Goal: Obtain resource: Obtain resource

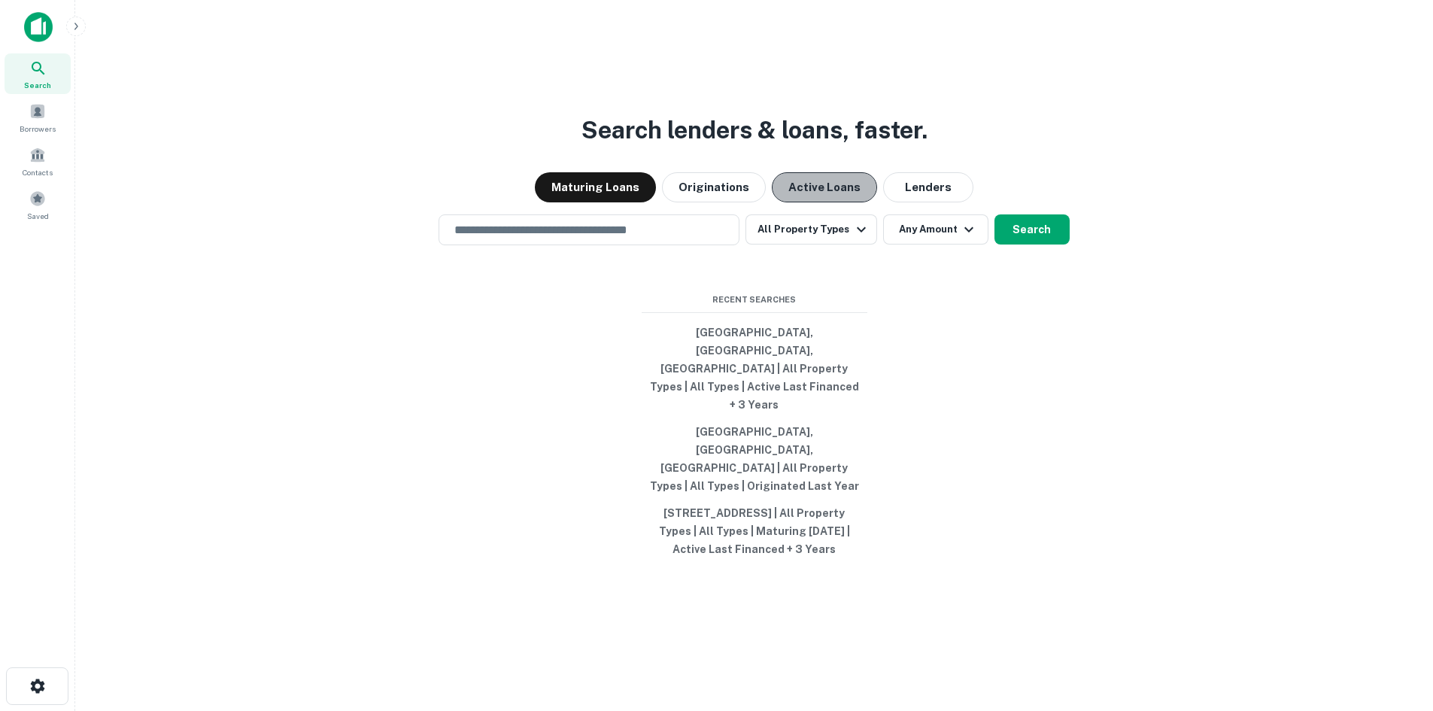
click at [810, 202] on button "Active Loans" at bounding box center [824, 187] width 105 height 30
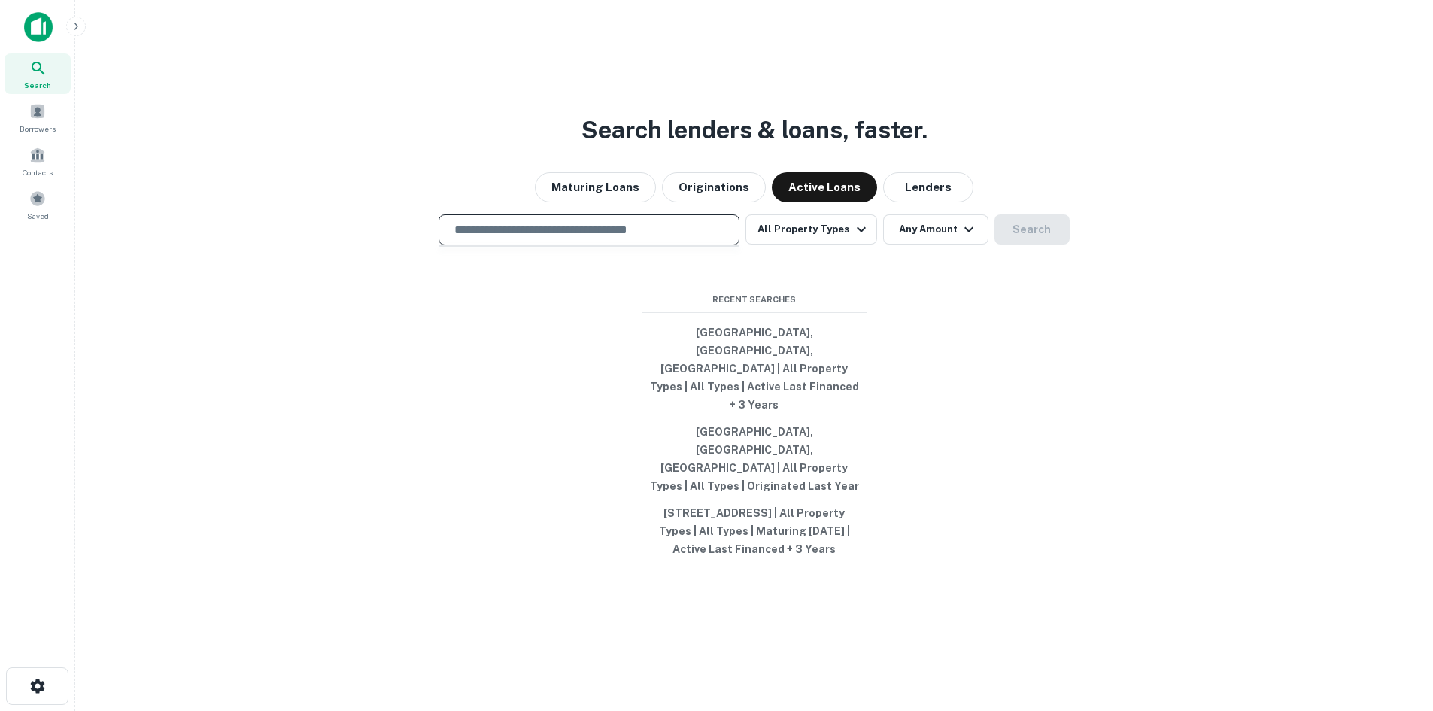
click at [576, 239] on input "text" at bounding box center [588, 229] width 287 height 17
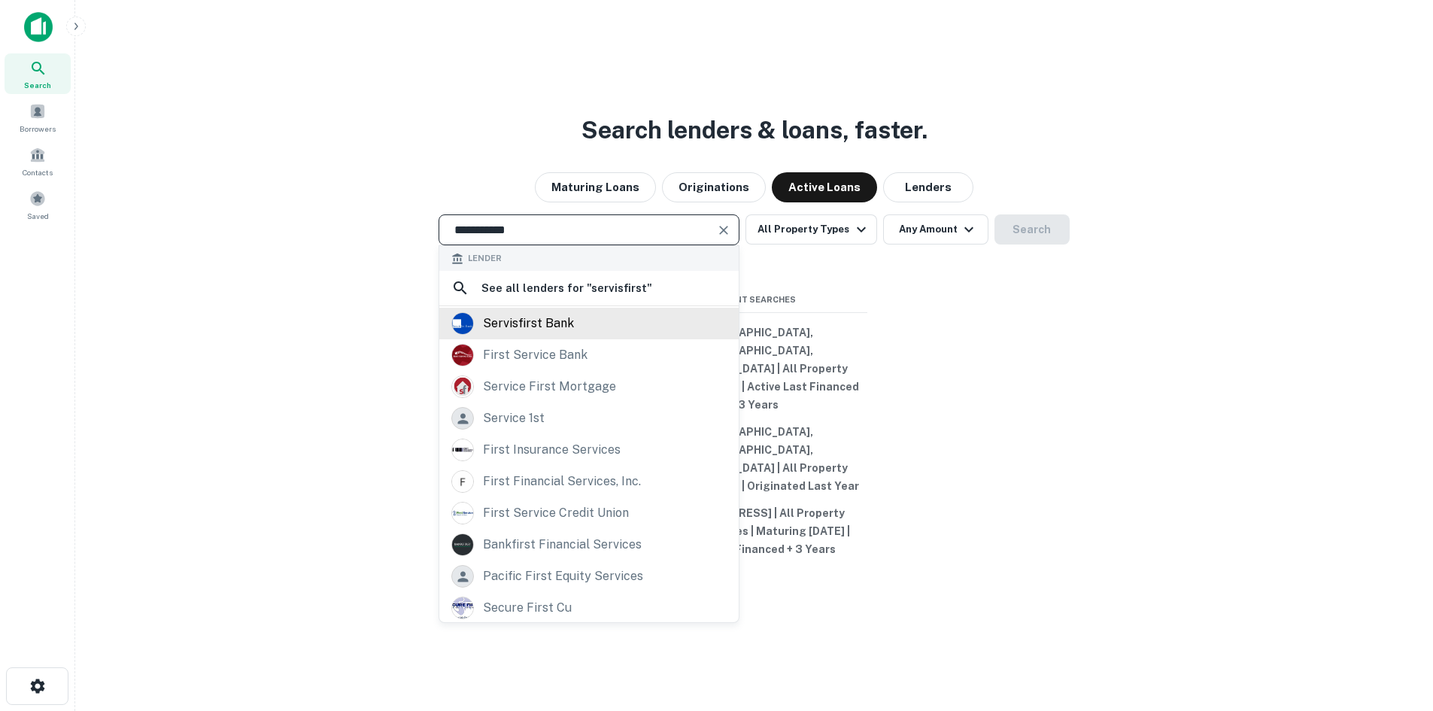
type input "**********"
click at [556, 335] on div "servisfirst bank" at bounding box center [528, 323] width 91 height 23
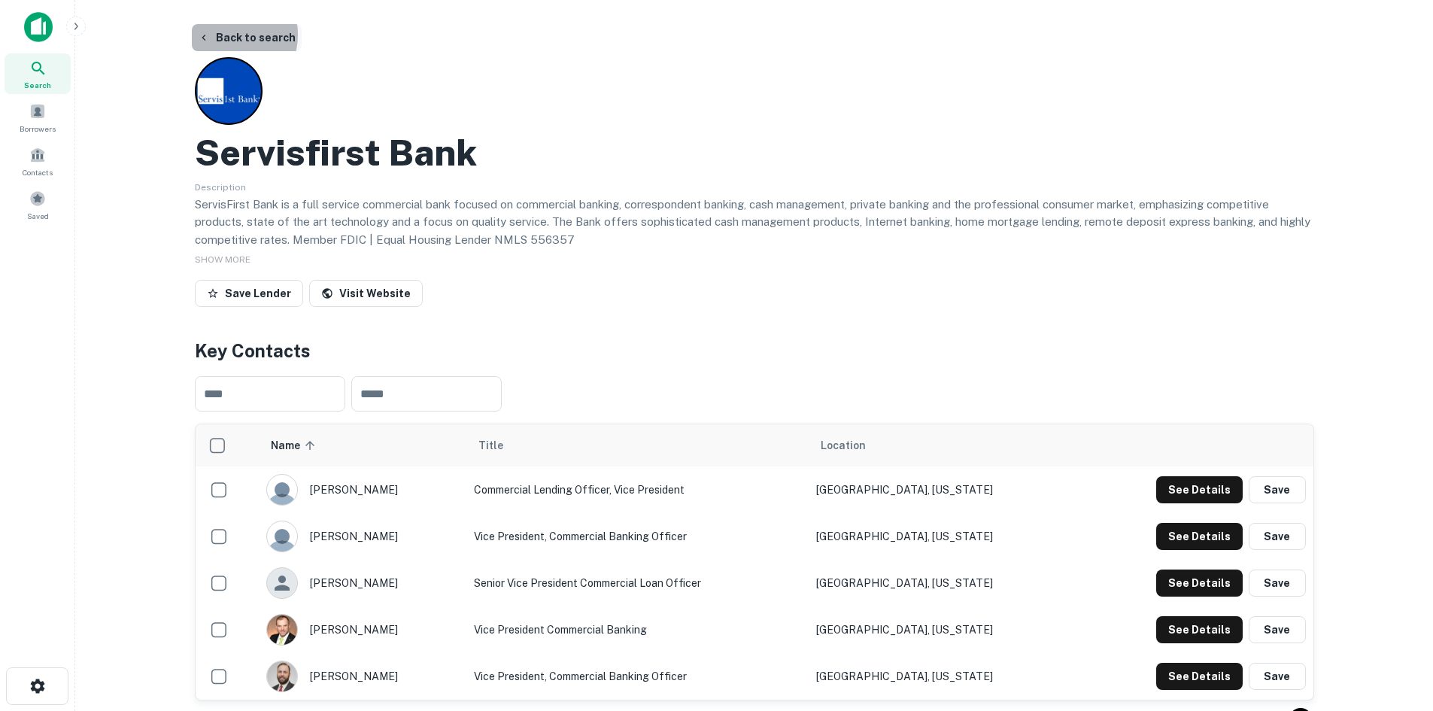
click at [225, 35] on button "Back to search" at bounding box center [247, 37] width 110 height 27
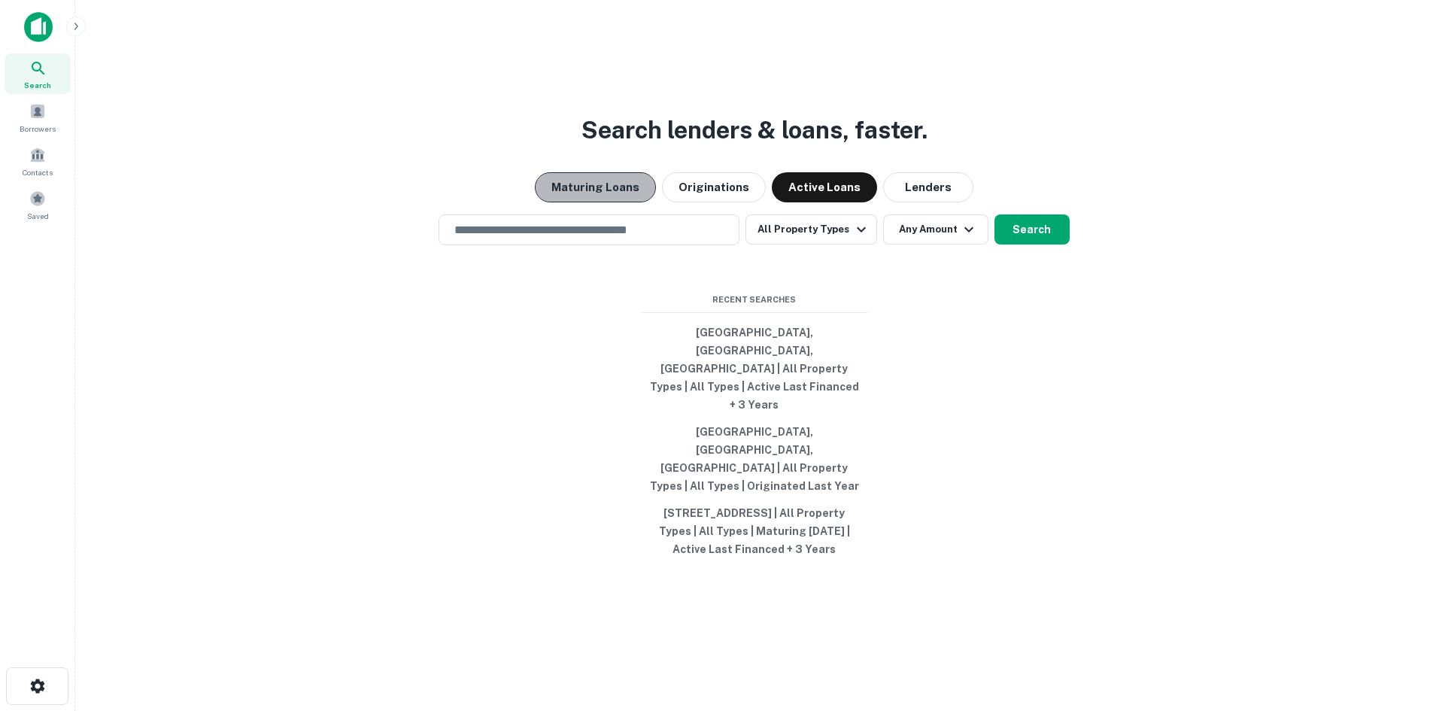
click at [637, 202] on button "Maturing Loans" at bounding box center [595, 187] width 121 height 30
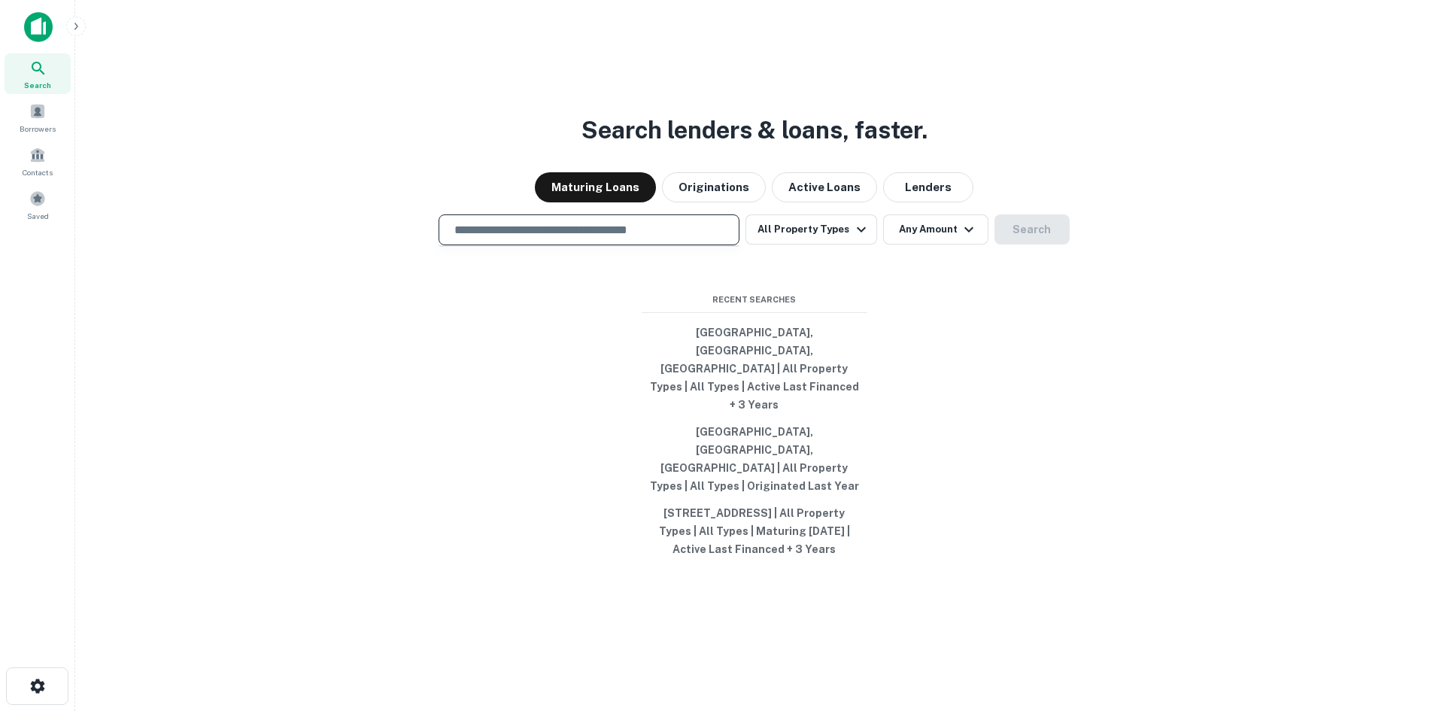
click at [603, 239] on input "text" at bounding box center [588, 229] width 287 height 17
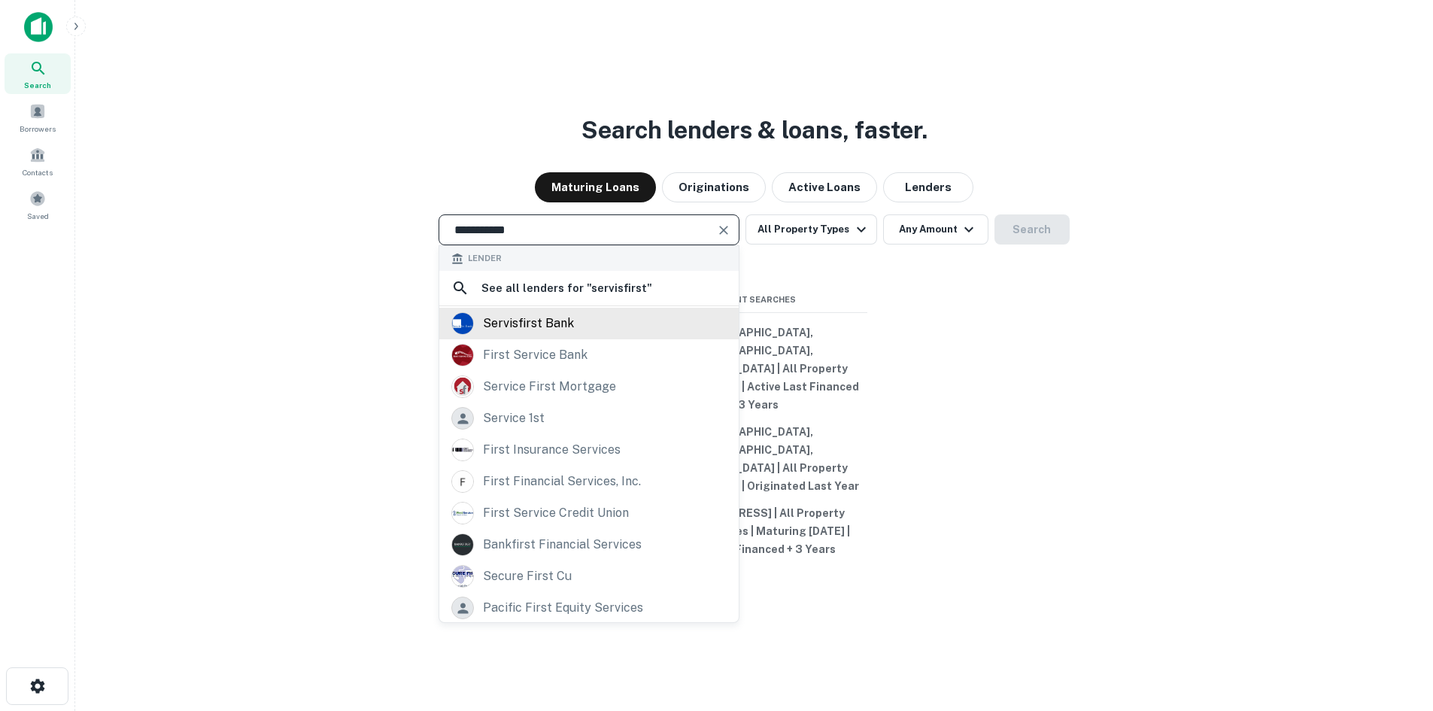
type input "**********"
click at [552, 335] on div "servisfirst bank" at bounding box center [528, 323] width 91 height 23
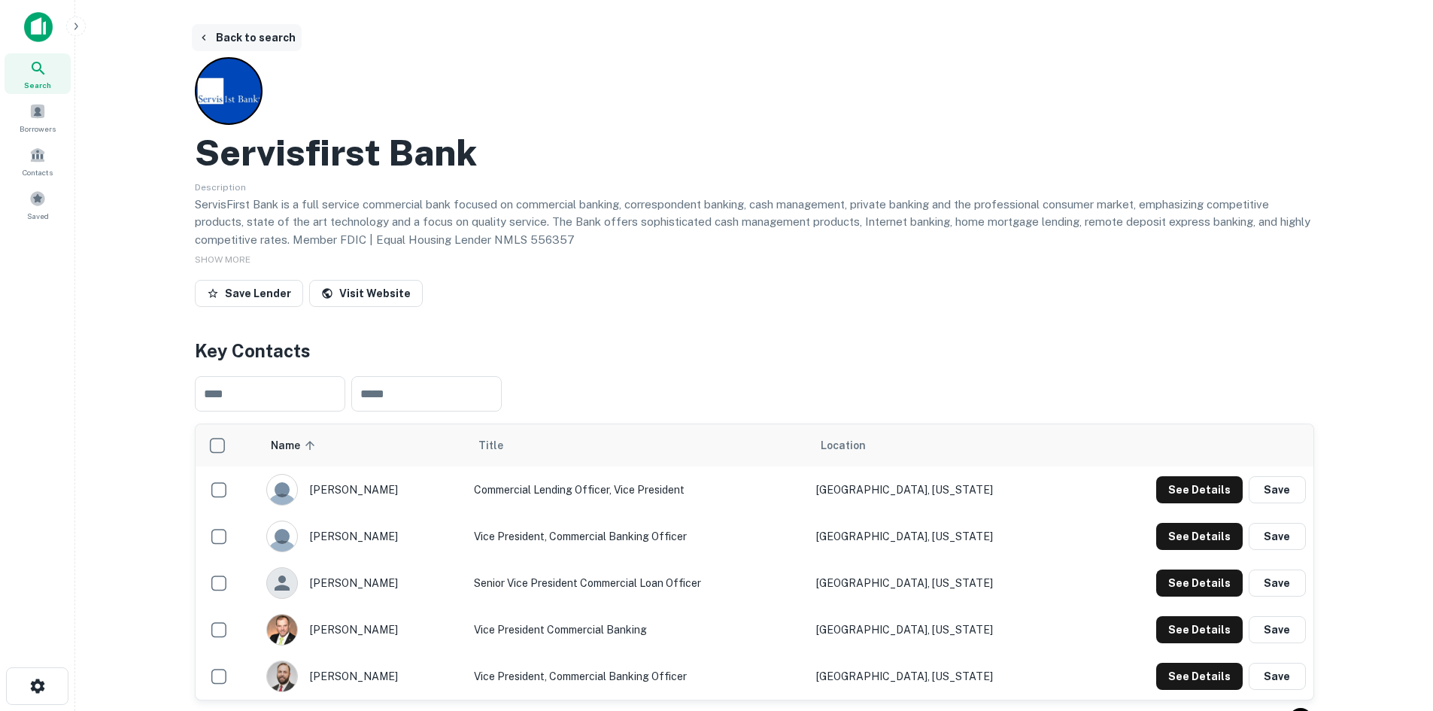
click at [203, 28] on button "Back to search" at bounding box center [247, 37] width 110 height 27
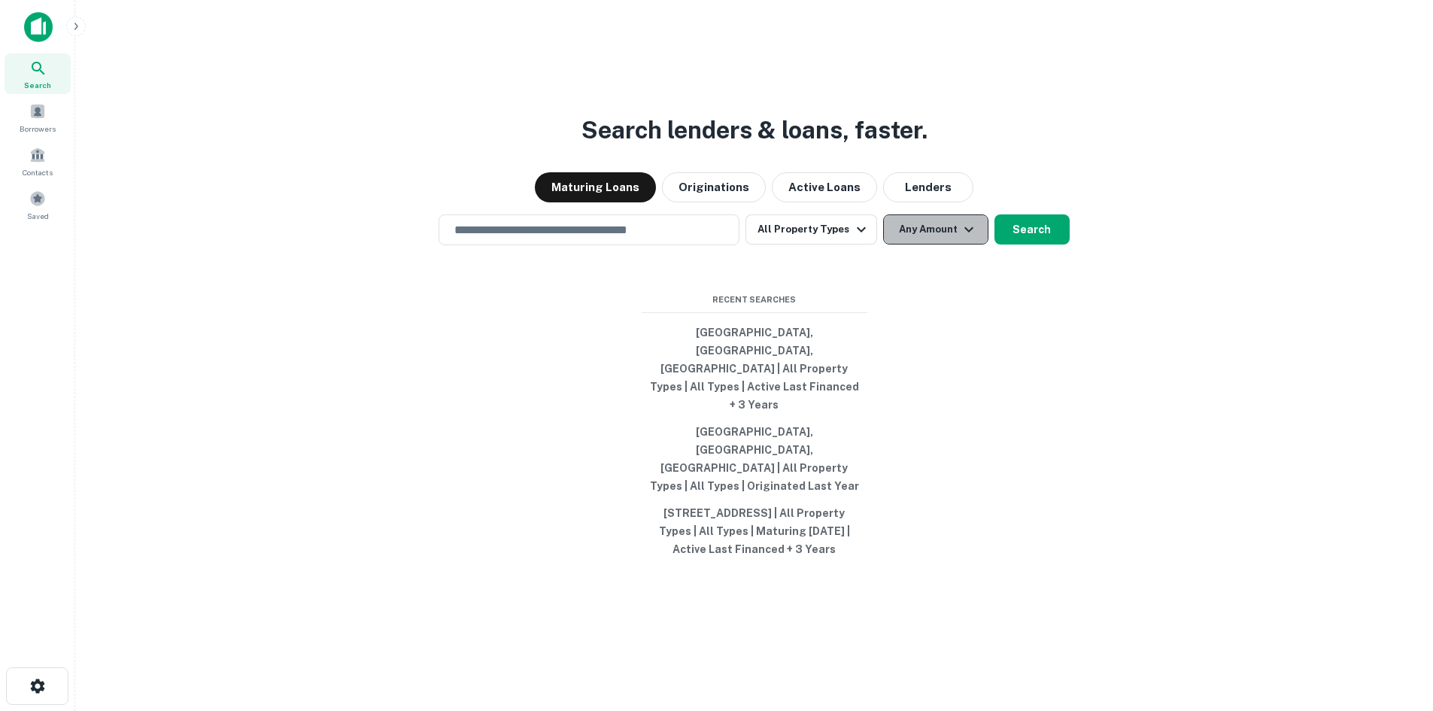
click at [949, 245] on button "Any Amount" at bounding box center [935, 229] width 105 height 30
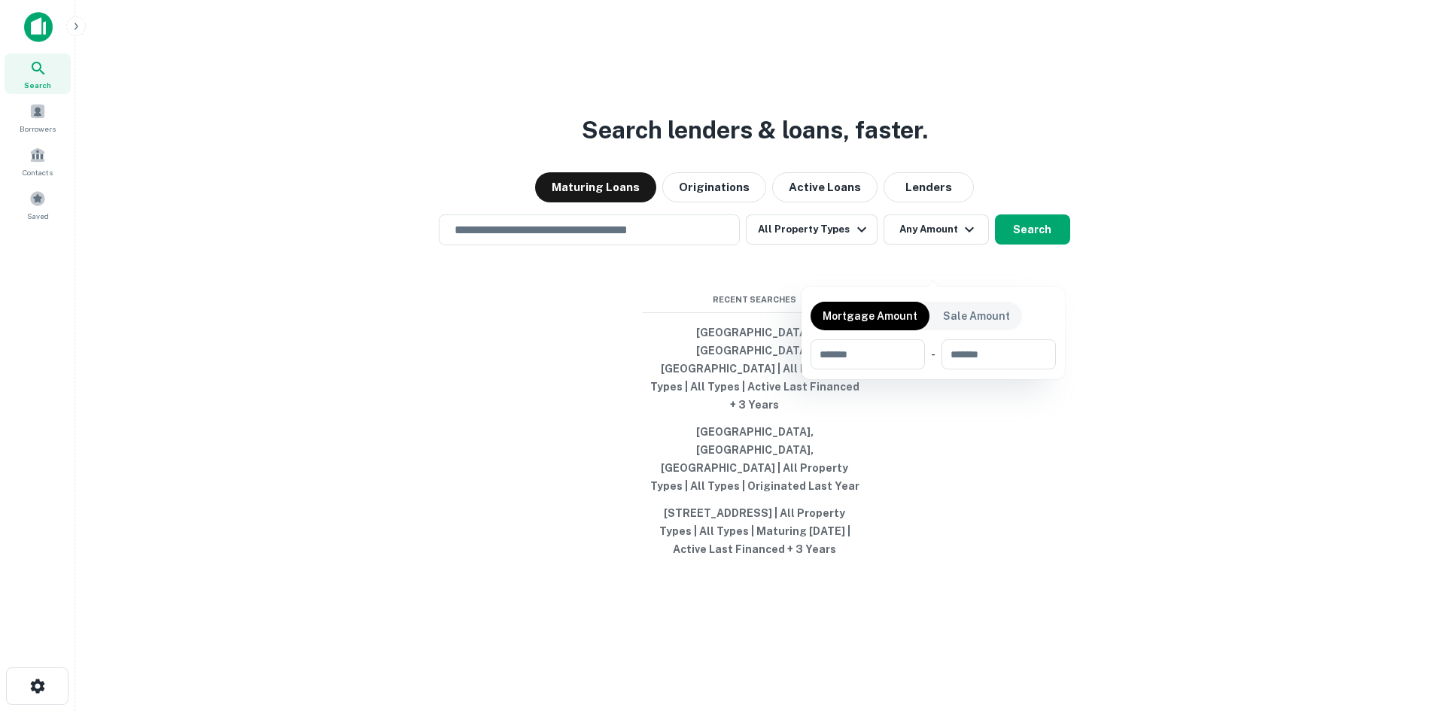
click at [853, 269] on div at bounding box center [722, 355] width 1445 height 711
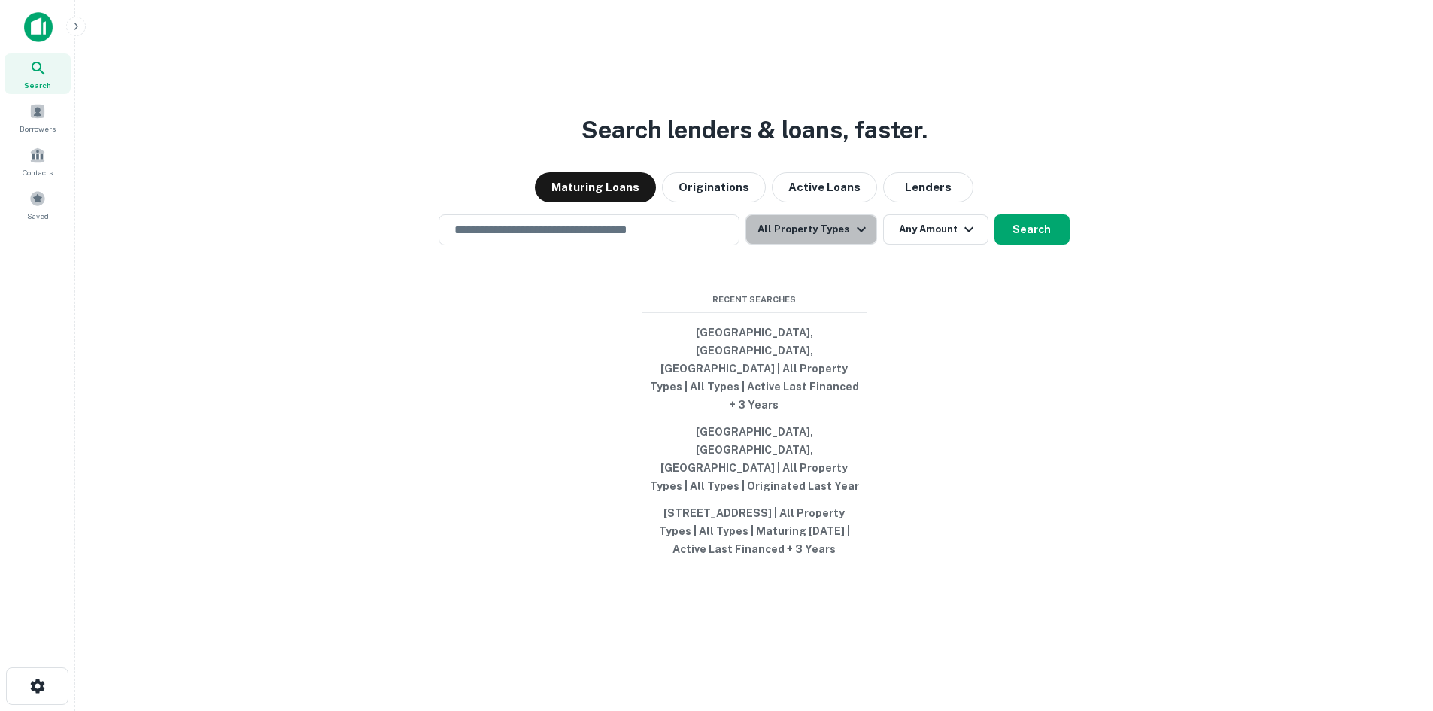
click at [853, 239] on icon "button" at bounding box center [862, 229] width 18 height 18
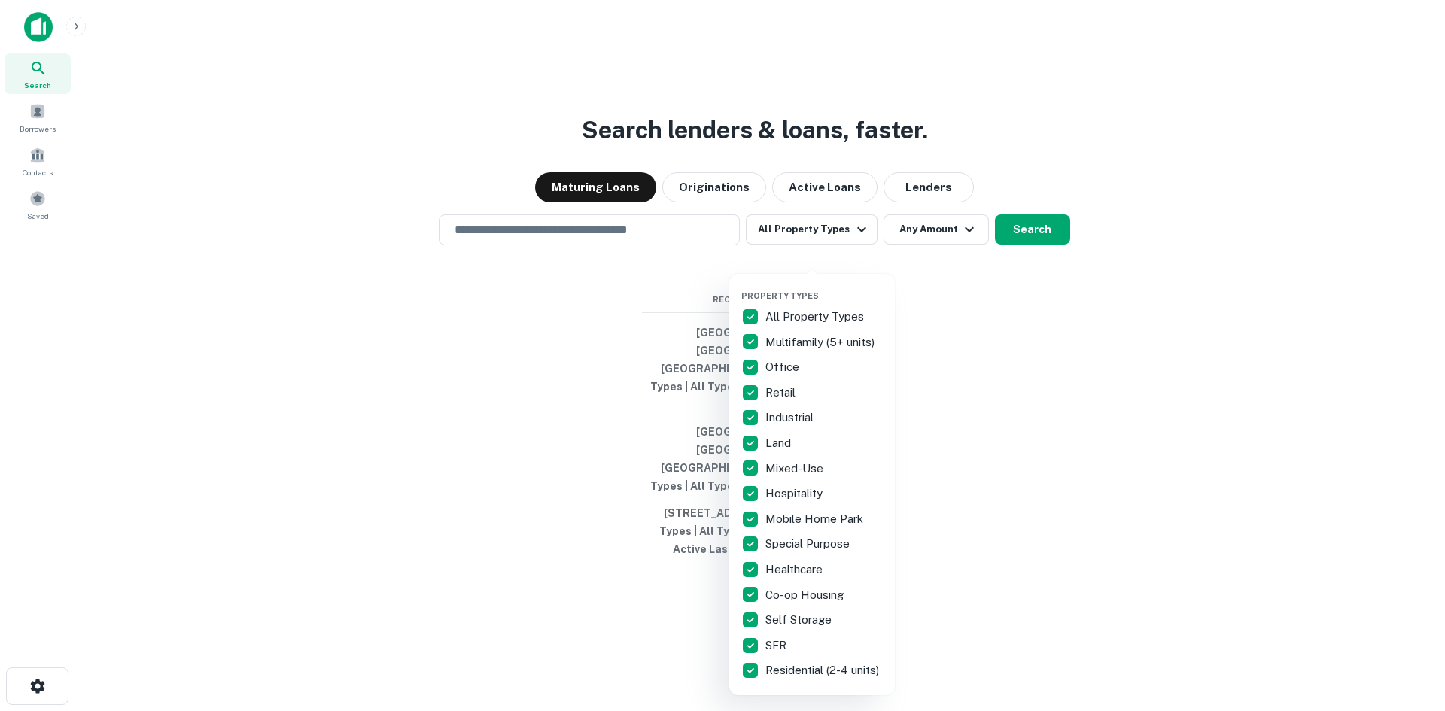
click at [853, 269] on div at bounding box center [722, 355] width 1445 height 711
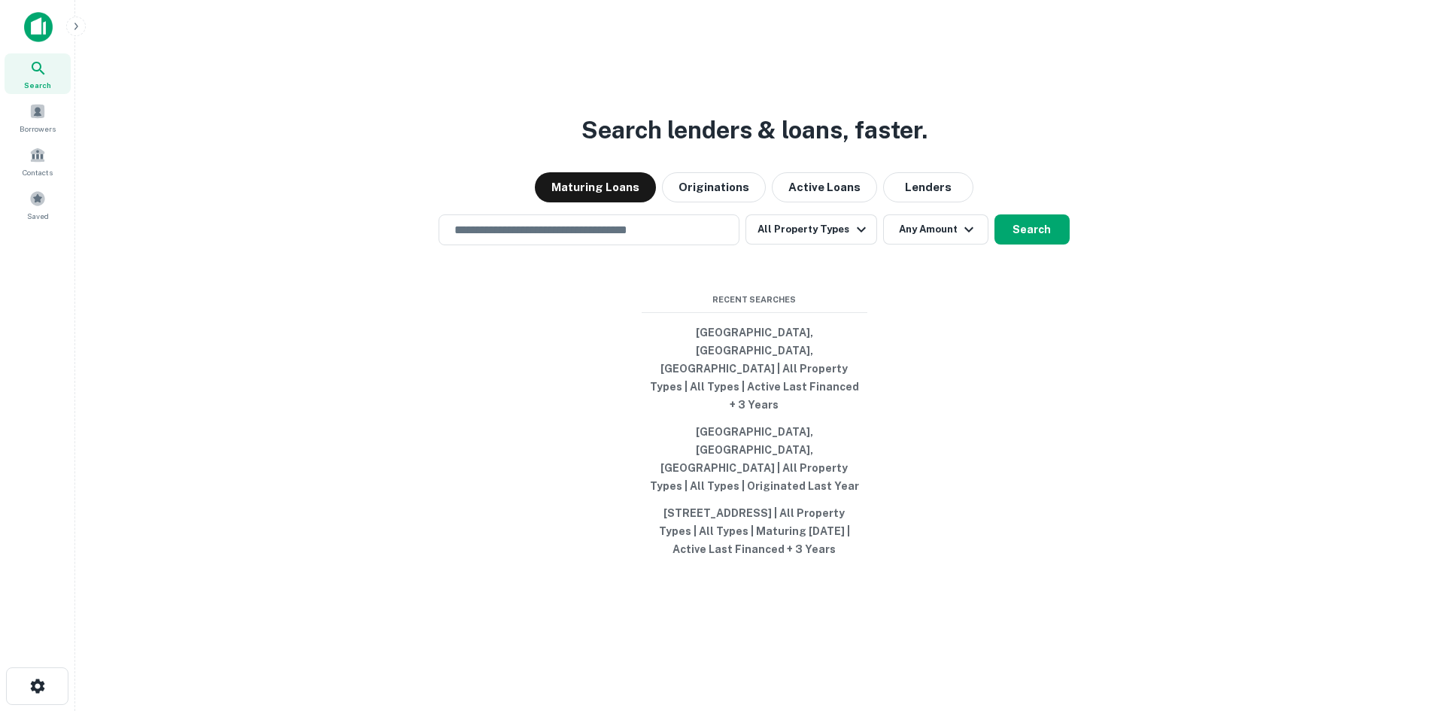
click at [853, 239] on icon "button" at bounding box center [862, 229] width 18 height 18
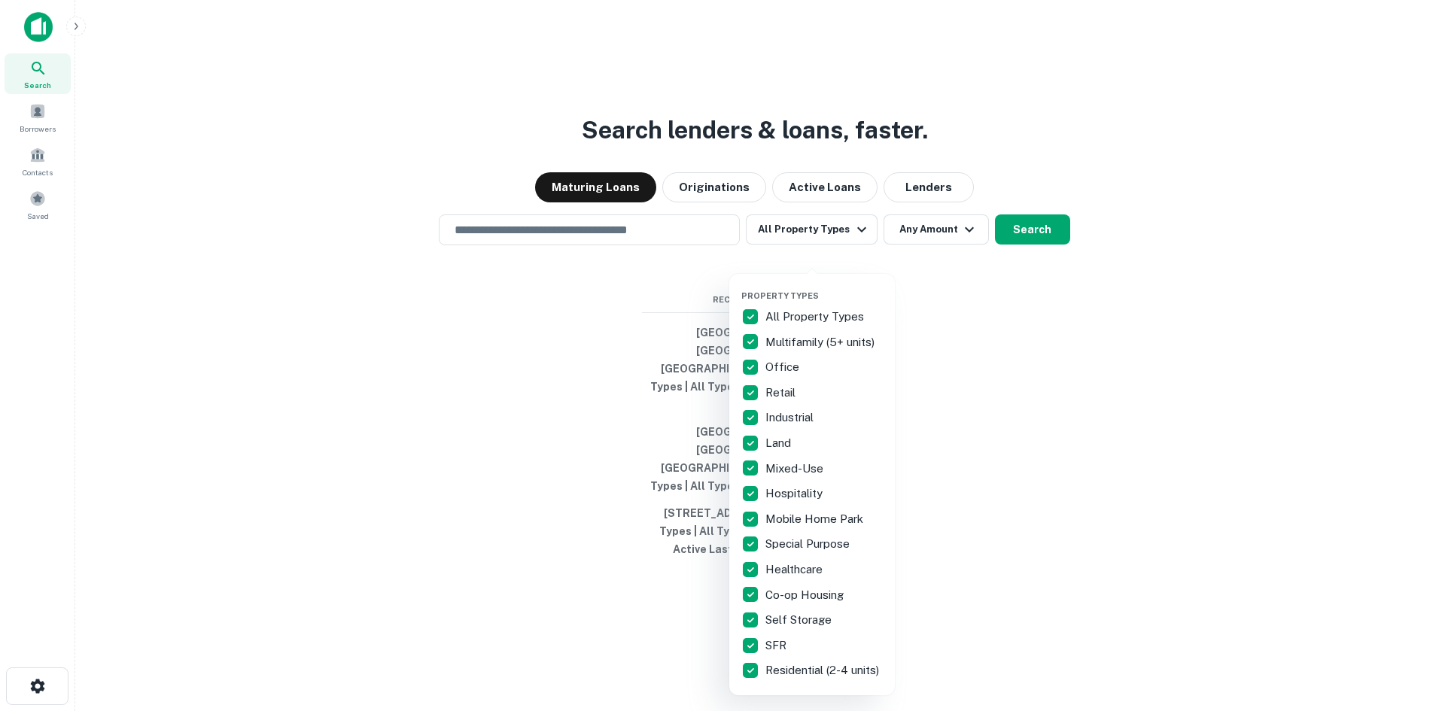
click at [853, 269] on div at bounding box center [722, 355] width 1445 height 711
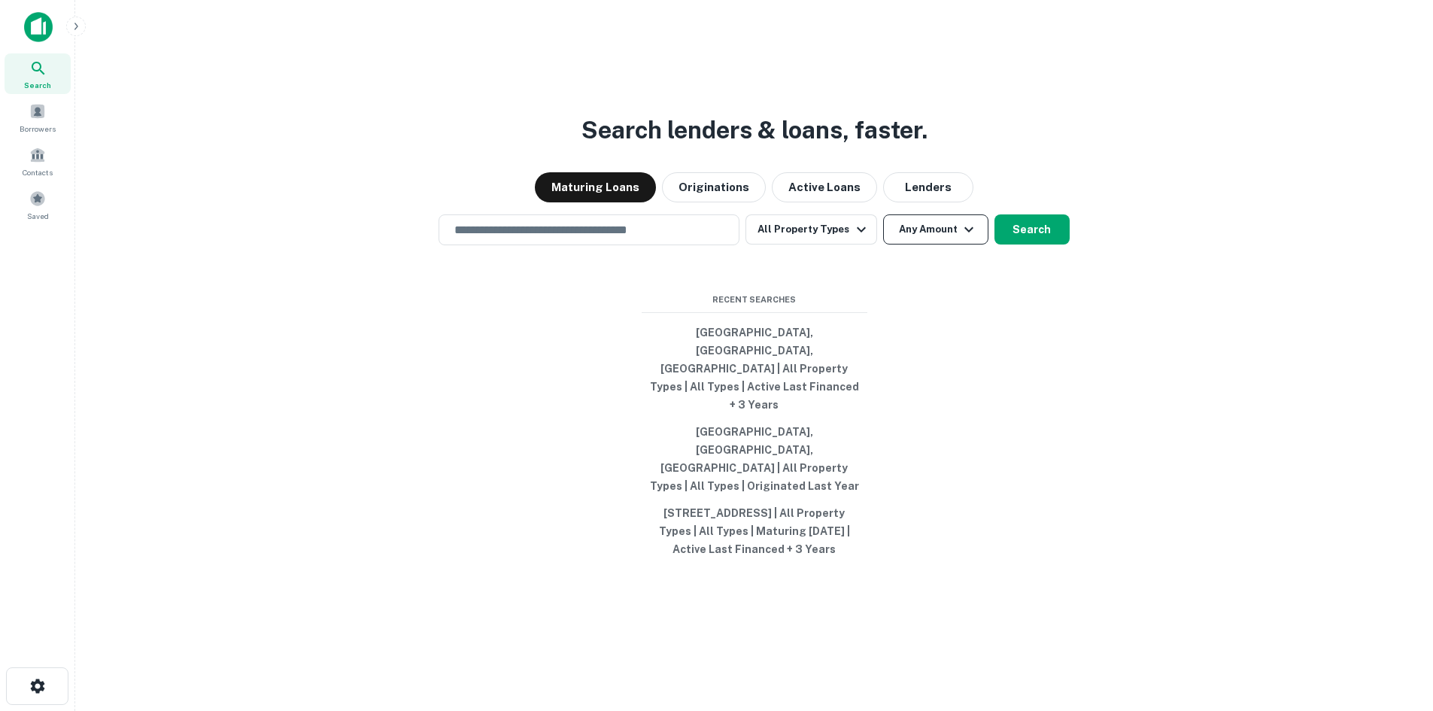
click at [971, 239] on icon "button" at bounding box center [969, 229] width 18 height 18
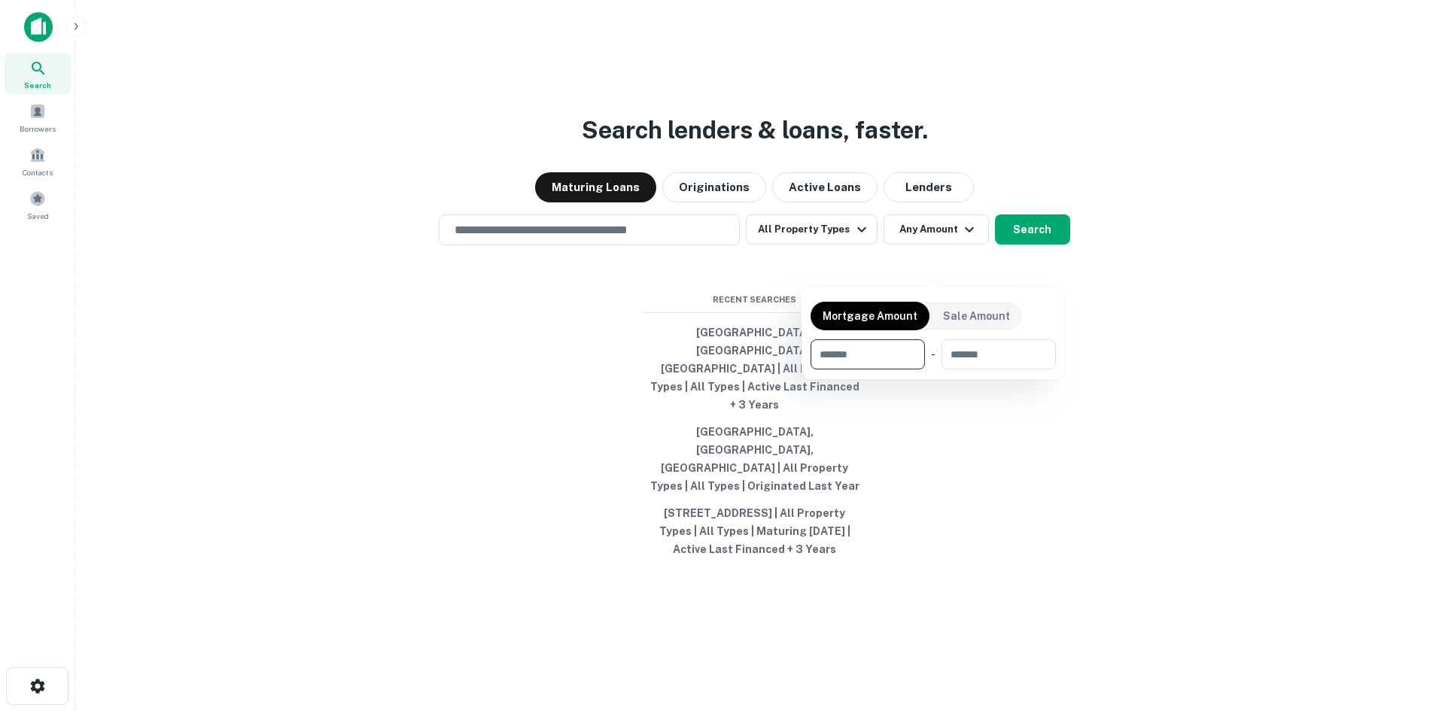
click at [631, 232] on div at bounding box center [722, 355] width 1445 height 711
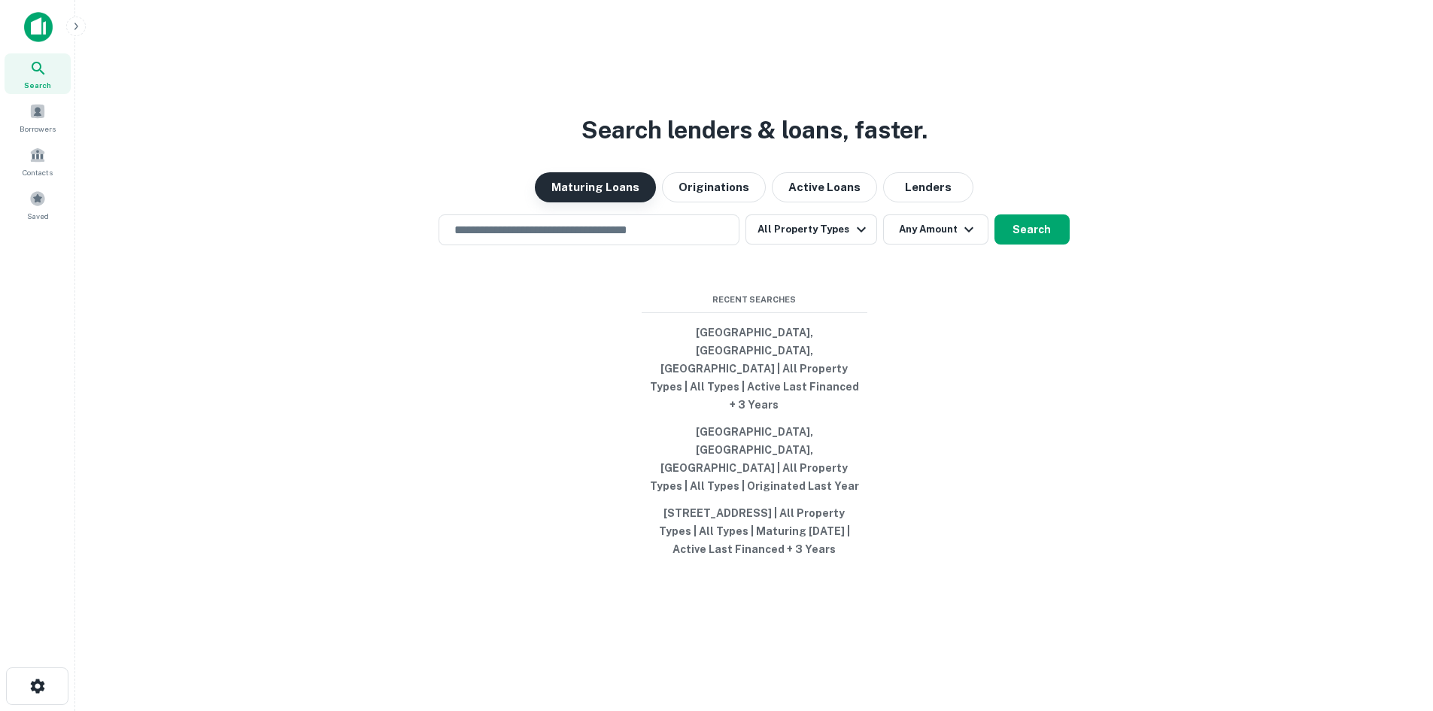
click at [630, 202] on button "Maturing Loans" at bounding box center [595, 187] width 121 height 30
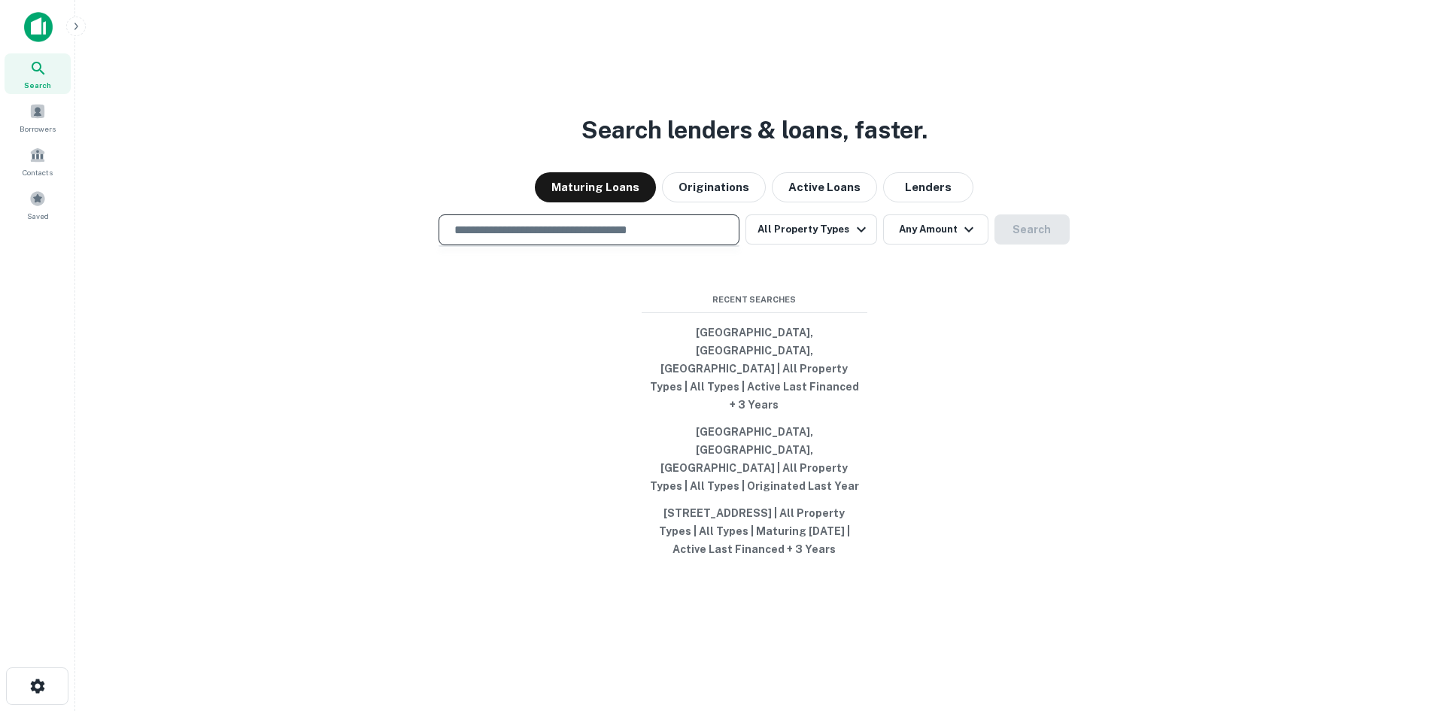
click at [621, 239] on input "text" at bounding box center [588, 229] width 287 height 17
click at [930, 245] on button "Any Amount" at bounding box center [935, 229] width 105 height 30
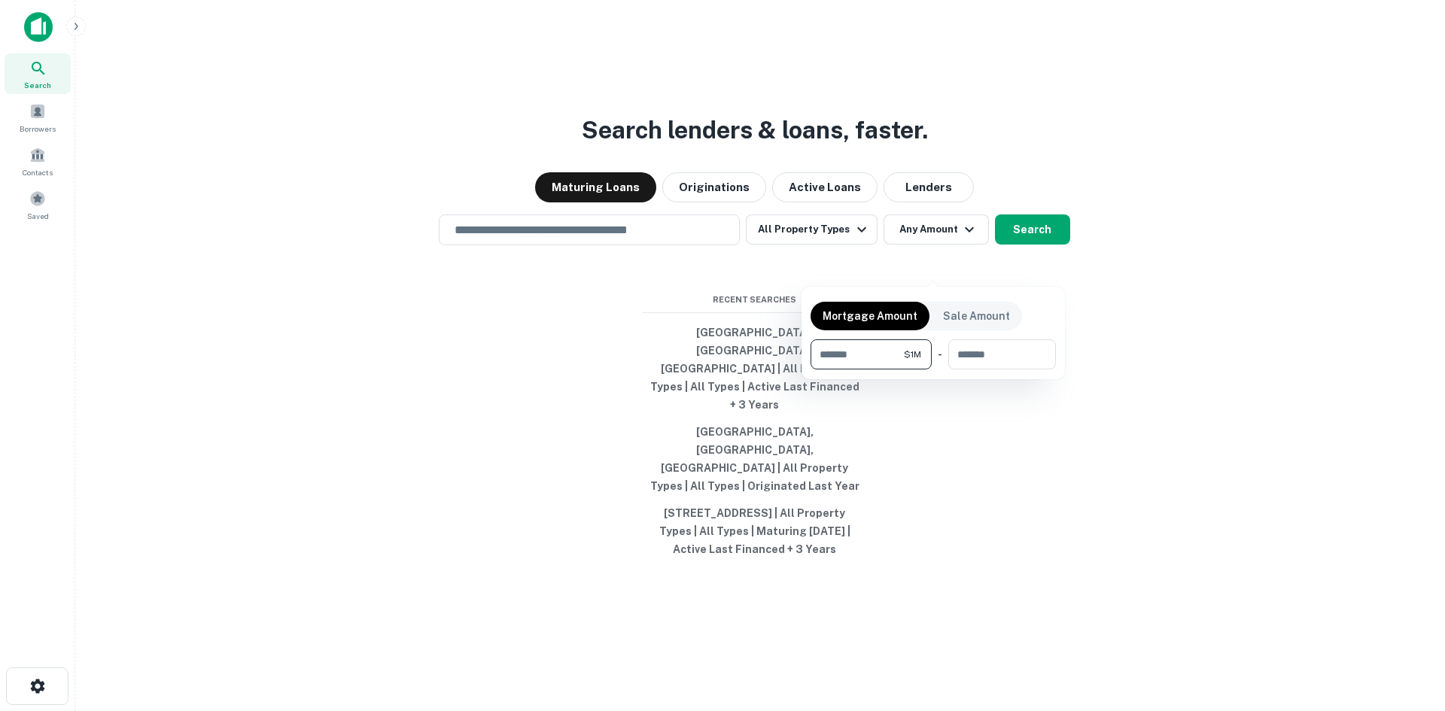
type input "*******"
click at [1117, 366] on div at bounding box center [722, 355] width 1445 height 711
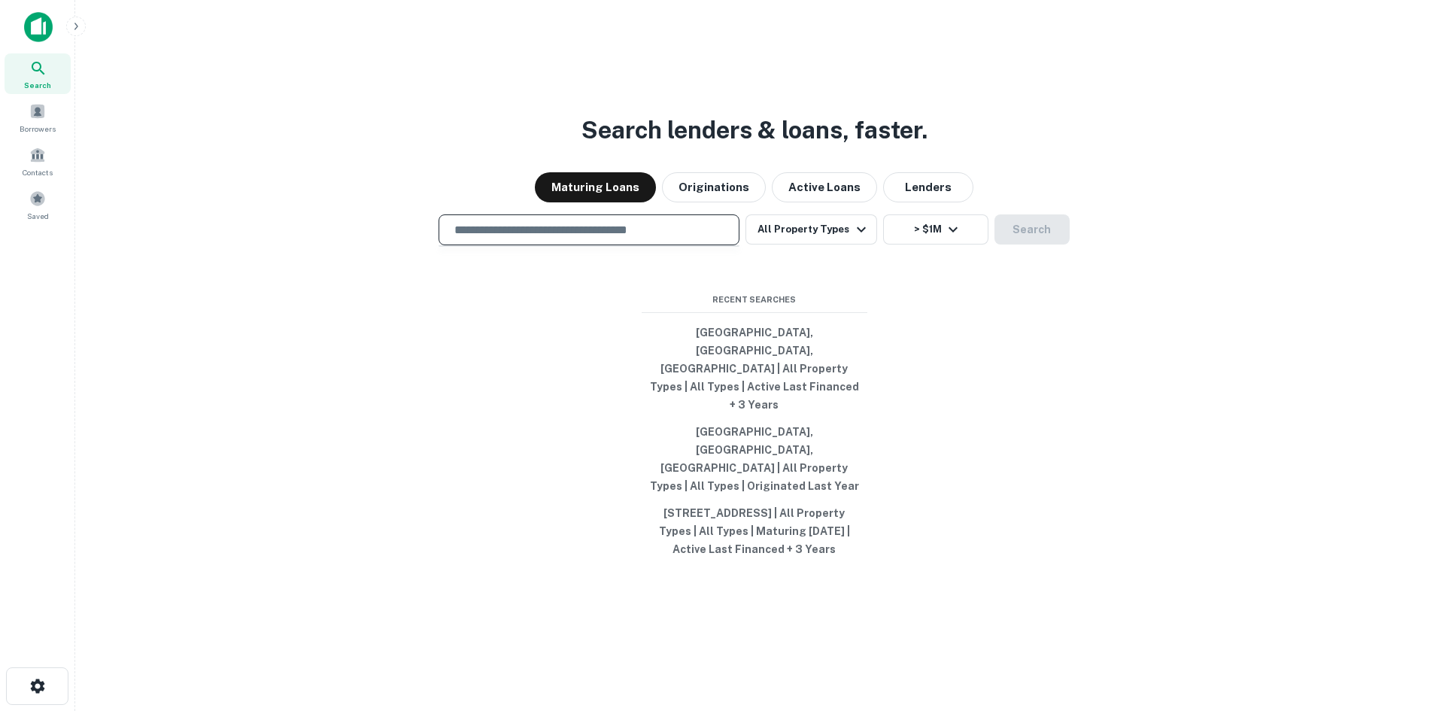
click at [600, 239] on input "text" at bounding box center [588, 229] width 287 height 17
type input "*"
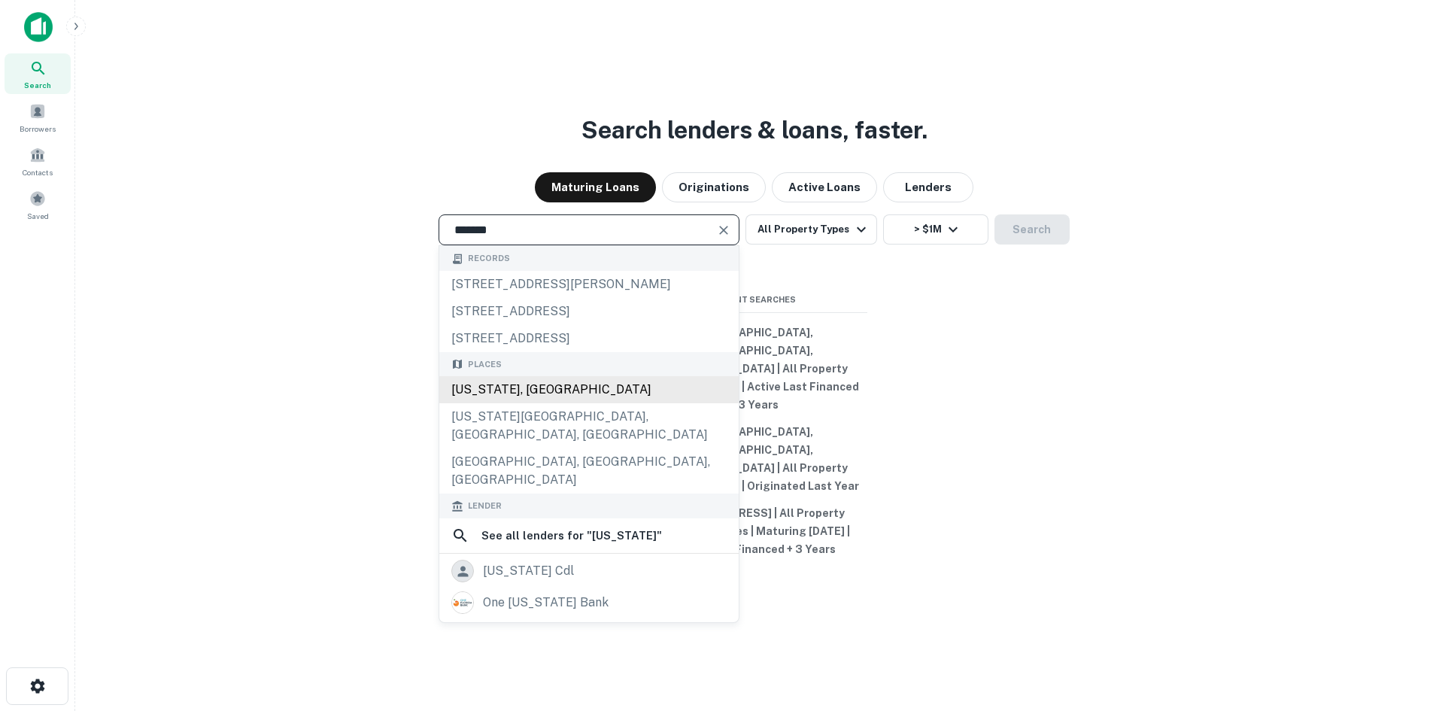
click at [509, 403] on div "[US_STATE], [GEOGRAPHIC_DATA]" at bounding box center [588, 389] width 299 height 27
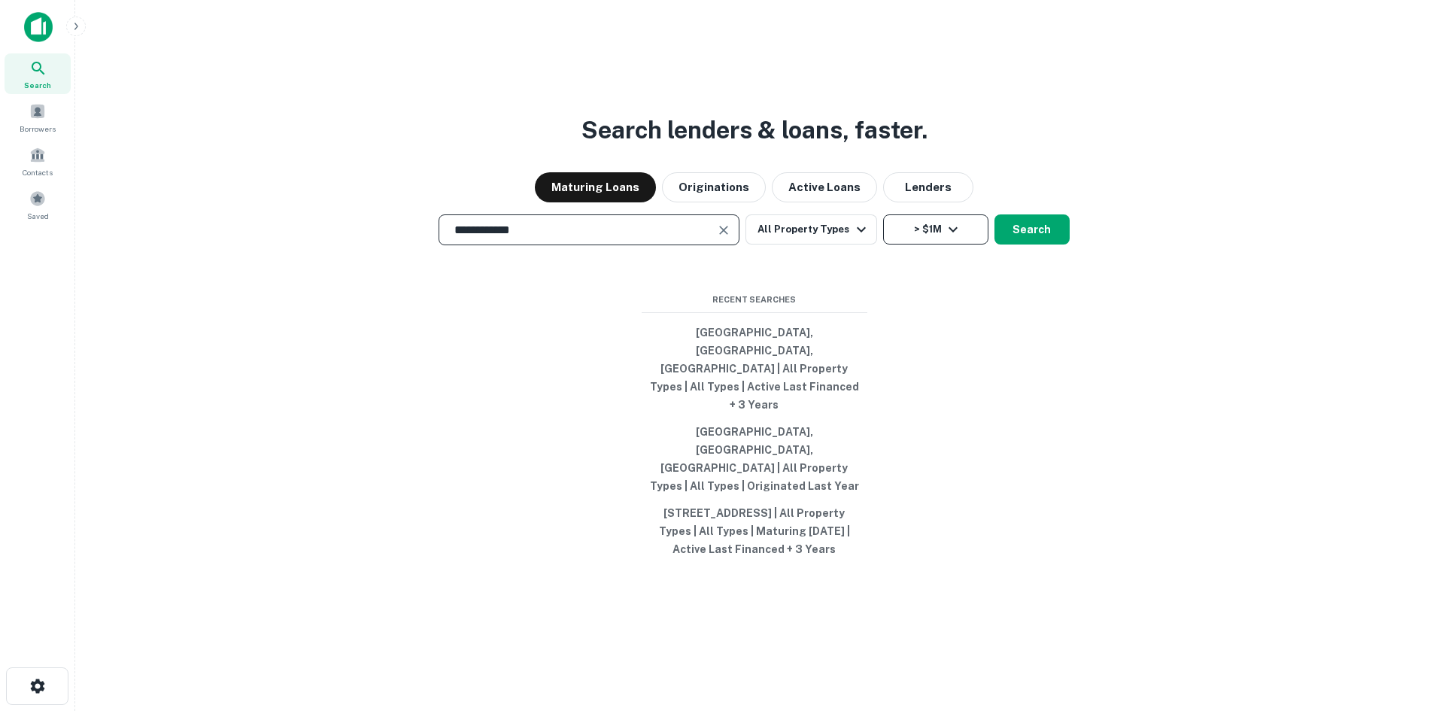
type input "**********"
click at [952, 239] on icon "button" at bounding box center [953, 229] width 18 height 18
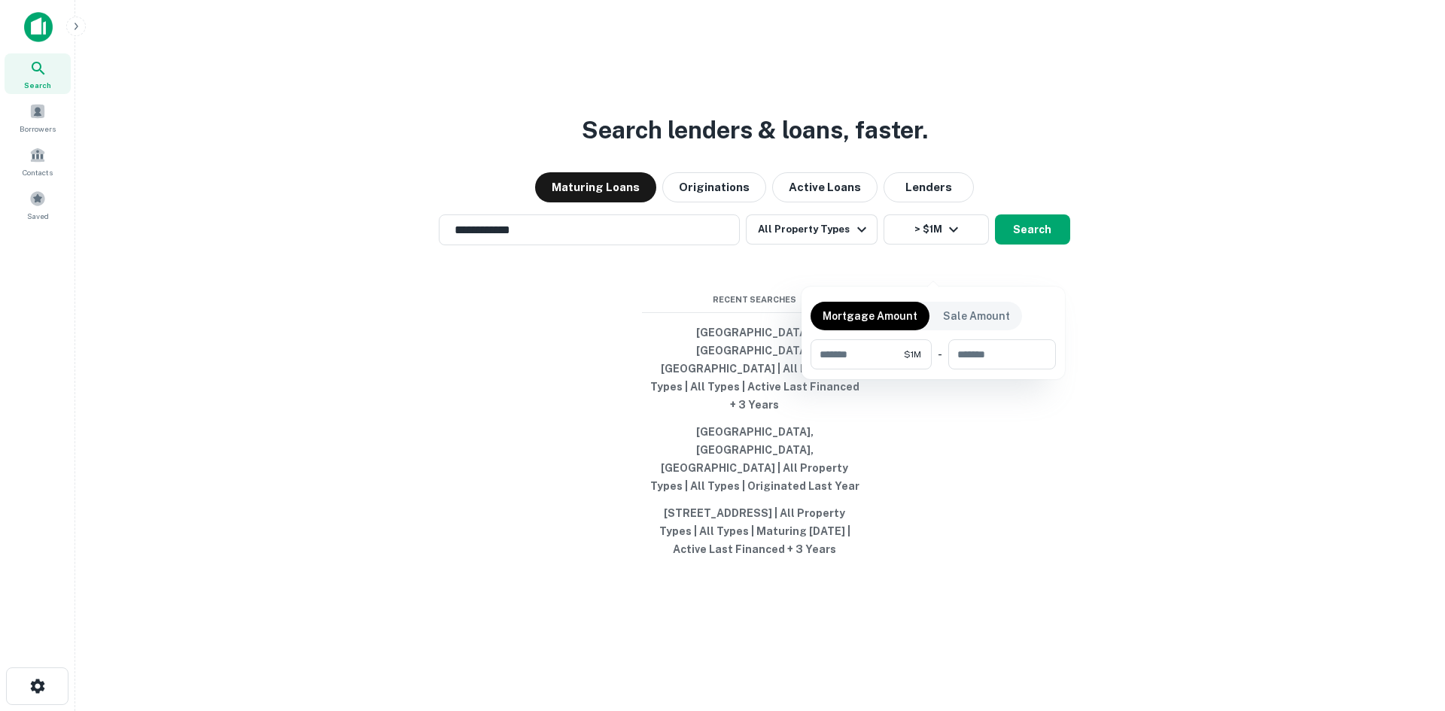
click at [998, 214] on div at bounding box center [722, 355] width 1445 height 711
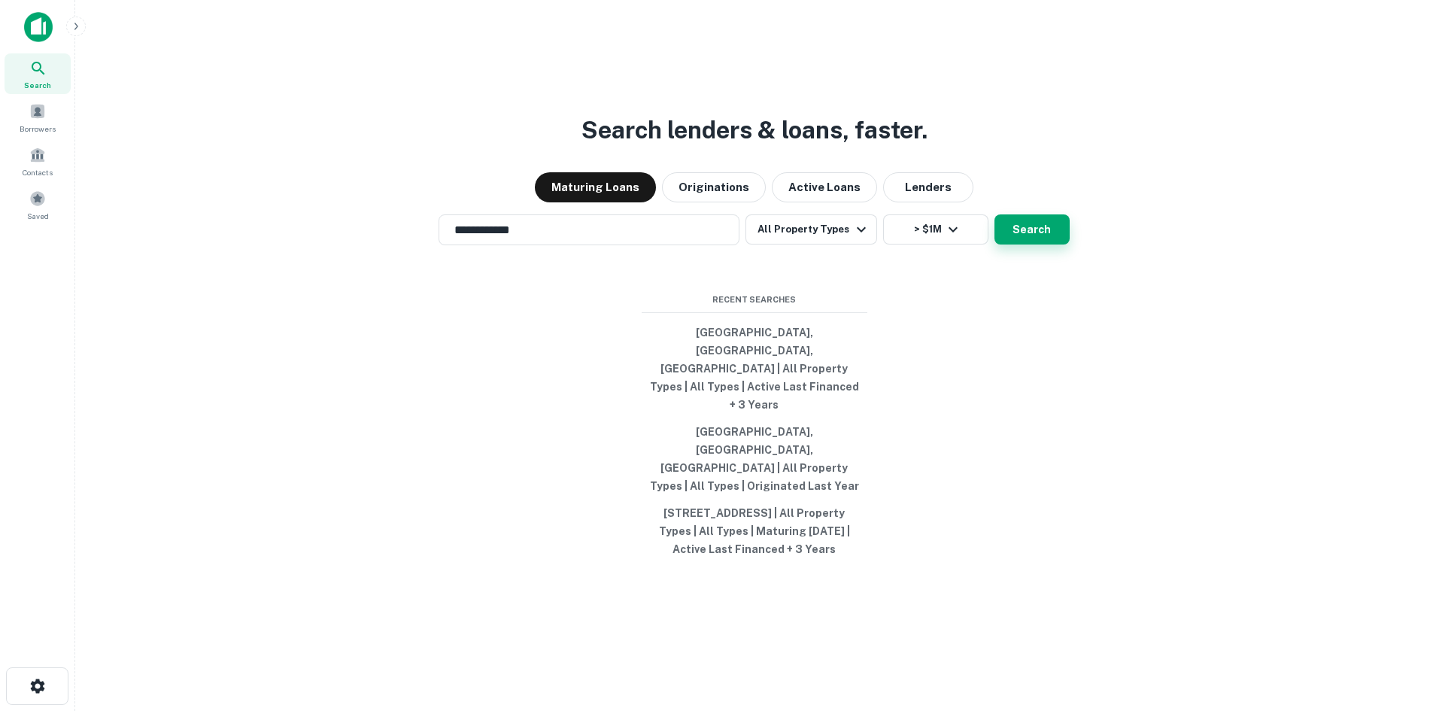
click at [1032, 245] on button "Search" at bounding box center [1032, 229] width 75 height 30
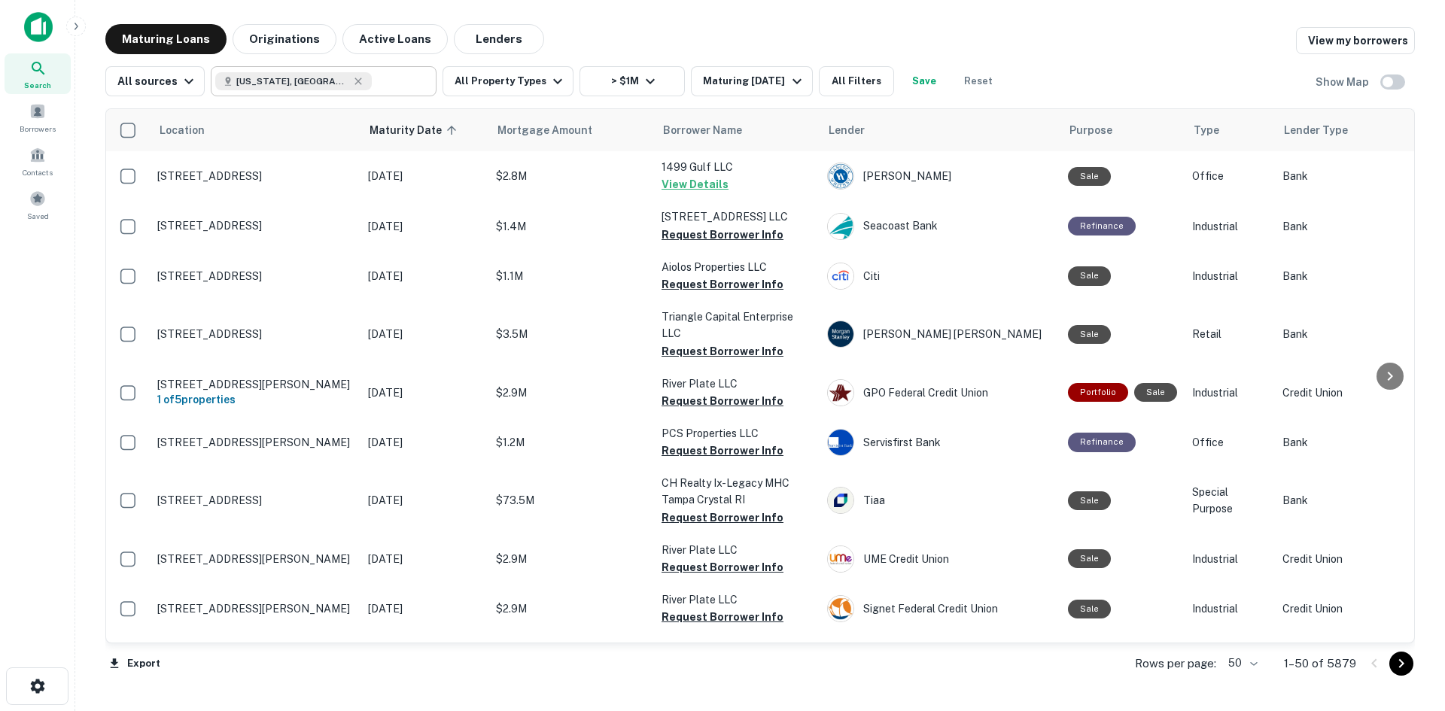
type input "**********"
click at [372, 81] on input "**********" at bounding box center [401, 81] width 58 height 21
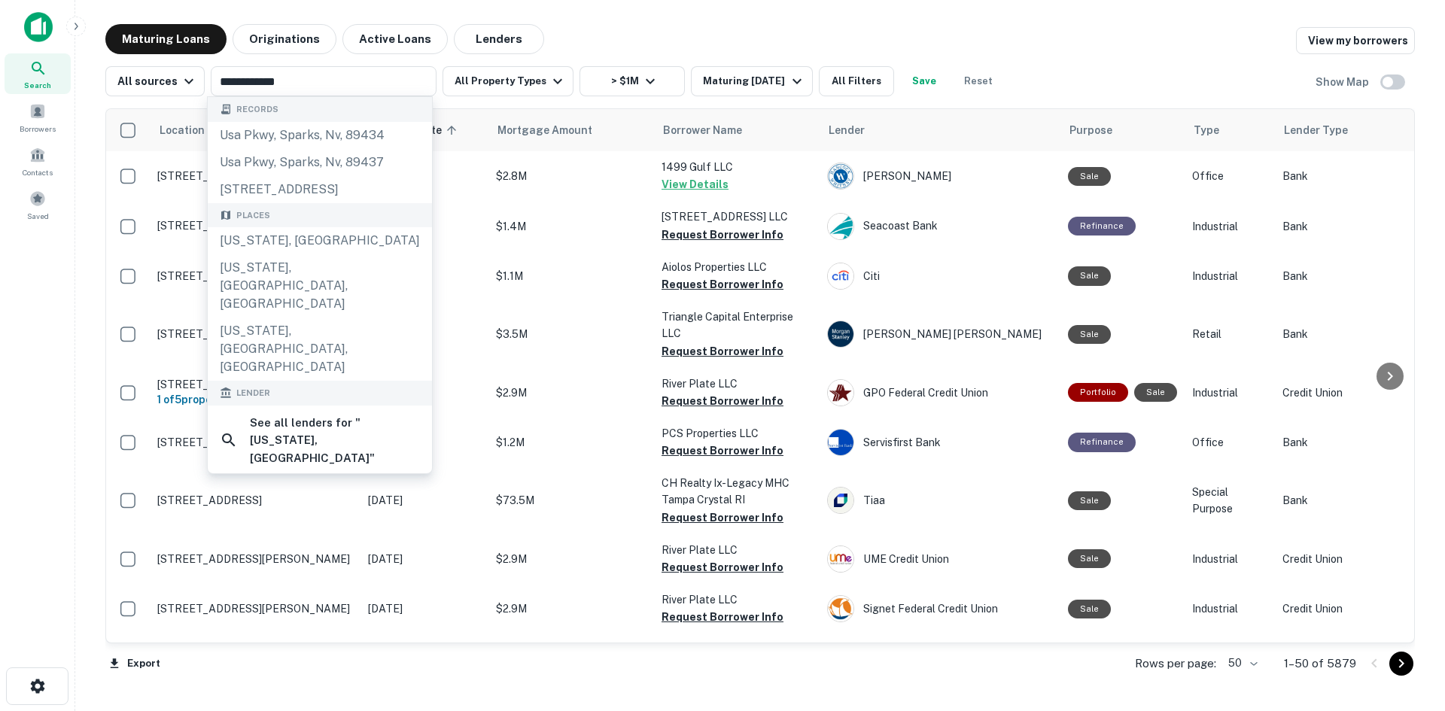
click at [568, 46] on div "Maturing Loans Originations Active Loans Lenders View my borrowers" at bounding box center [759, 39] width 1309 height 30
click at [381, 76] on input "**********" at bounding box center [311, 81] width 192 height 21
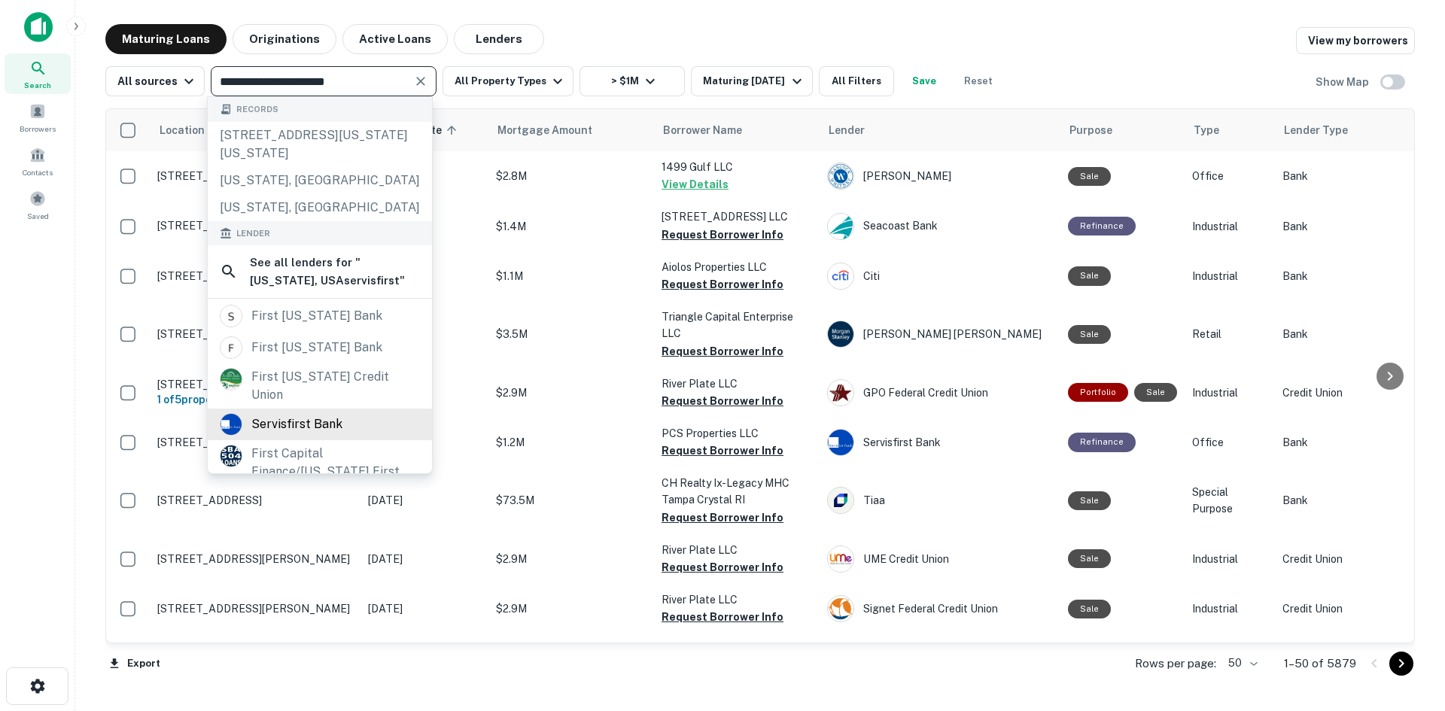
type input "**********"
click at [300, 421] on div "servisfirst bank" at bounding box center [296, 424] width 91 height 23
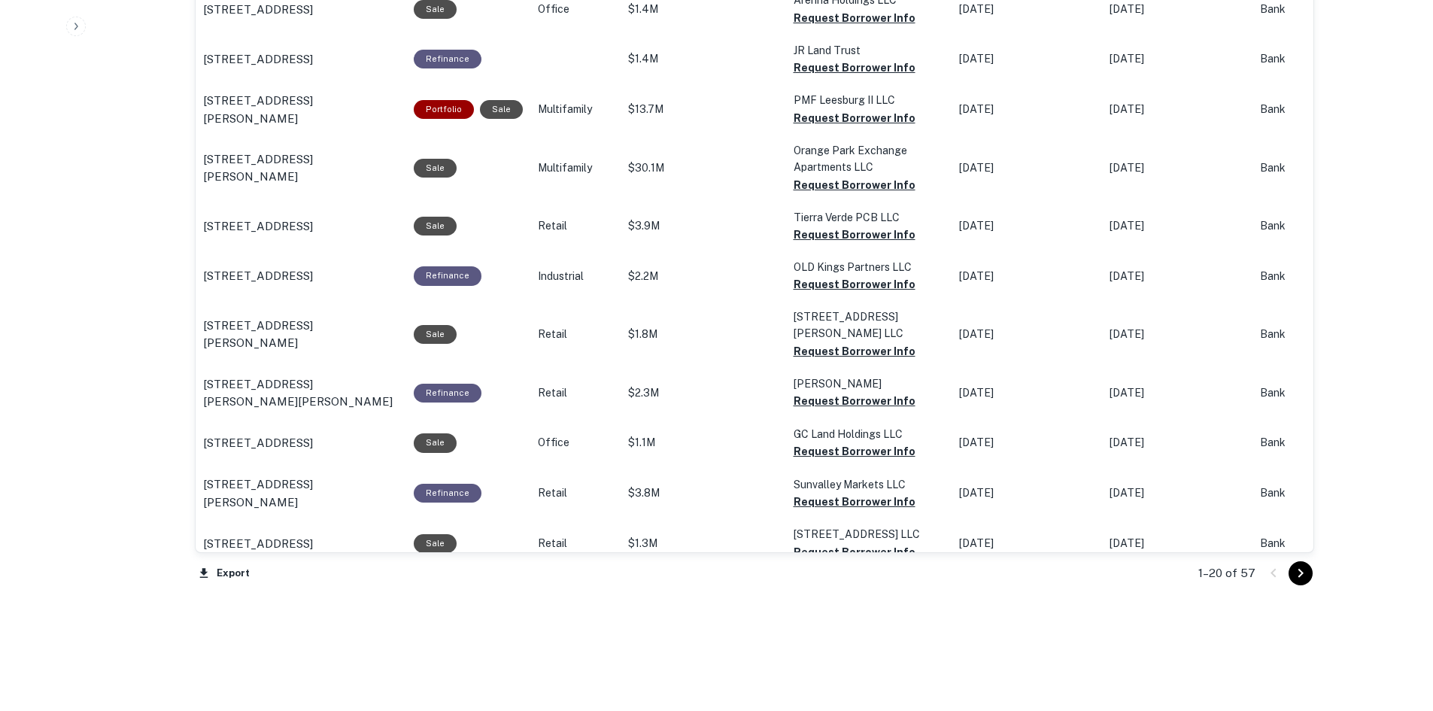
scroll to position [1500, 0]
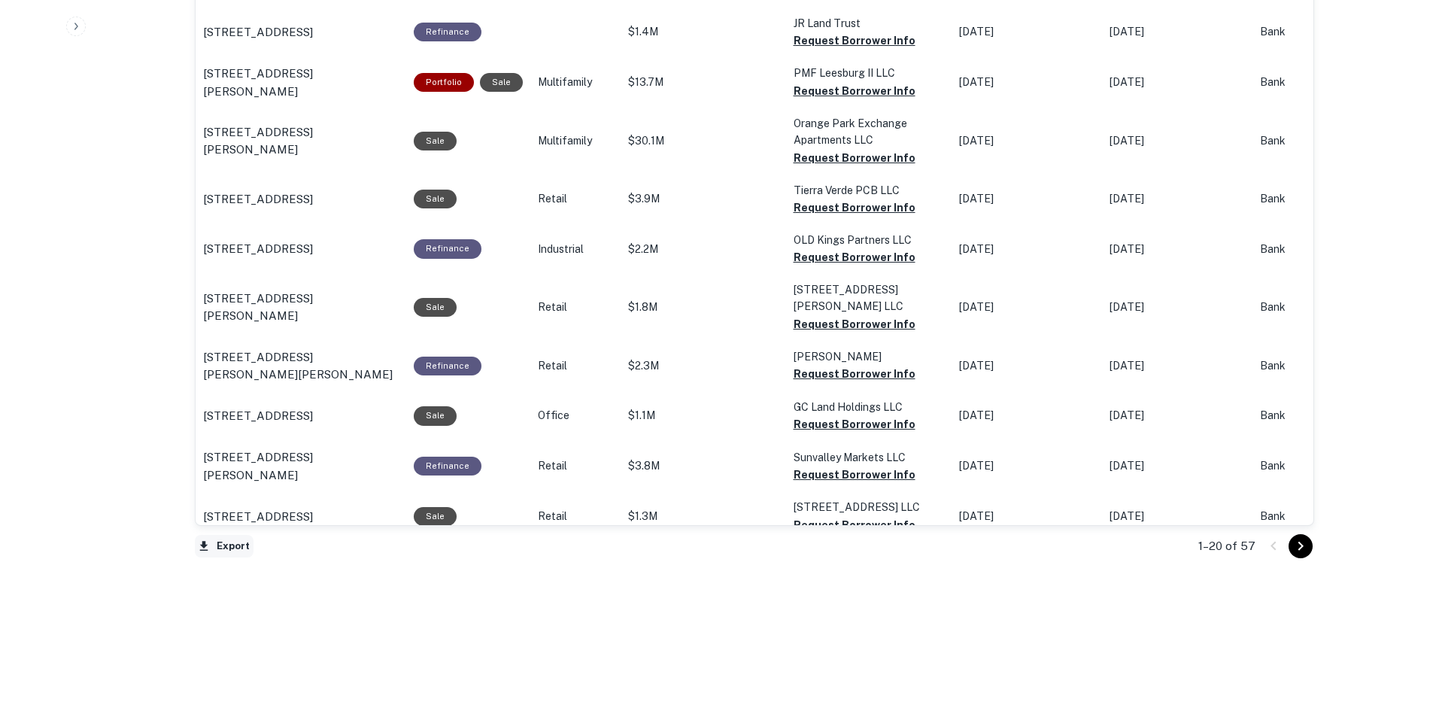
click at [216, 545] on button "Export" at bounding box center [224, 546] width 59 height 23
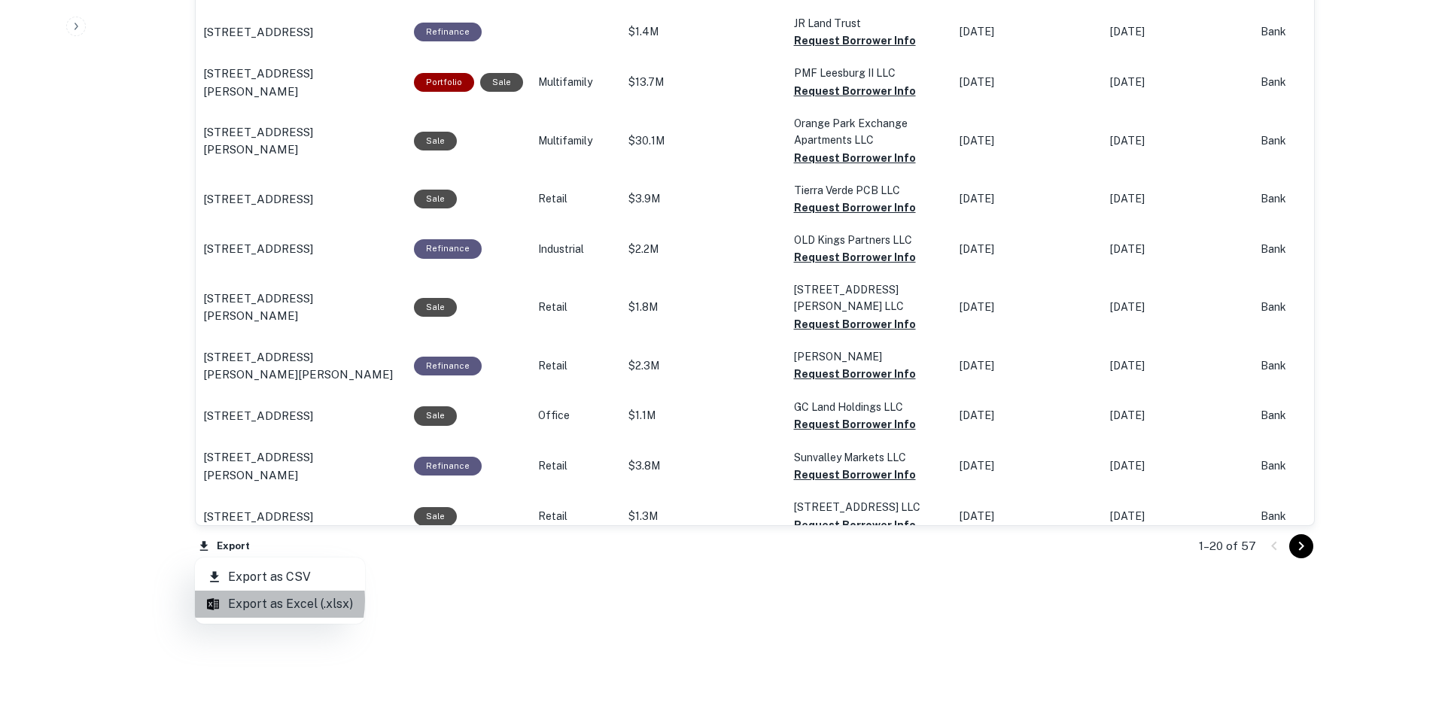
click at [258, 600] on li "Export as Excel (.xlsx)" at bounding box center [280, 604] width 170 height 27
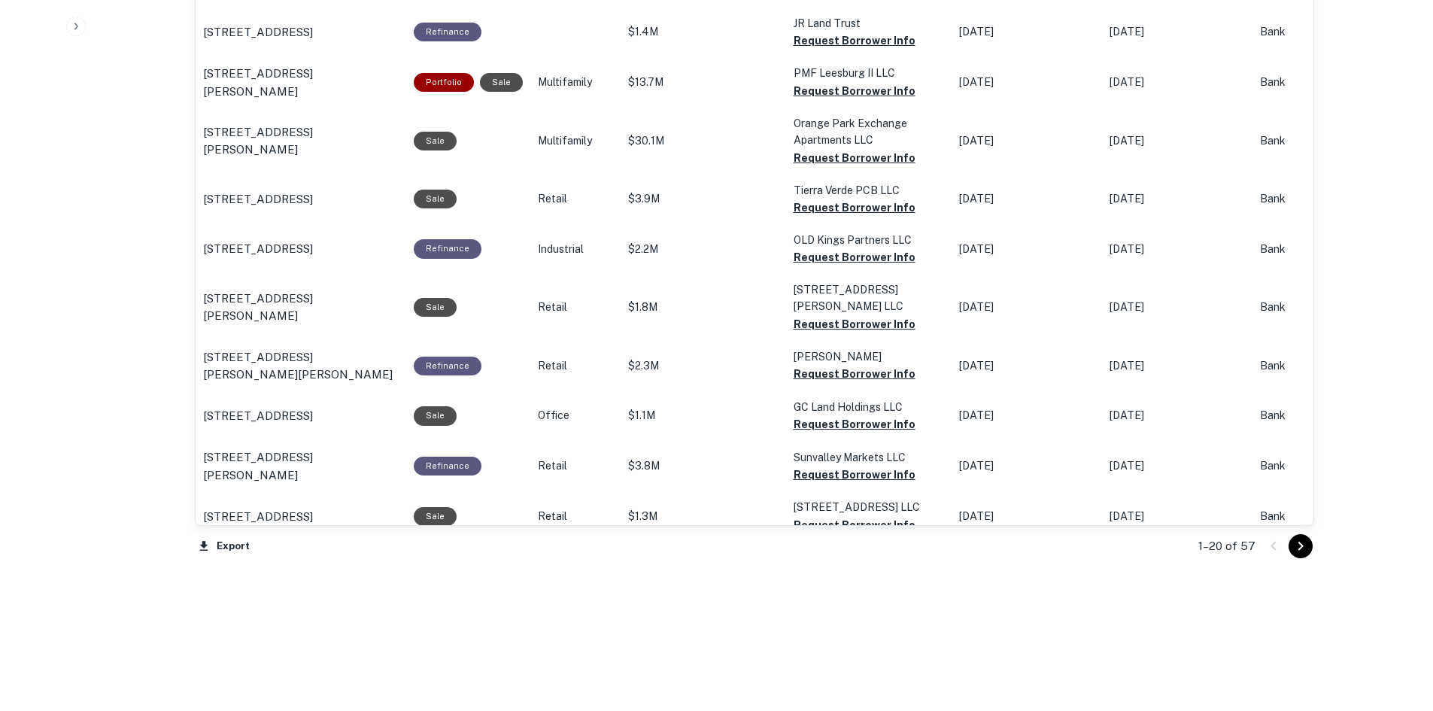
click at [1303, 542] on icon "Go to next page" at bounding box center [1301, 546] width 18 height 18
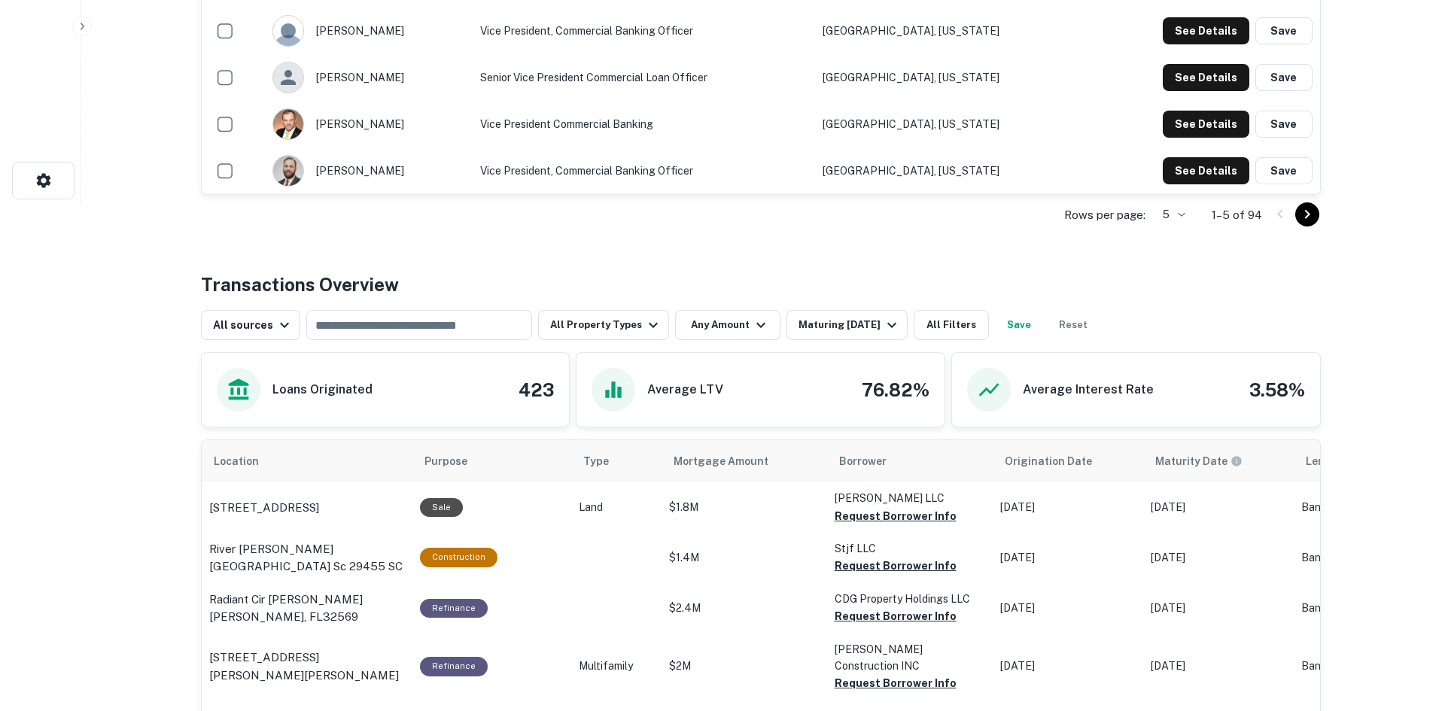
scroll to position [527, 0]
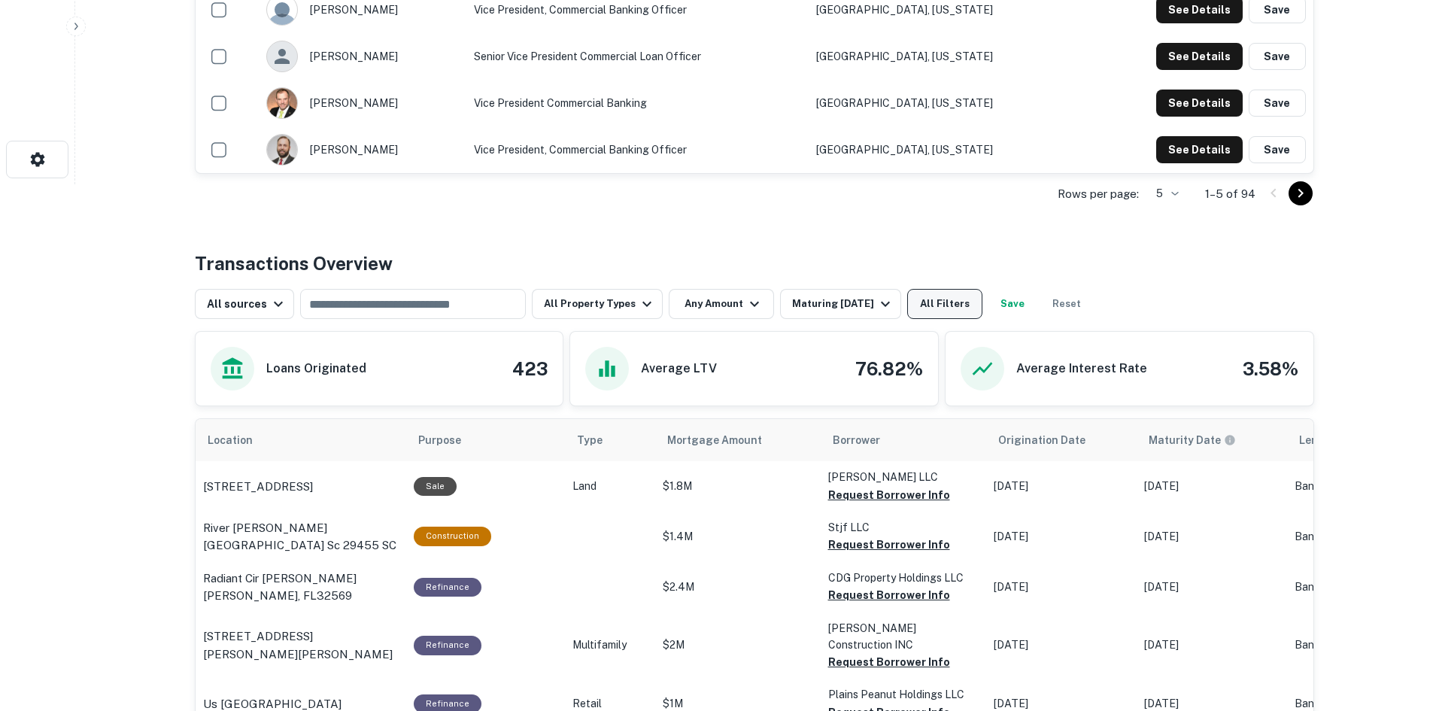
click at [943, 302] on button "All Filters" at bounding box center [944, 304] width 75 height 30
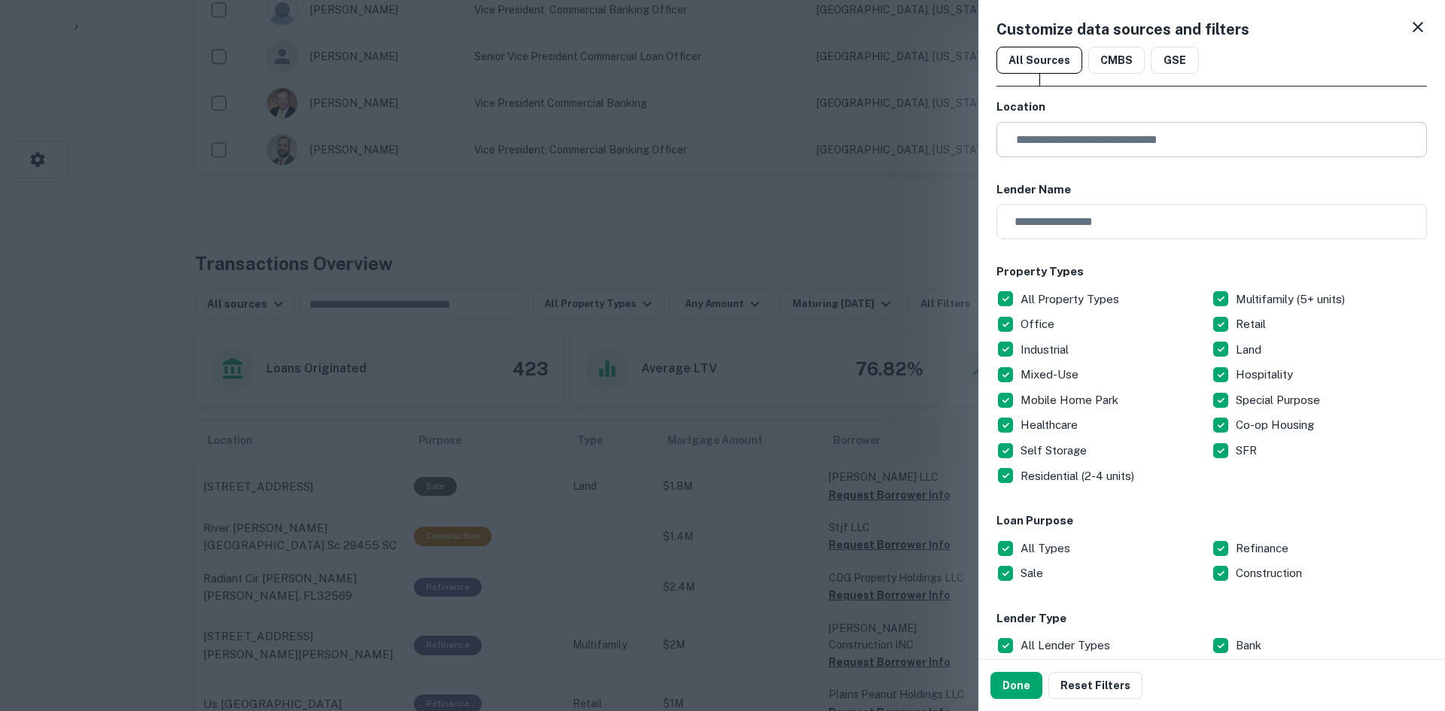
click at [1074, 141] on input "text" at bounding box center [1217, 139] width 420 height 35
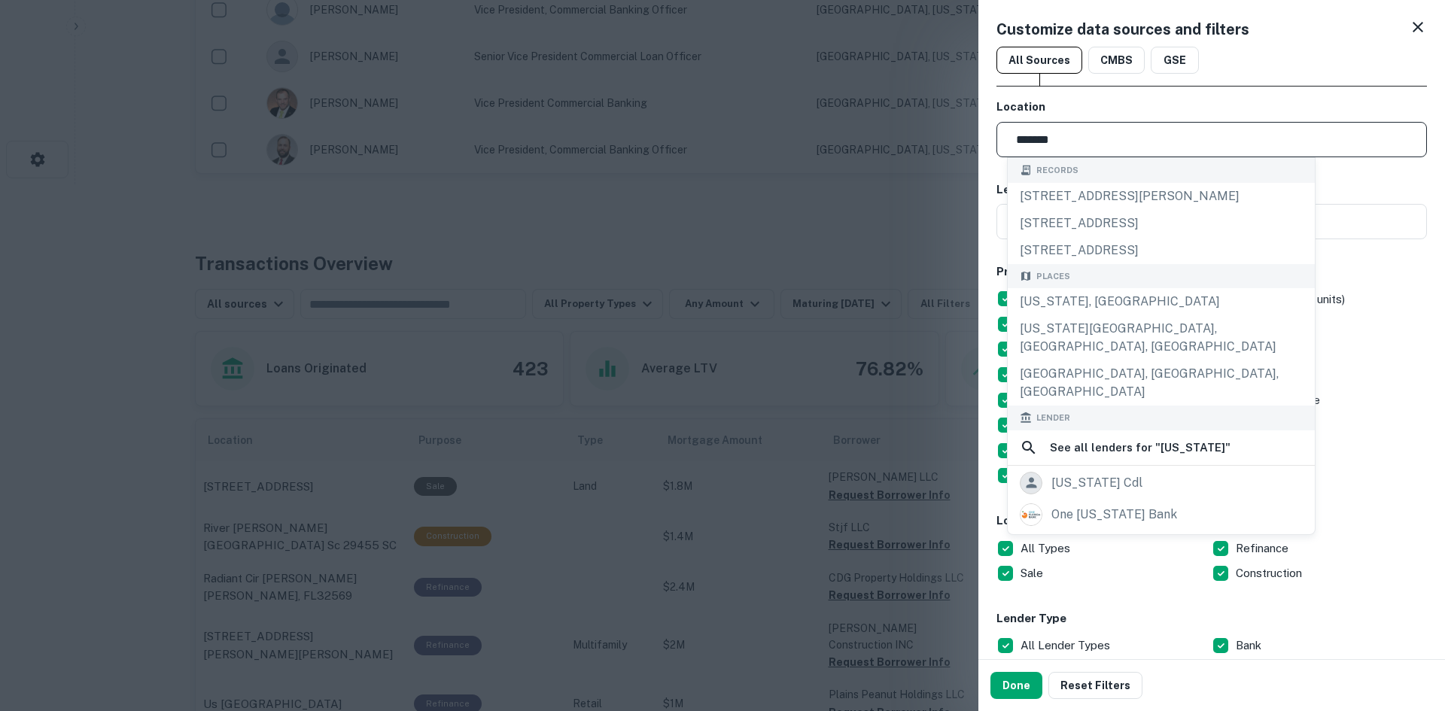
type input "*******"
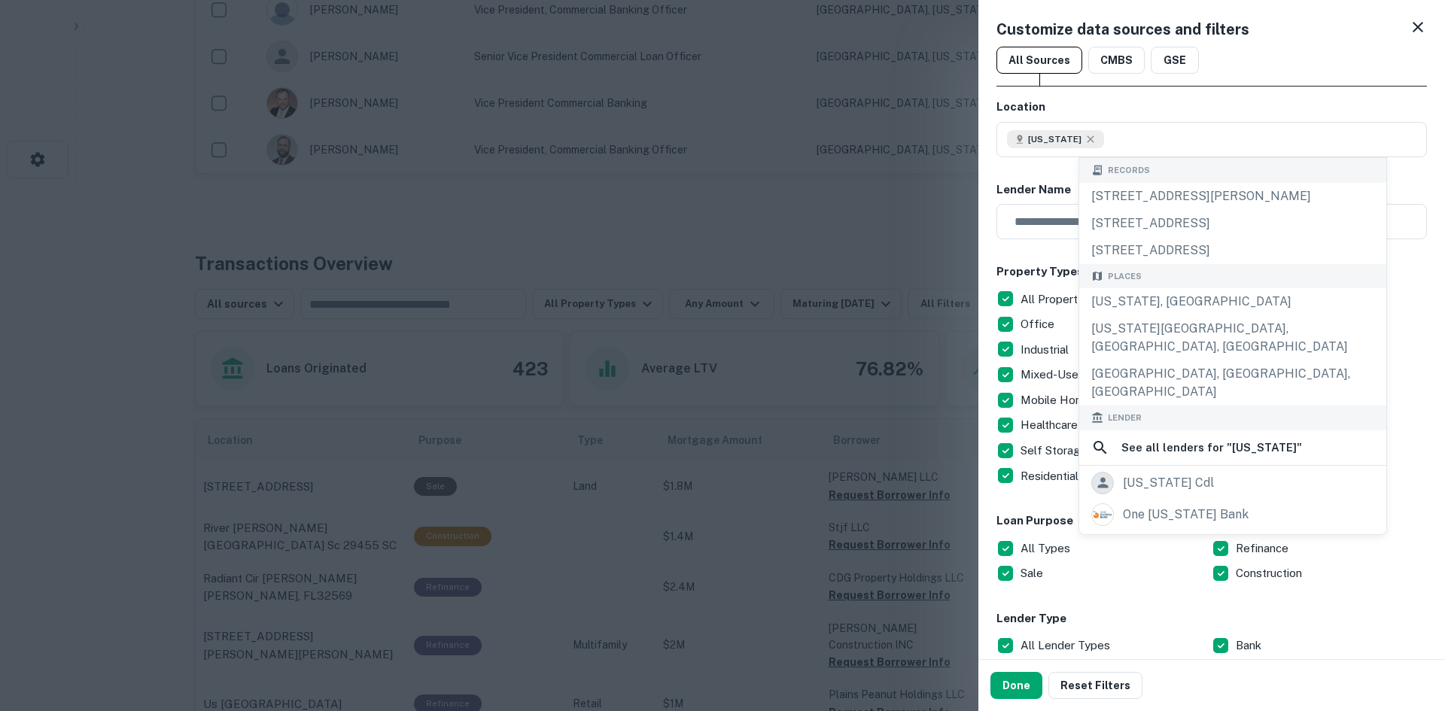
click at [1388, 192] on h6 "Lender Name" at bounding box center [1211, 189] width 430 height 17
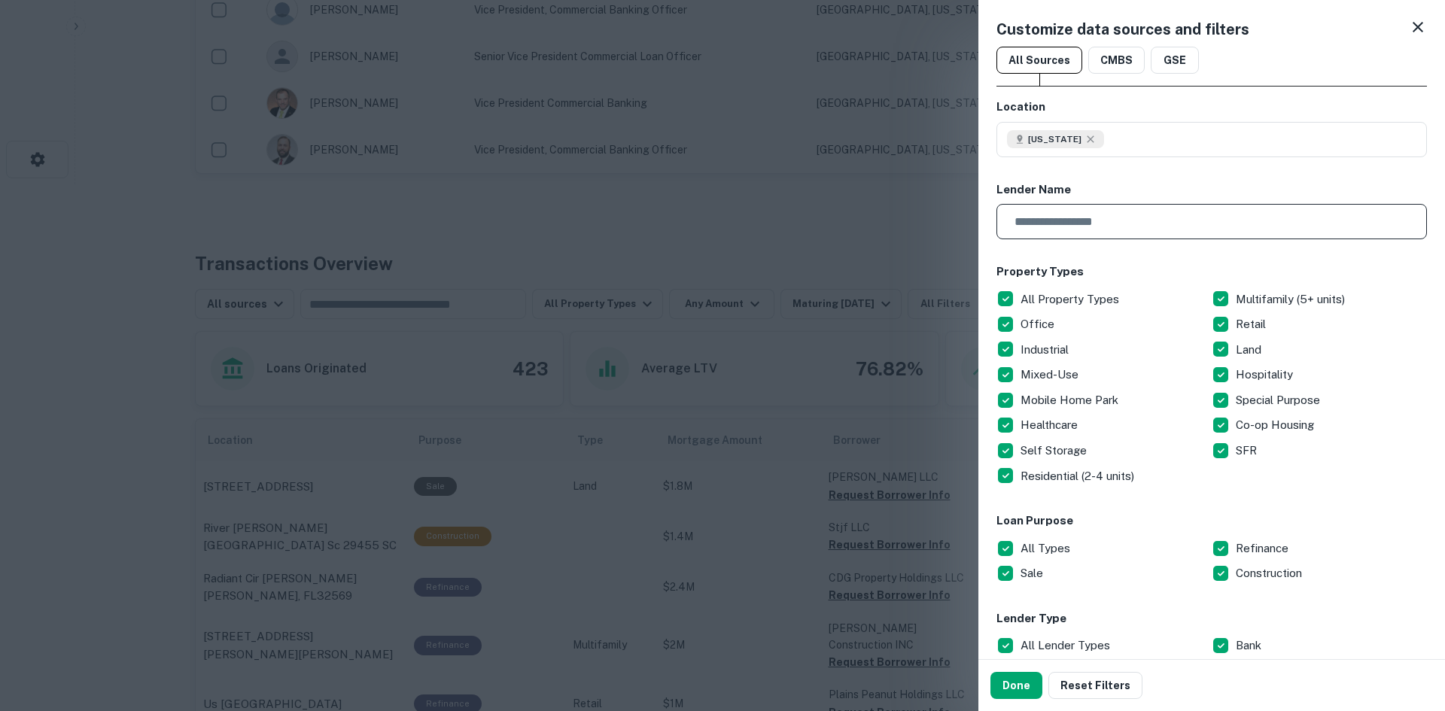
click at [1074, 220] on input "text" at bounding box center [1206, 221] width 420 height 35
type input "**********"
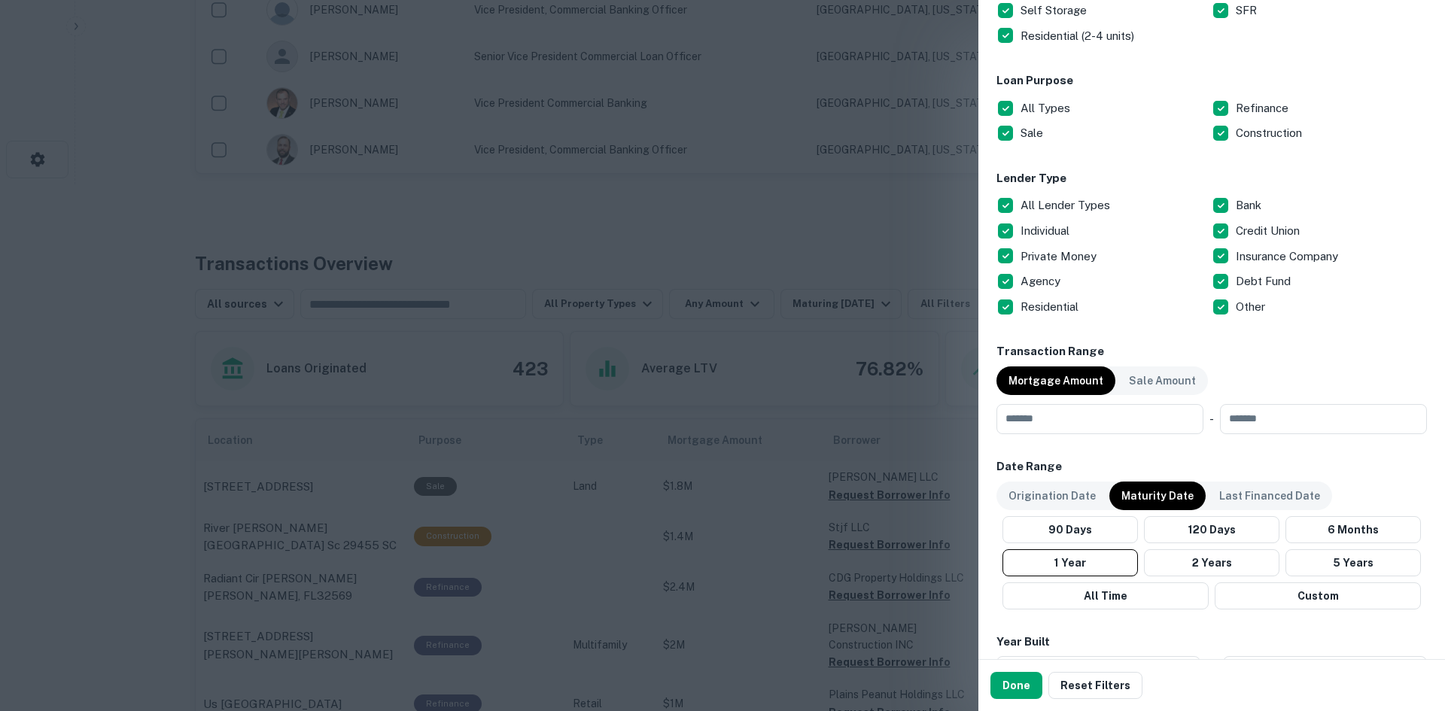
scroll to position [451, 0]
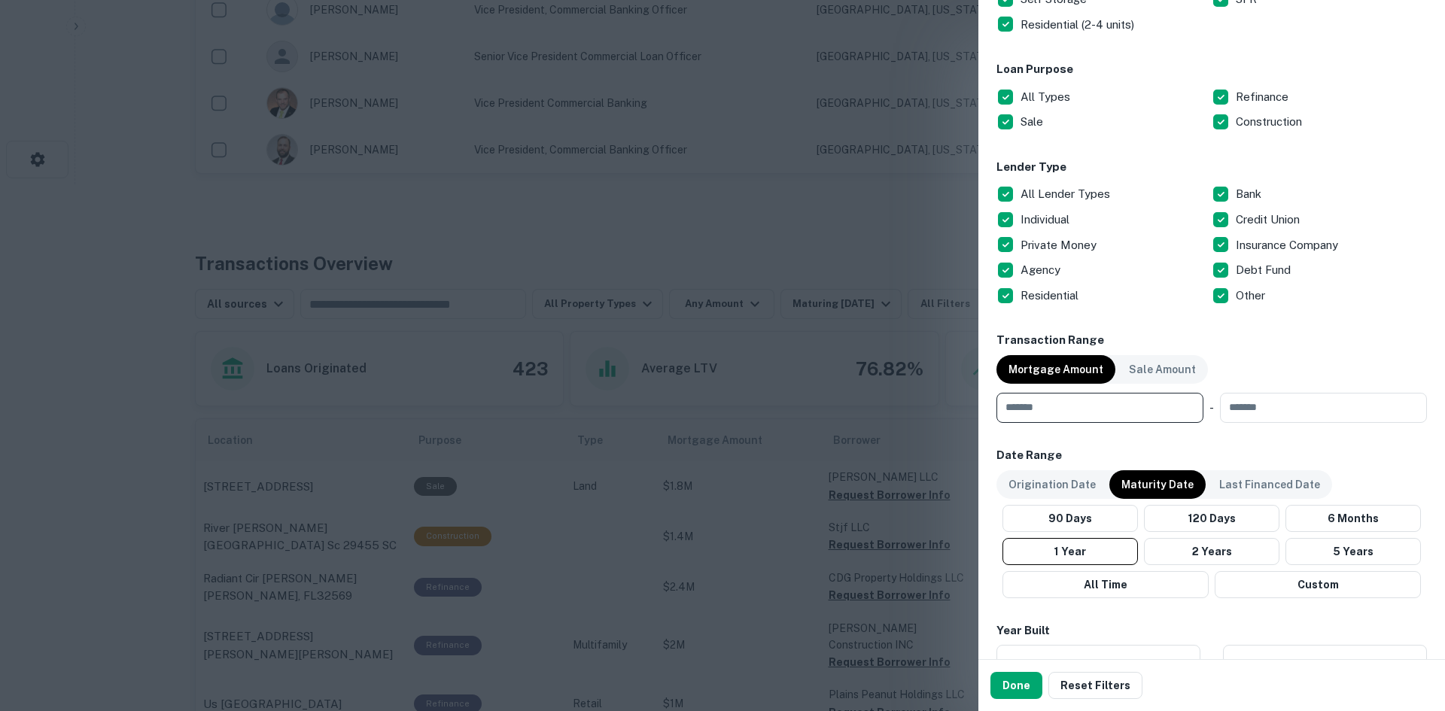
click at [1080, 415] on input "number" at bounding box center [1094, 408] width 196 height 30
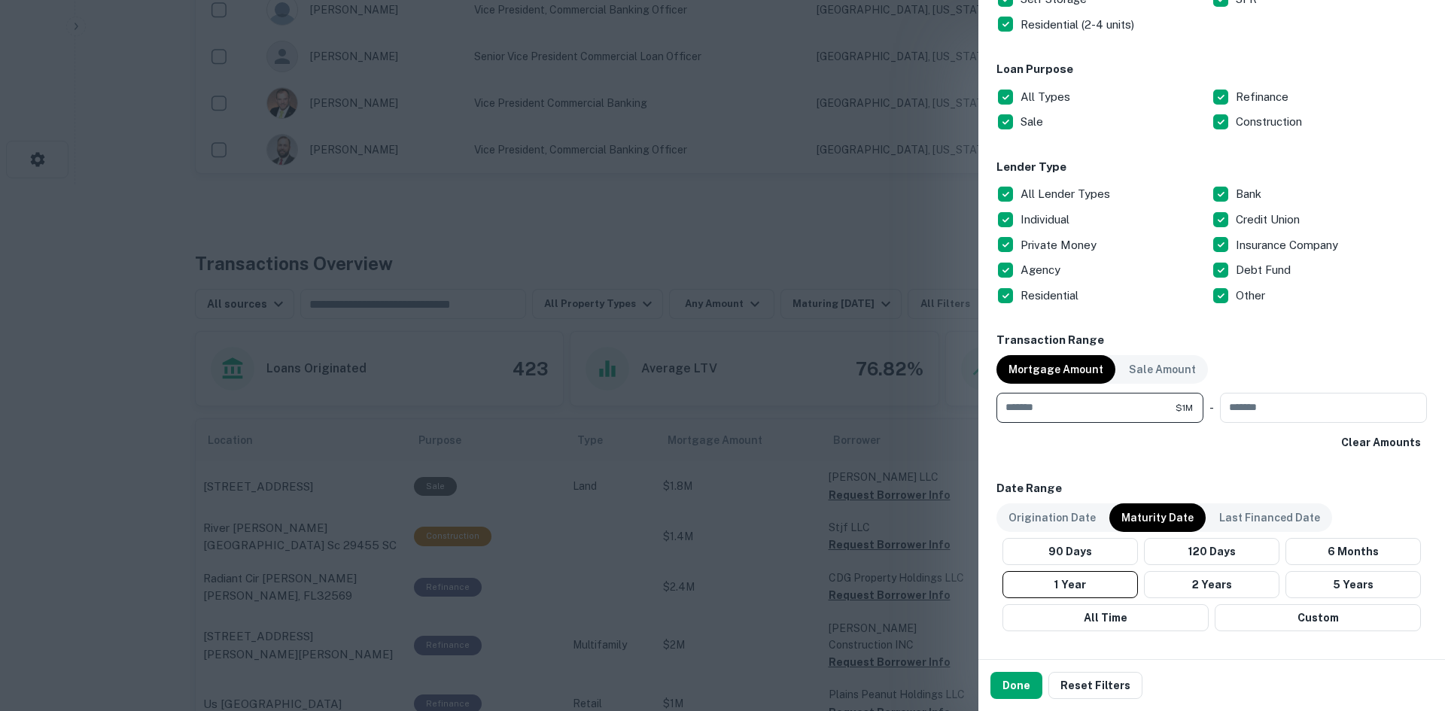
type input "*******"
click at [1294, 336] on h6 "Transaction Range" at bounding box center [1211, 340] width 430 height 17
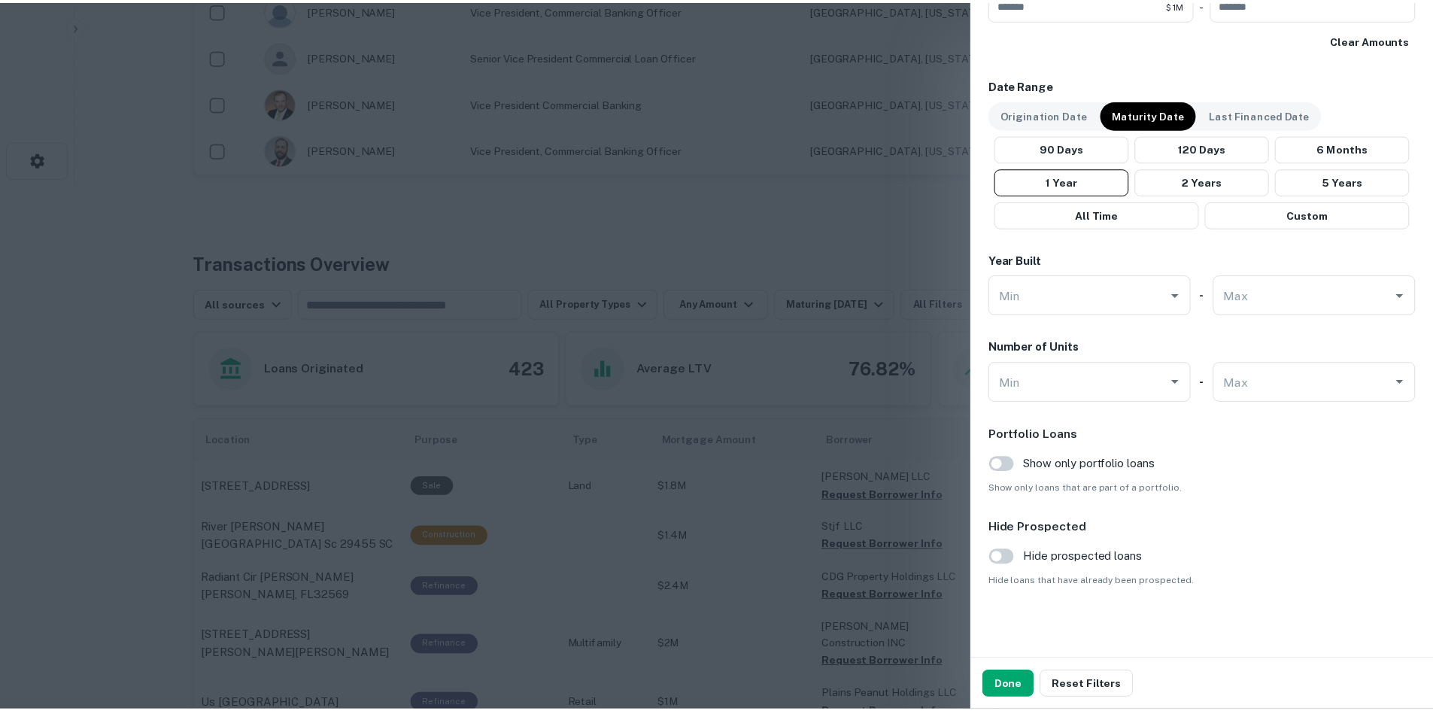
scroll to position [856, 0]
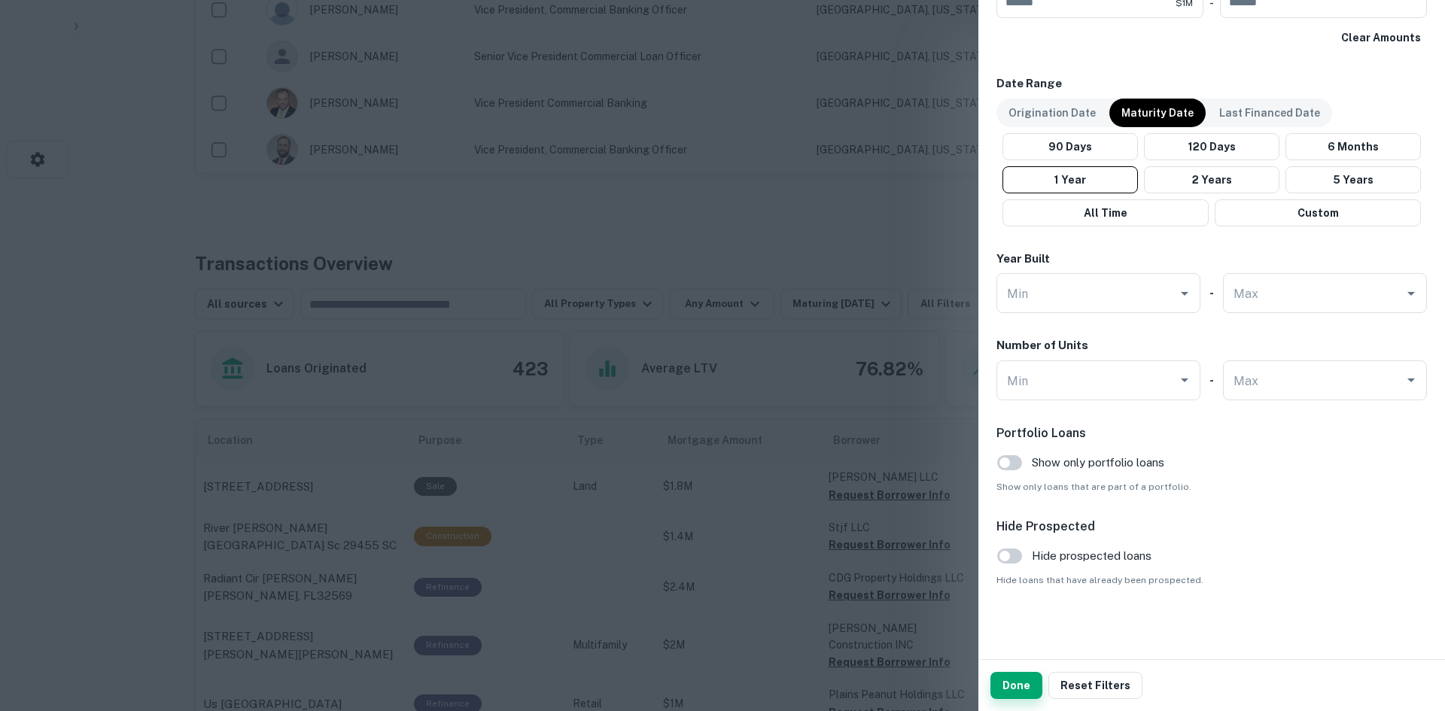
click at [1017, 684] on button "Done" at bounding box center [1016, 685] width 52 height 27
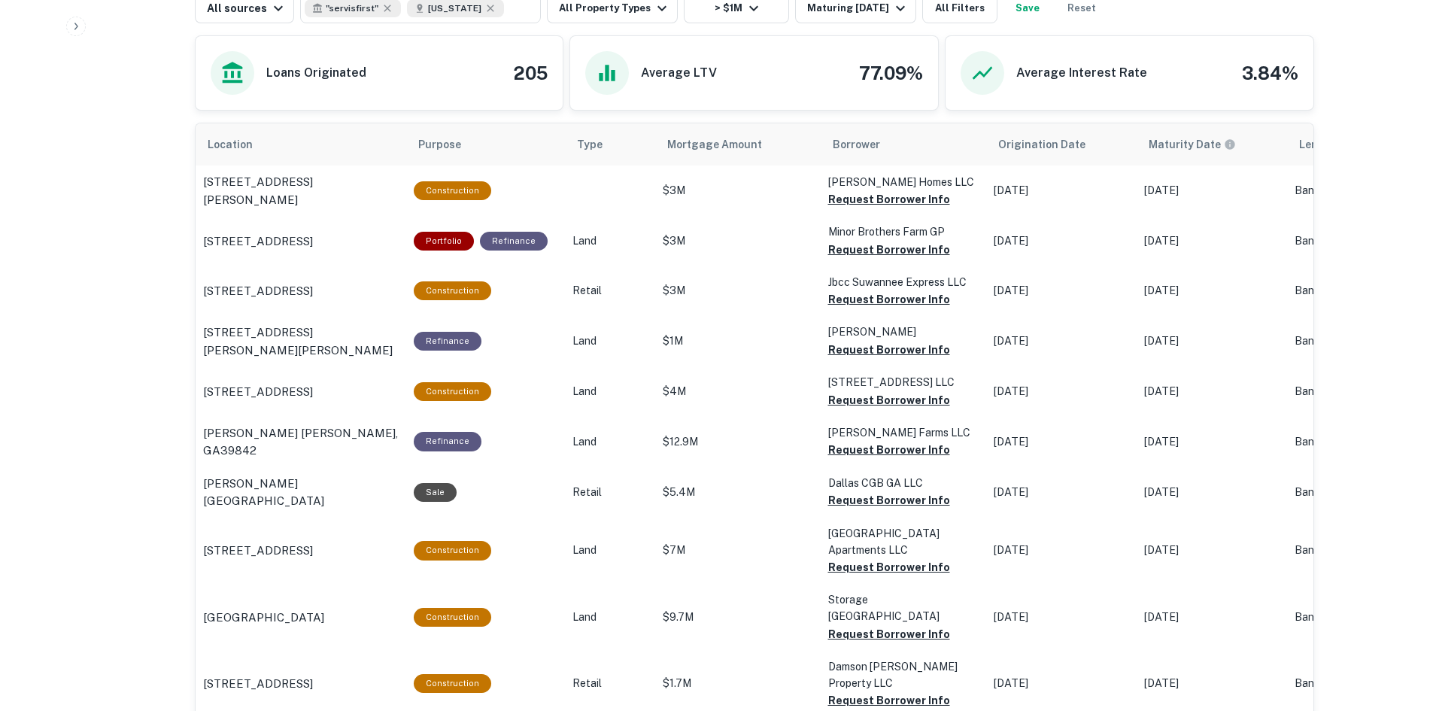
scroll to position [446, 0]
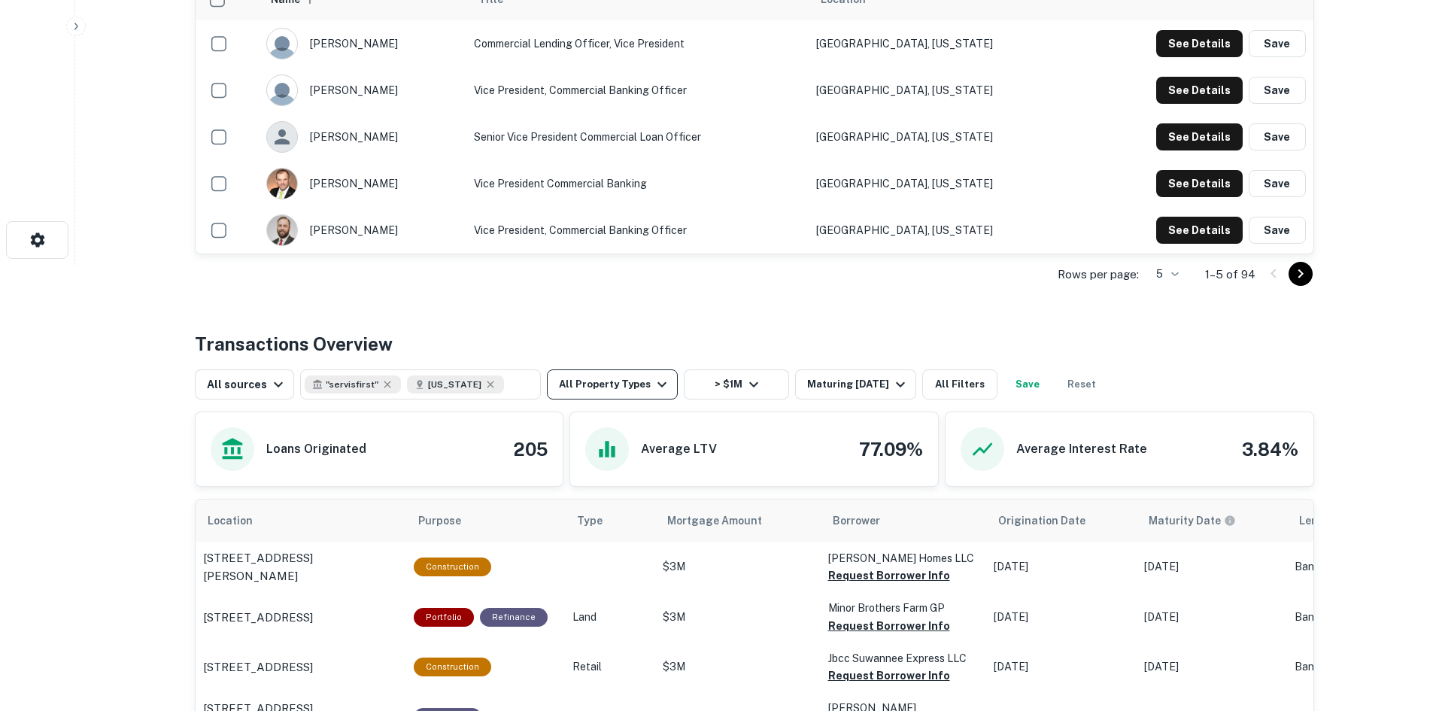
click at [653, 384] on icon "button" at bounding box center [662, 384] width 18 height 18
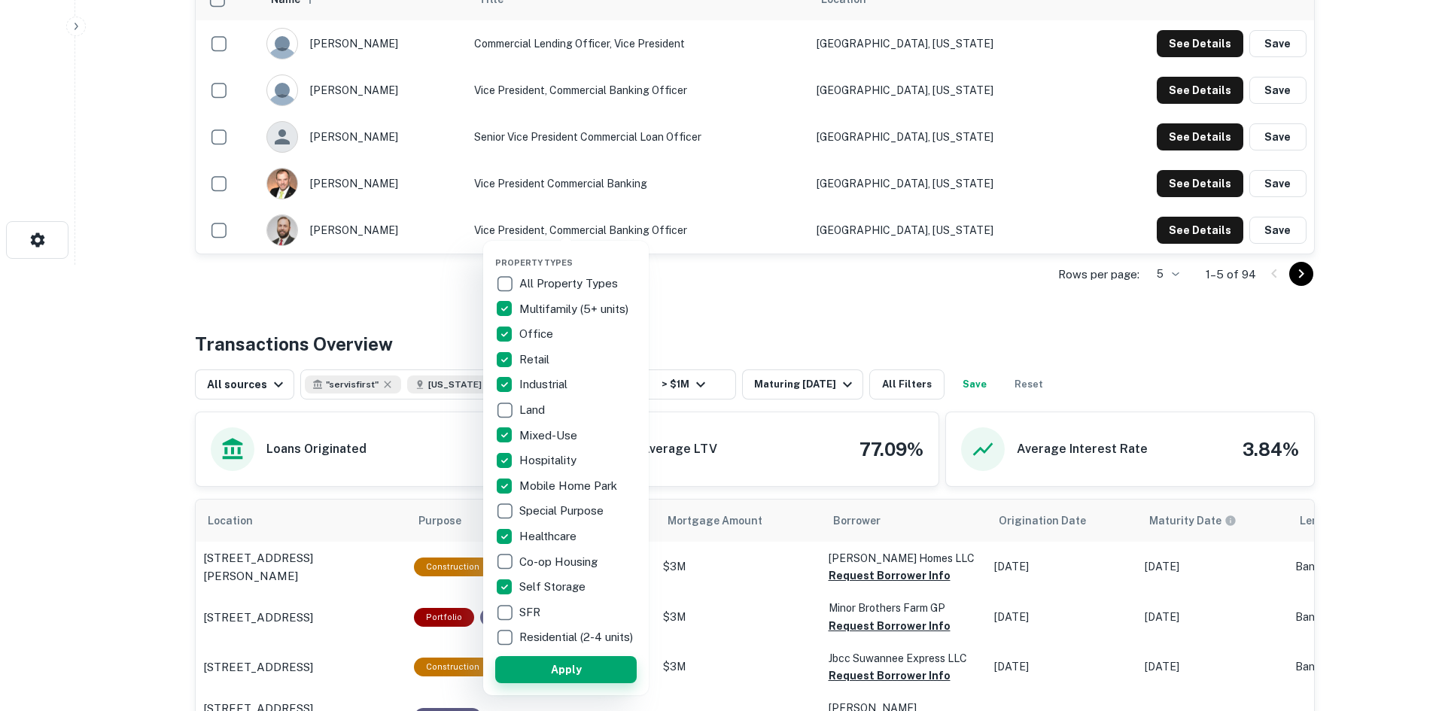
click at [569, 676] on button "Apply" at bounding box center [565, 669] width 141 height 27
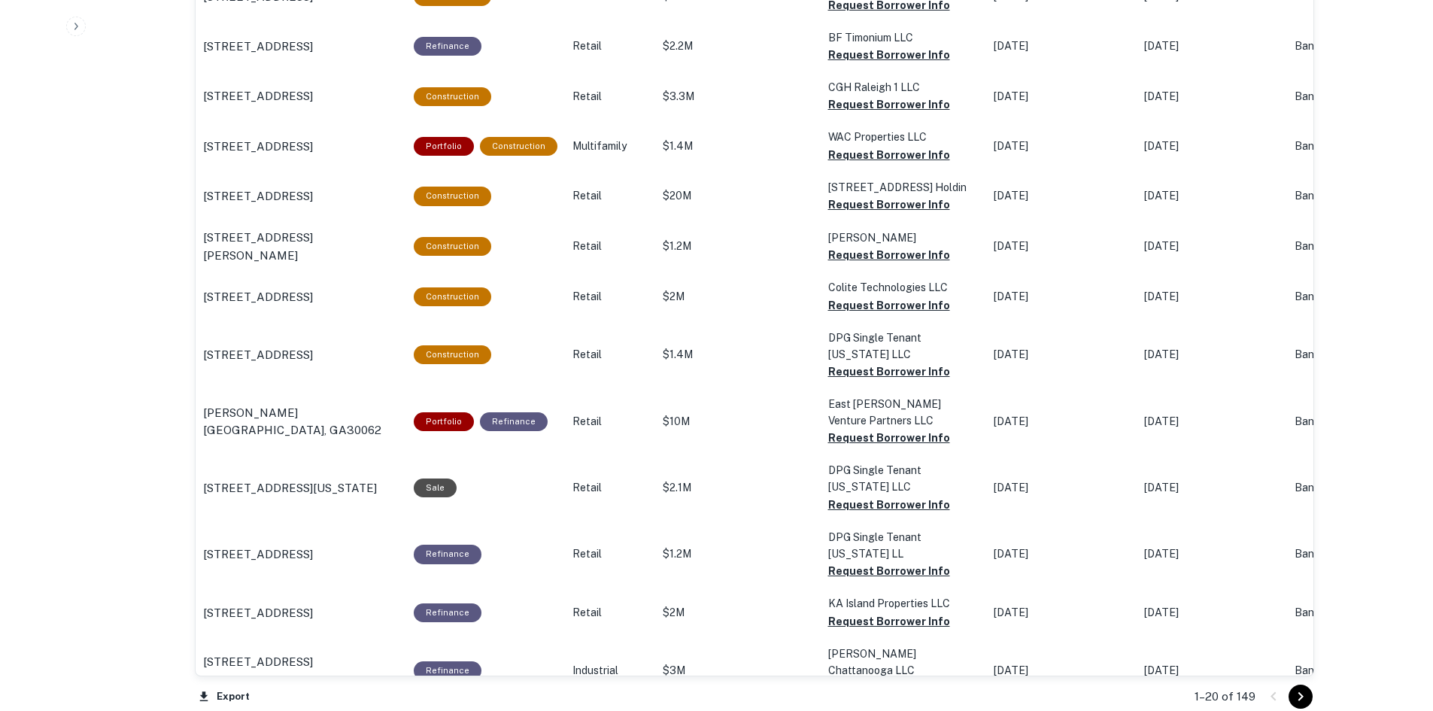
scroll to position [1551, 0]
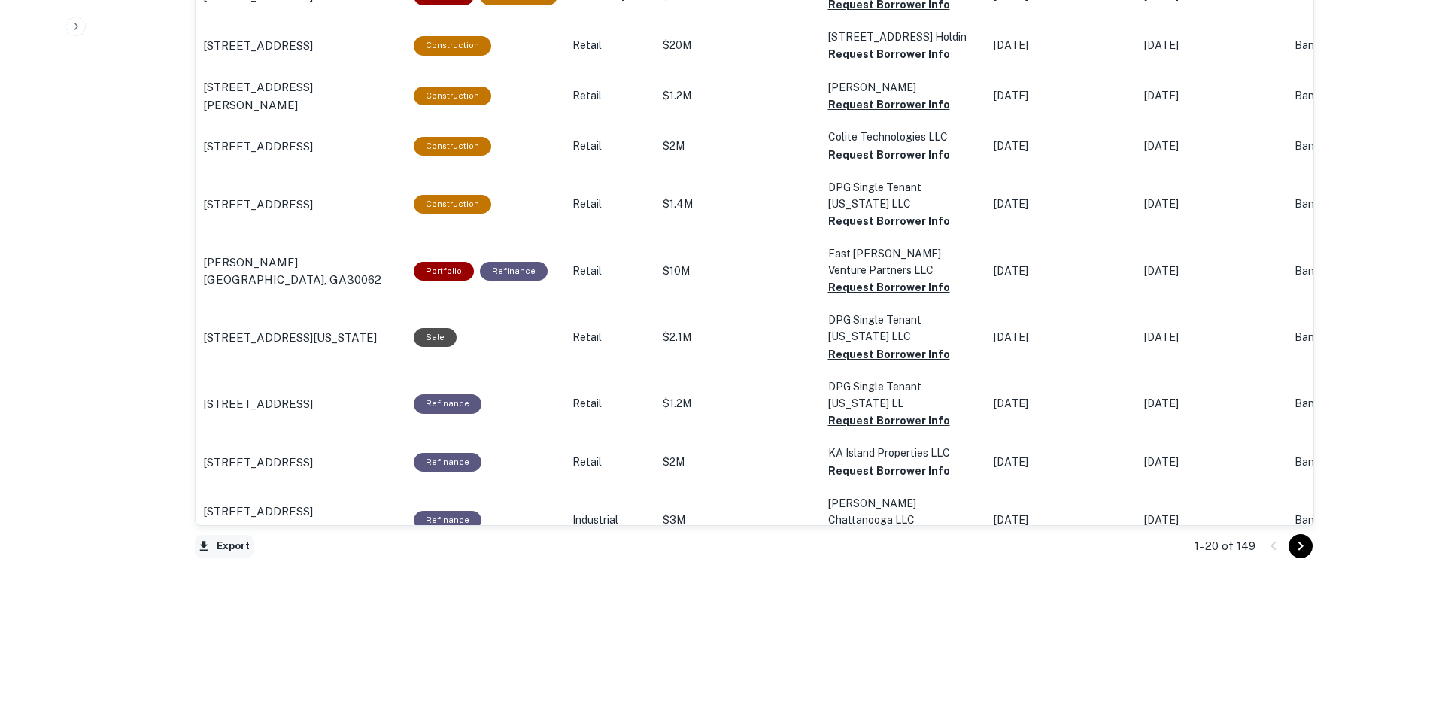
click at [229, 545] on button "Export" at bounding box center [224, 546] width 59 height 23
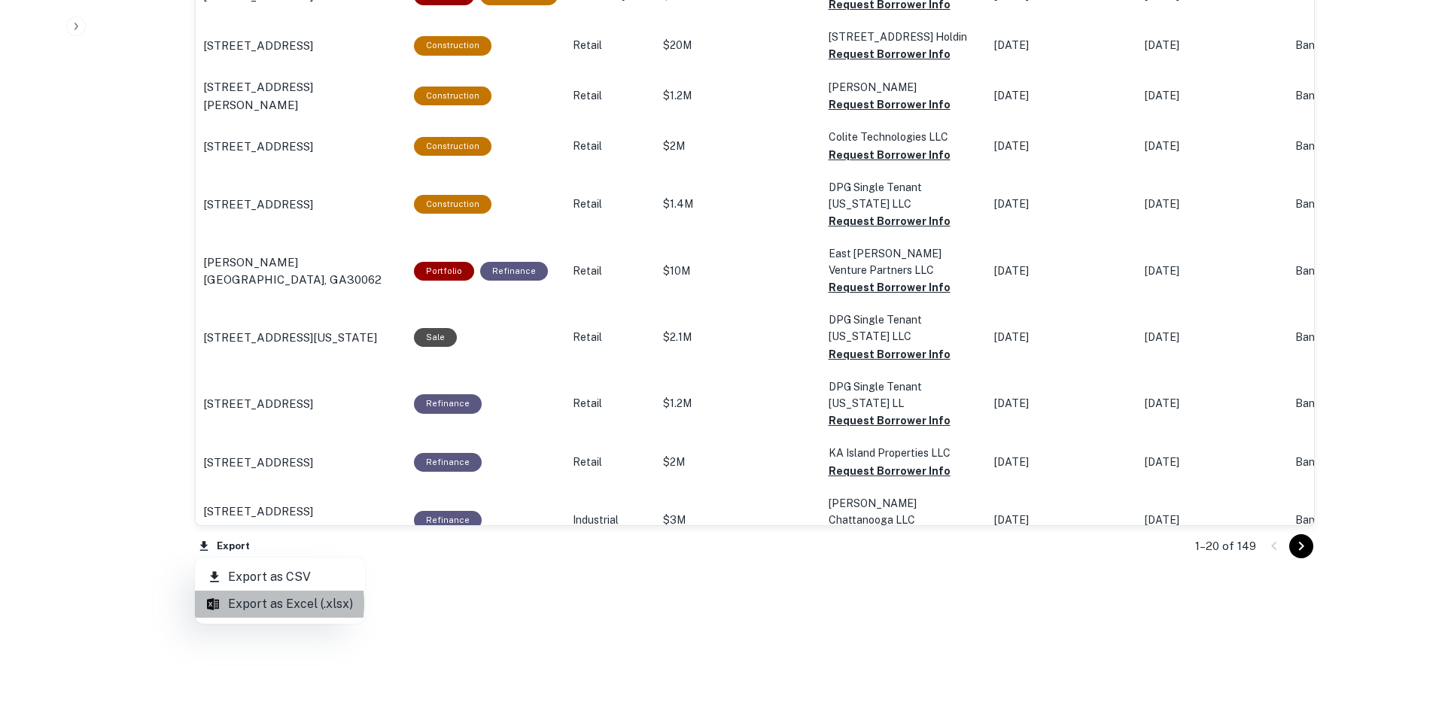
click at [248, 603] on li "Export as Excel (.xlsx)" at bounding box center [280, 604] width 170 height 27
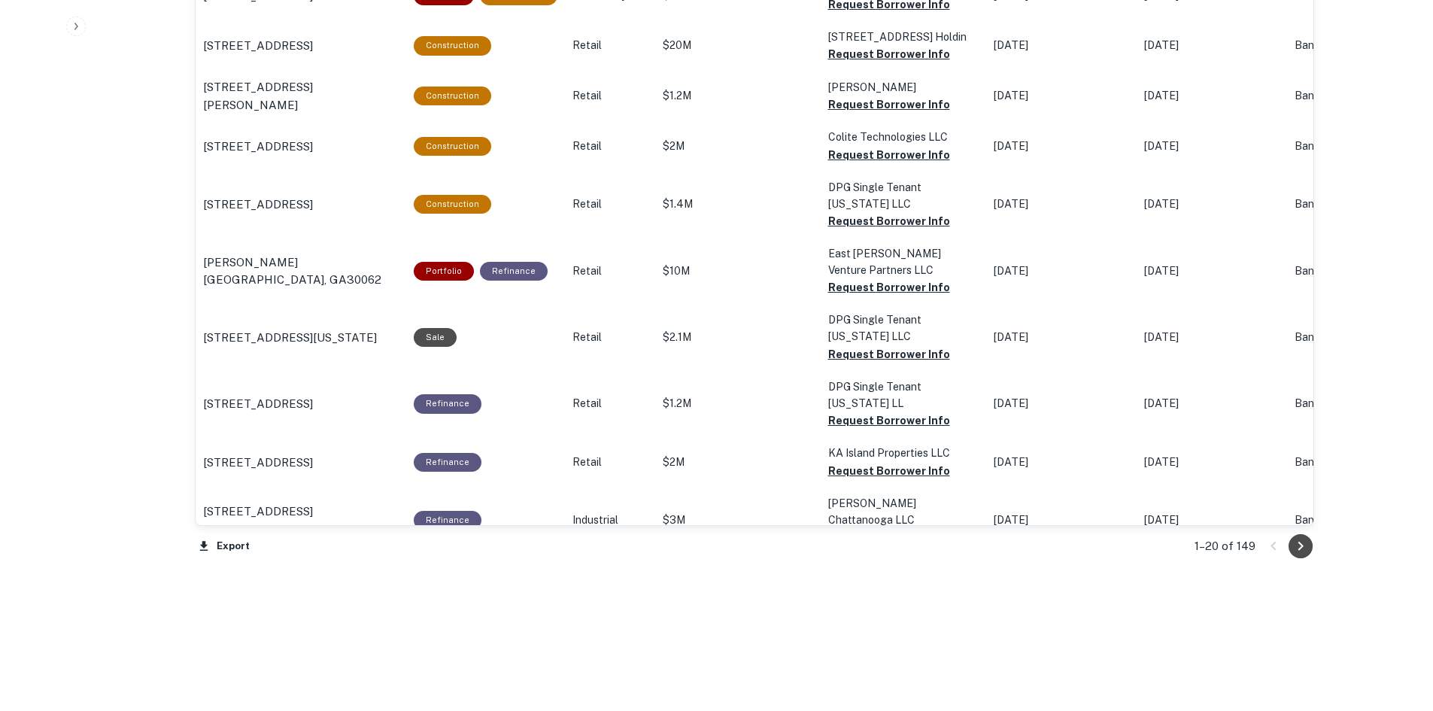
click at [1304, 543] on icon "Go to next page" at bounding box center [1301, 546] width 18 height 18
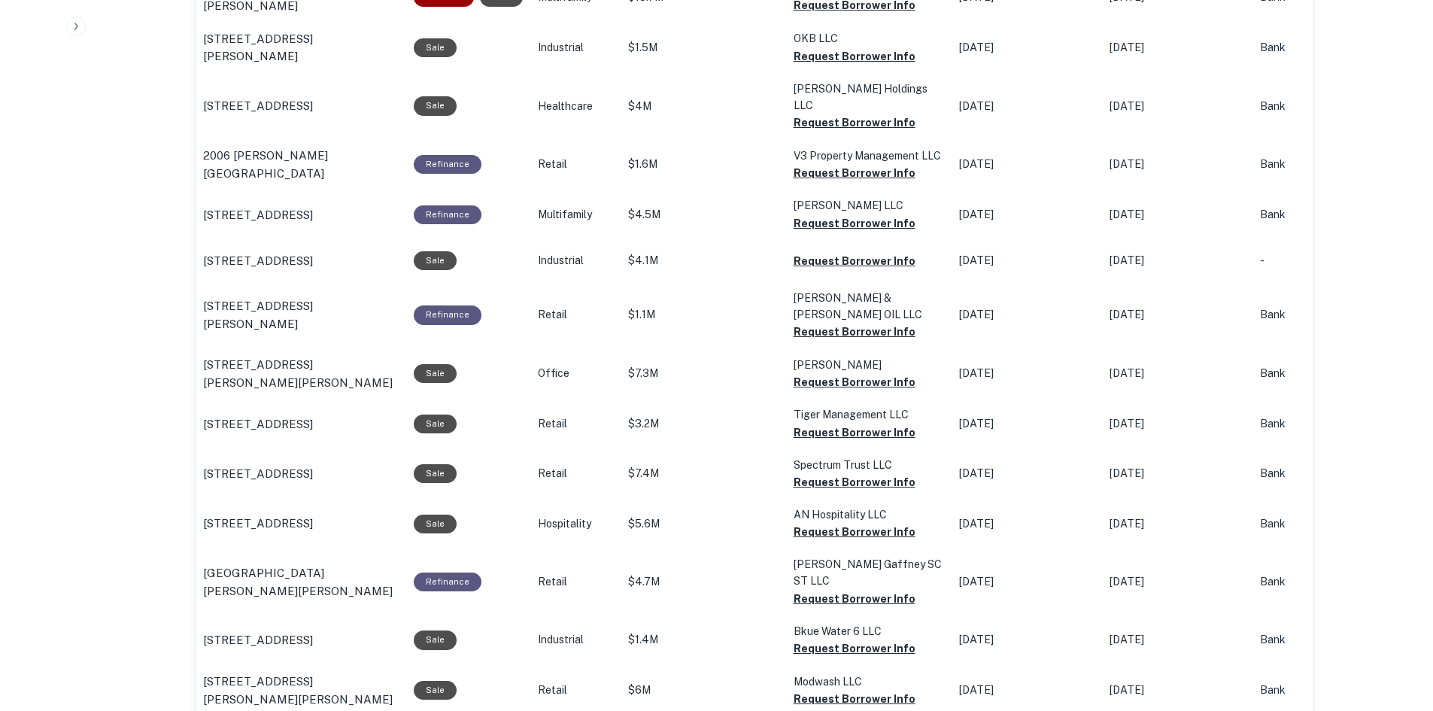
scroll to position [1478, 0]
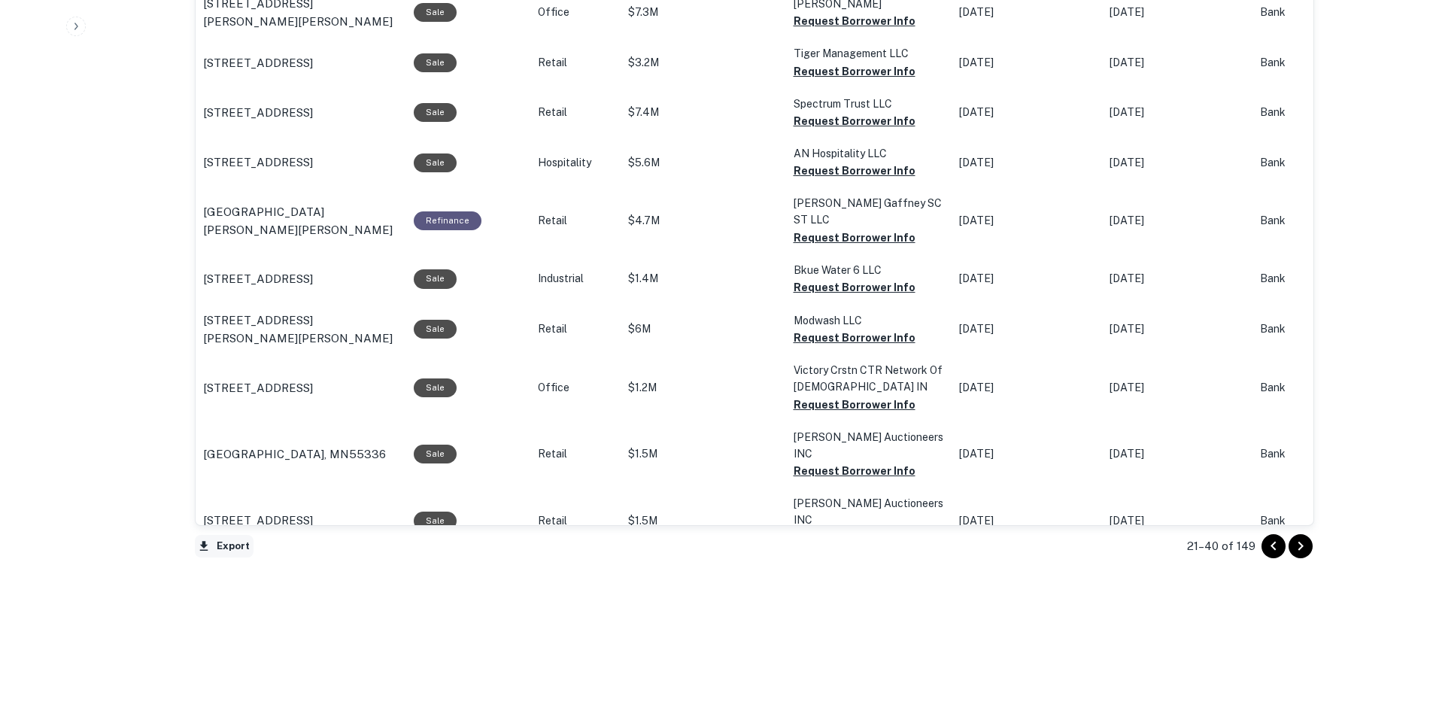
click at [227, 539] on button "Export" at bounding box center [224, 546] width 59 height 23
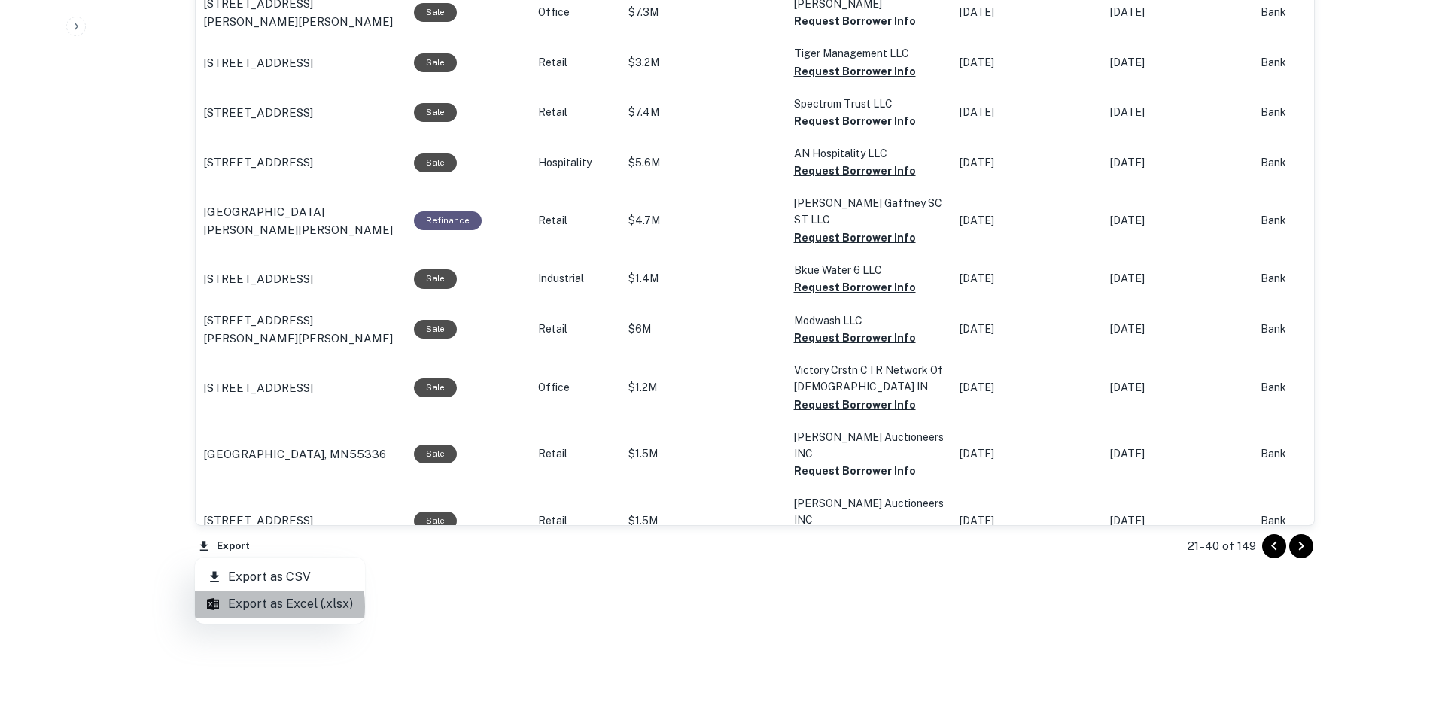
click at [258, 606] on li "Export as Excel (.xlsx)" at bounding box center [280, 604] width 170 height 27
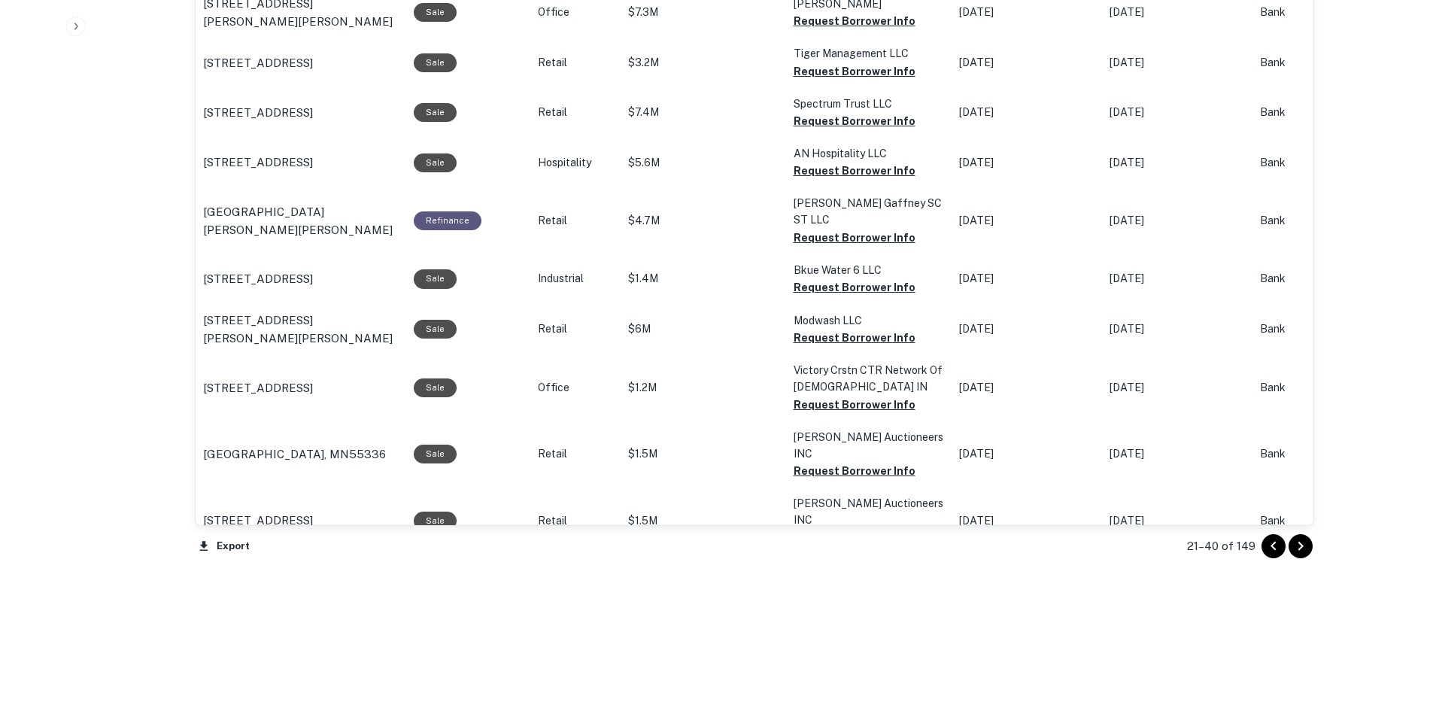
click at [1305, 539] on icon "Go to next page" at bounding box center [1301, 546] width 18 height 18
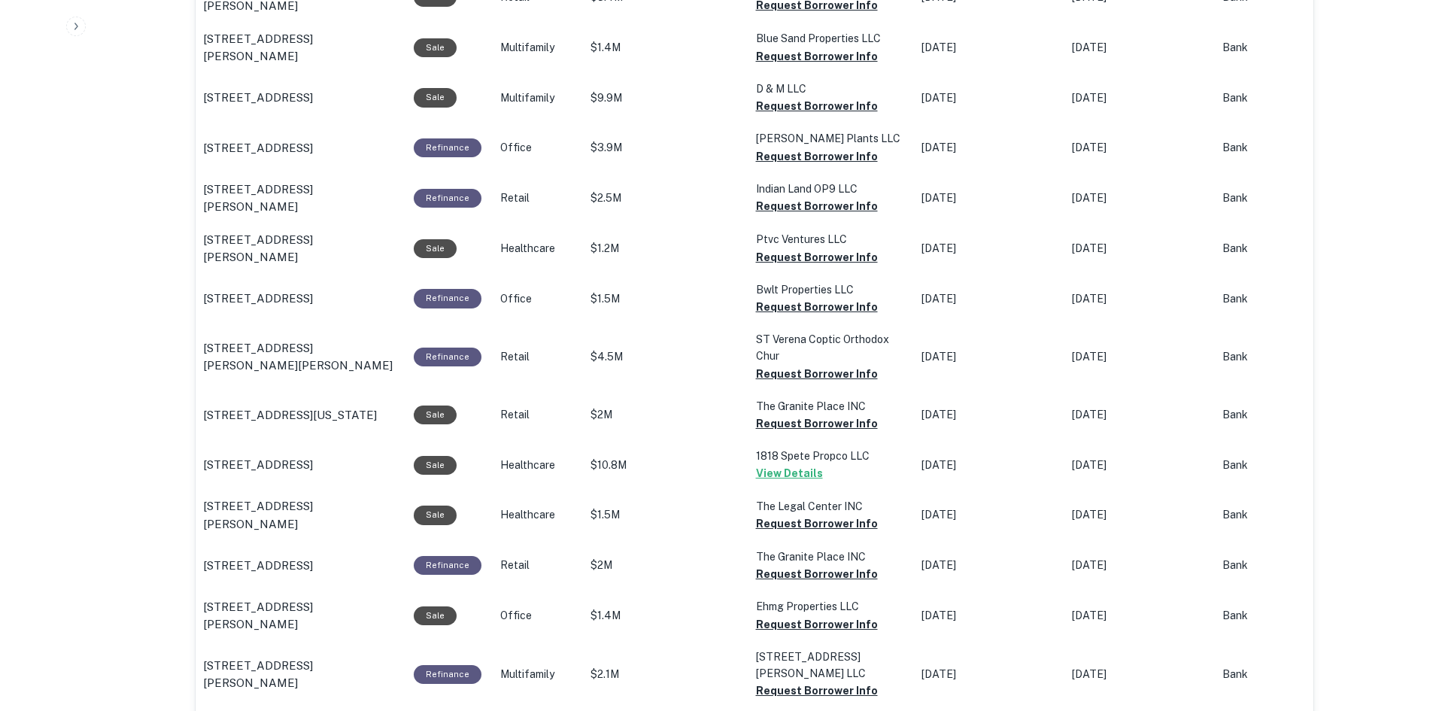
scroll to position [1478, 0]
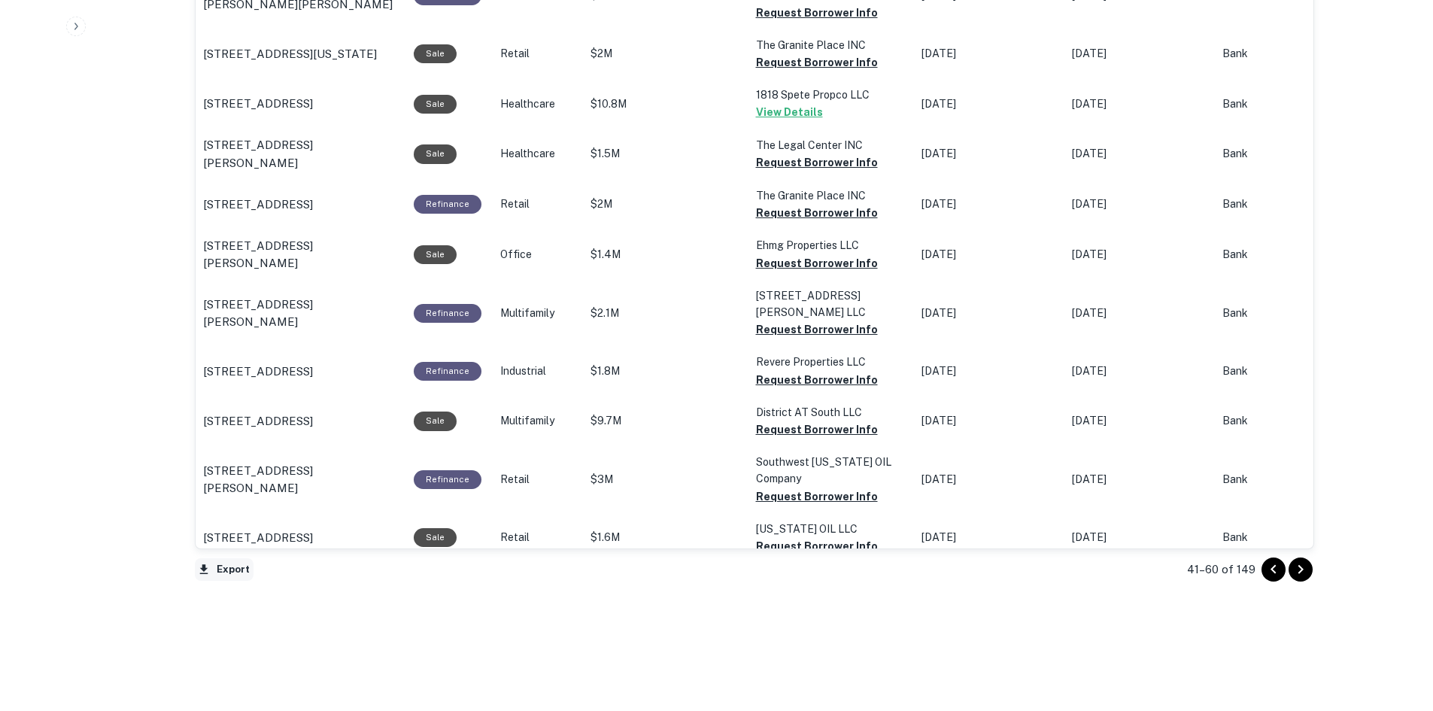
click at [226, 562] on button "Export" at bounding box center [224, 569] width 59 height 23
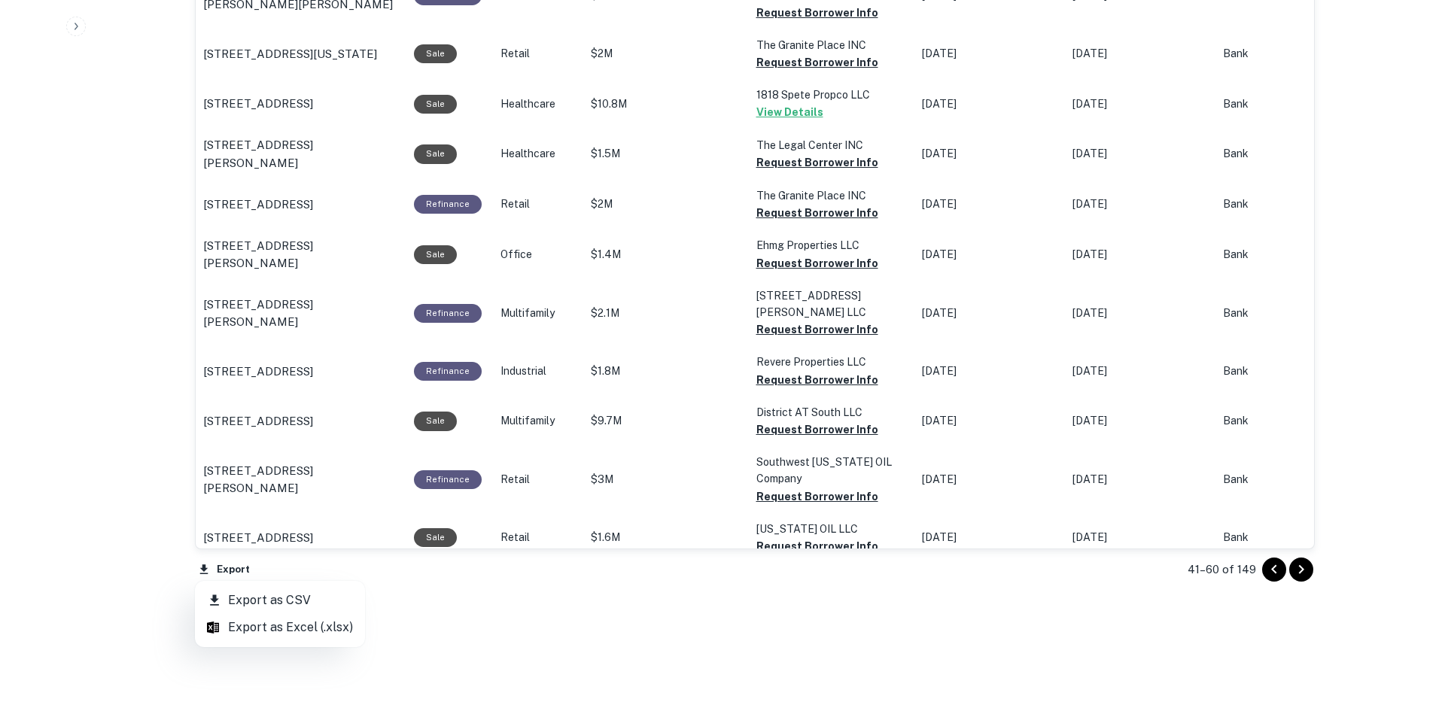
click at [239, 625] on li "Export as Excel (.xlsx)" at bounding box center [280, 627] width 170 height 27
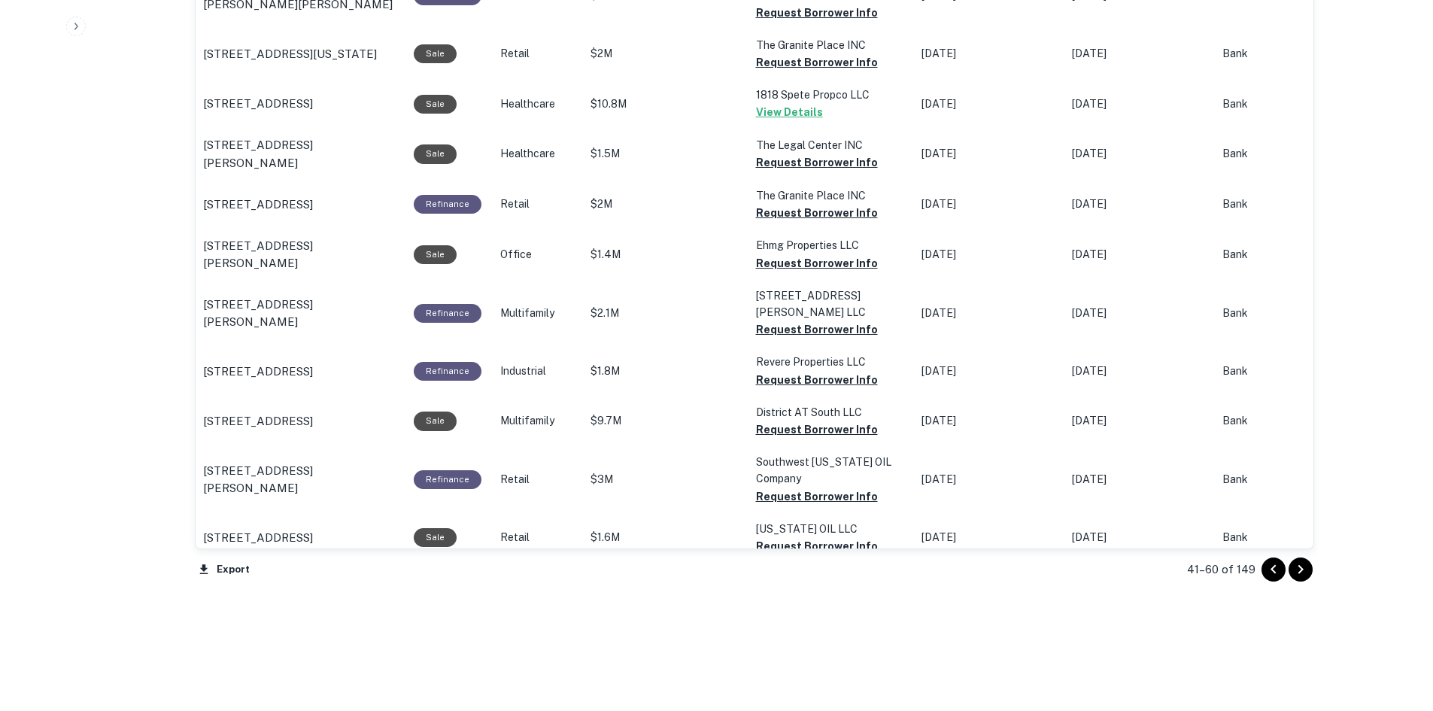
click at [1305, 568] on icon "Go to next page" at bounding box center [1301, 570] width 18 height 18
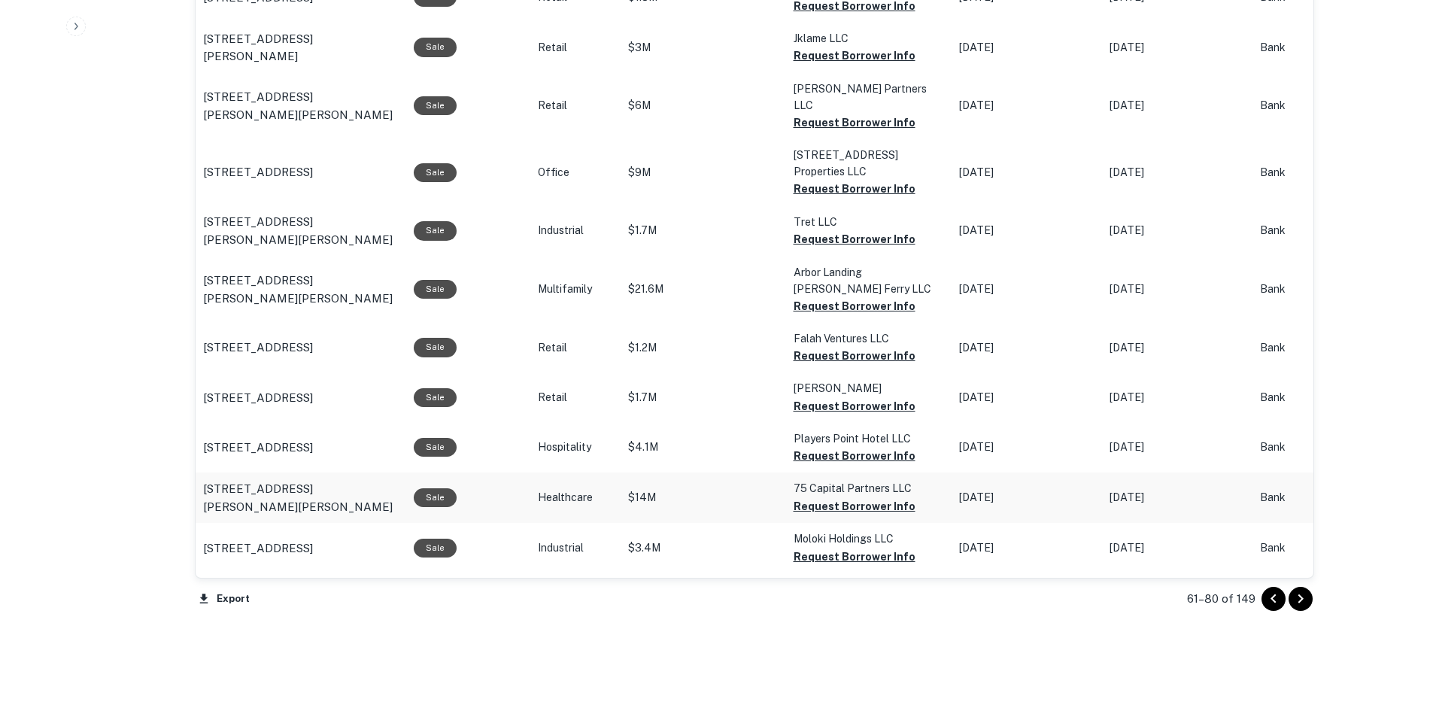
scroll to position [1534, 0]
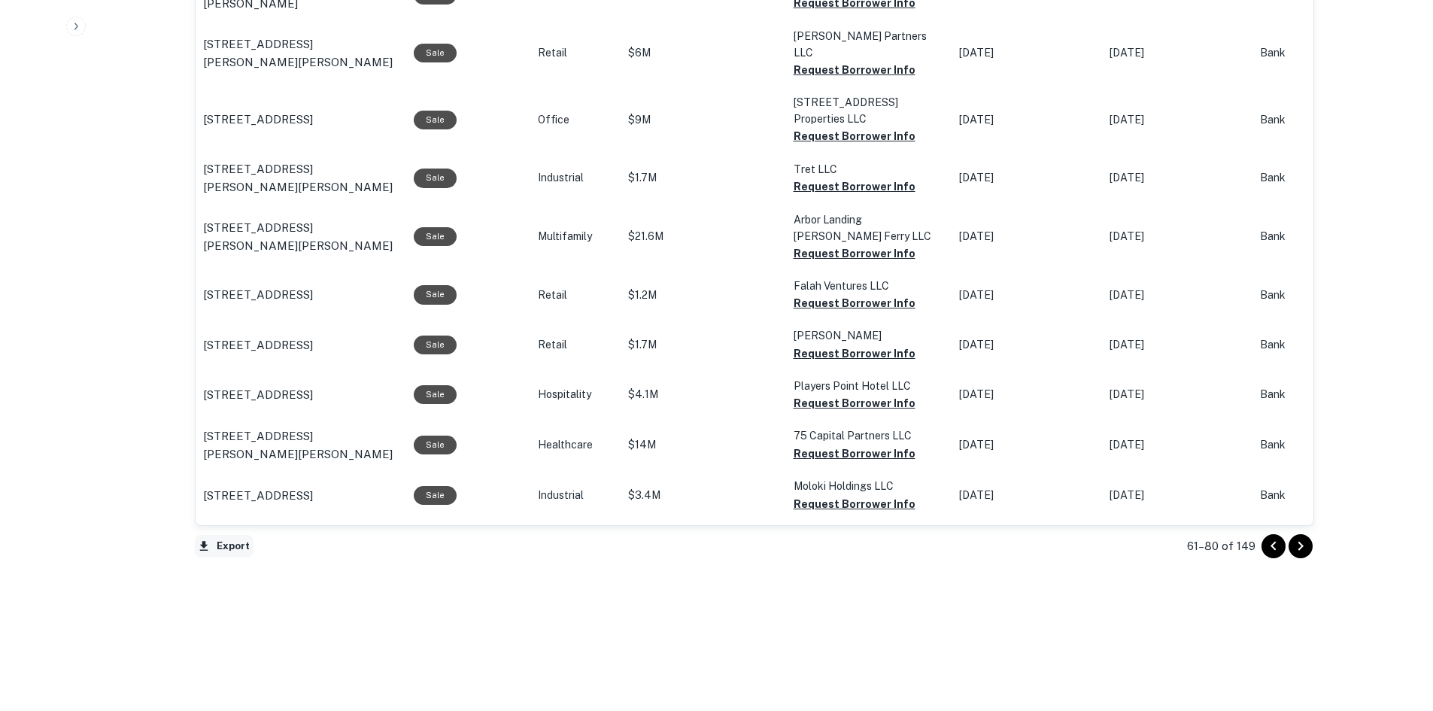
click at [224, 540] on button "Export" at bounding box center [224, 546] width 59 height 23
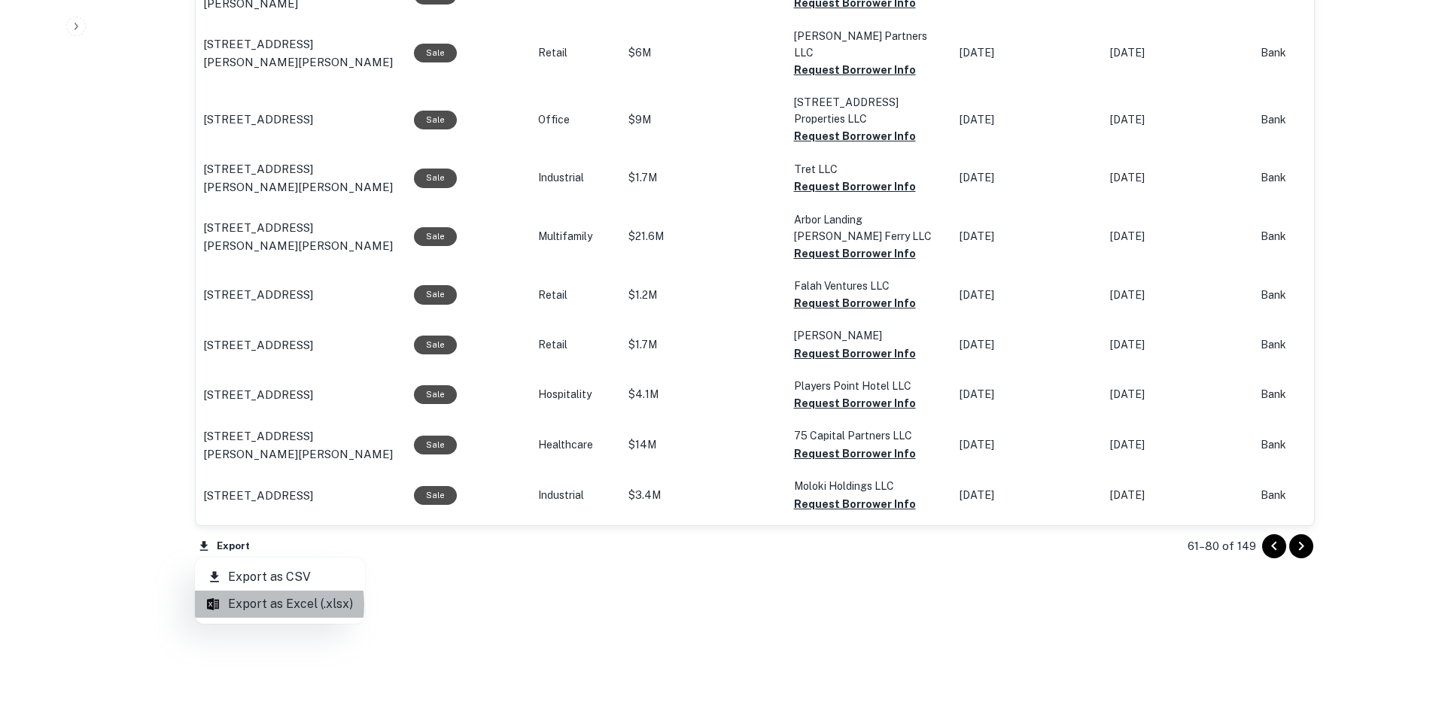
click at [261, 605] on li "Export as Excel (.xlsx)" at bounding box center [280, 604] width 170 height 27
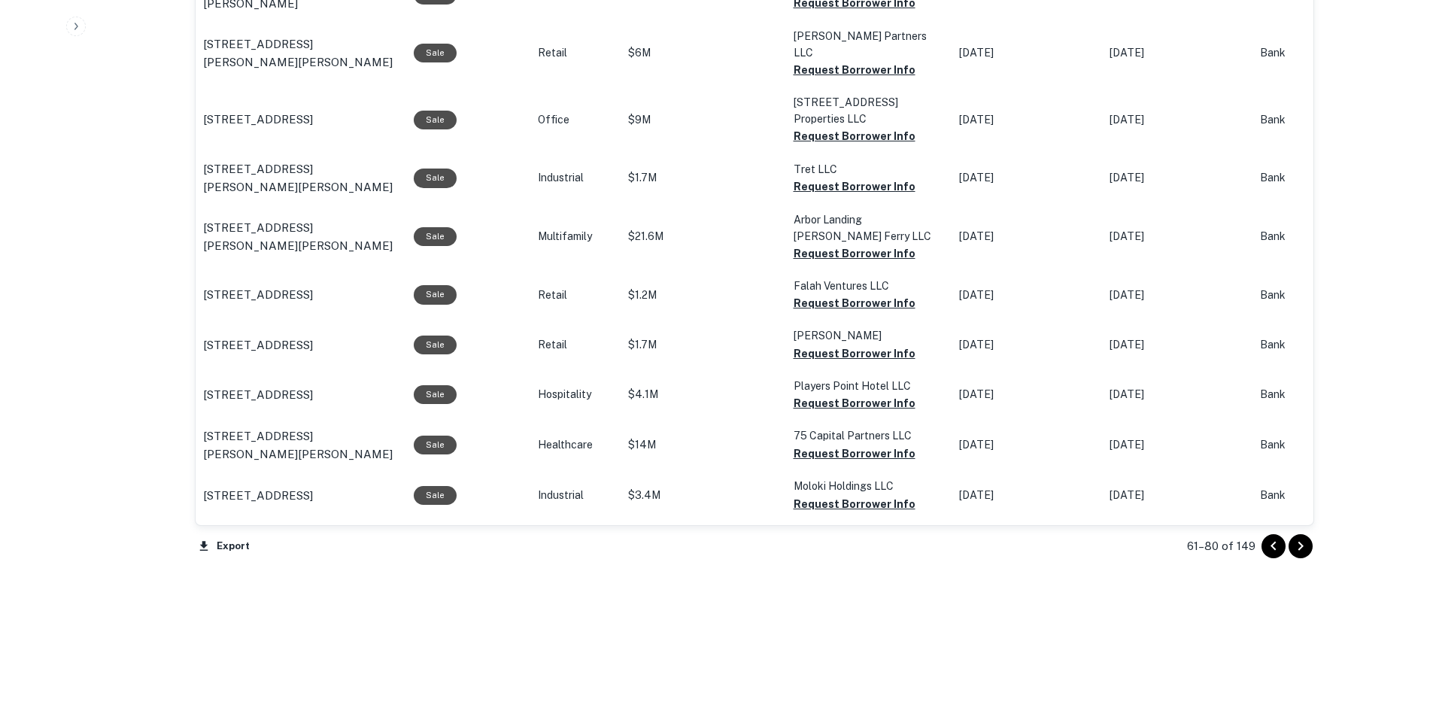
click at [1303, 544] on icon "Go to next page" at bounding box center [1301, 546] width 18 height 18
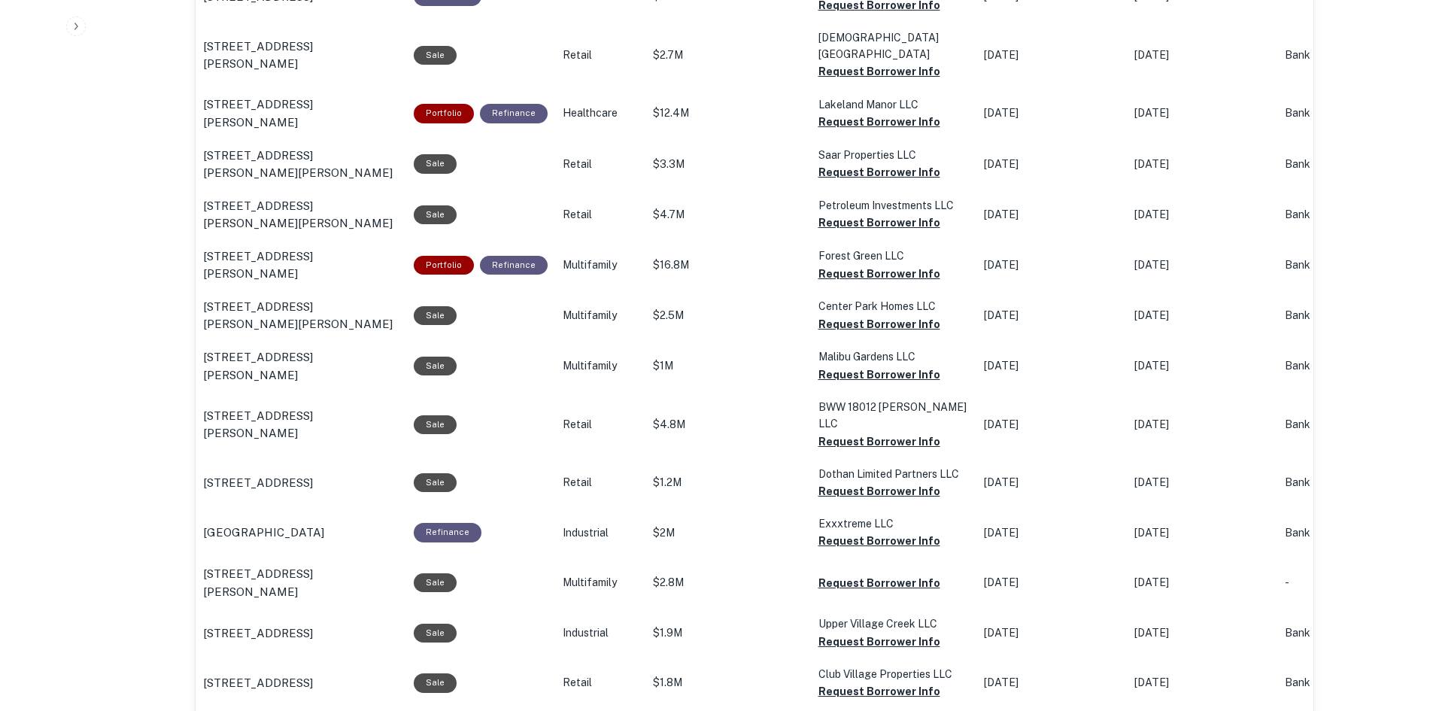
scroll to position [1485, 0]
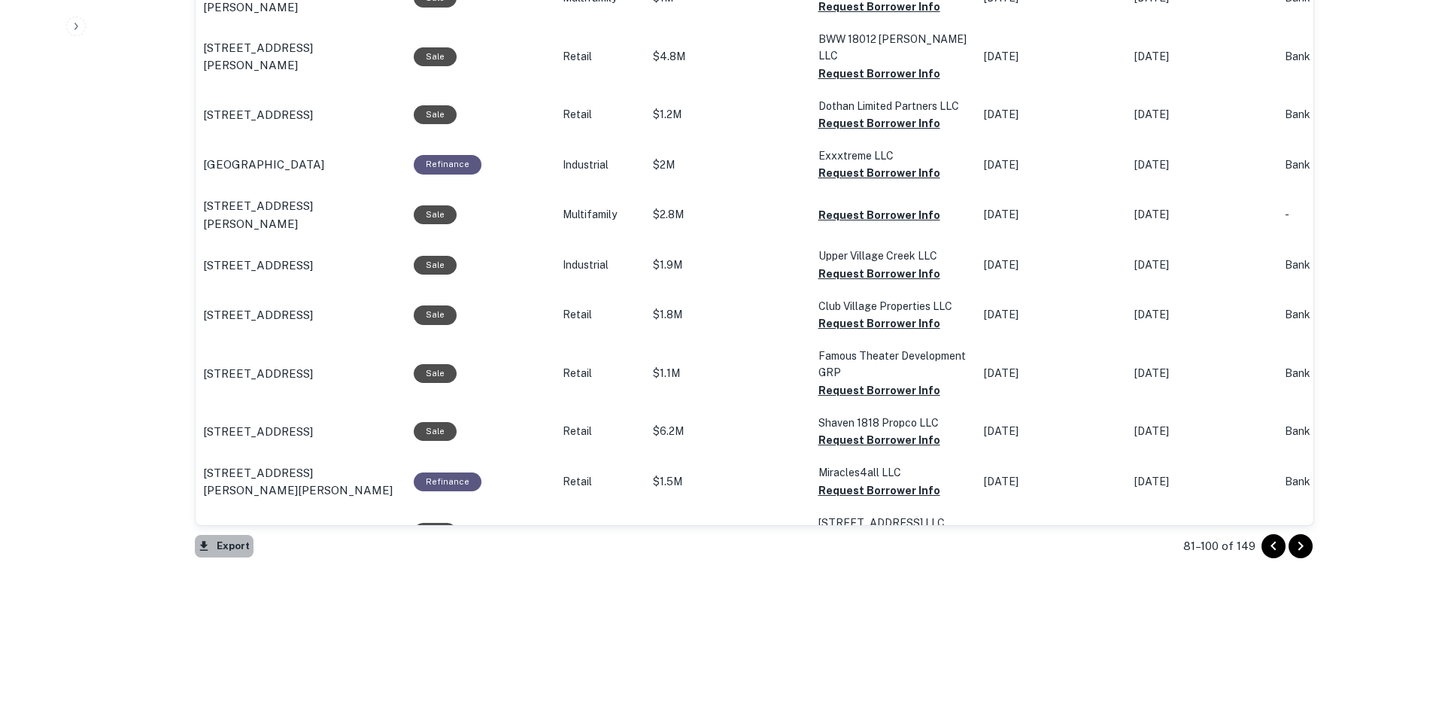
click at [233, 543] on button "Export" at bounding box center [224, 546] width 59 height 23
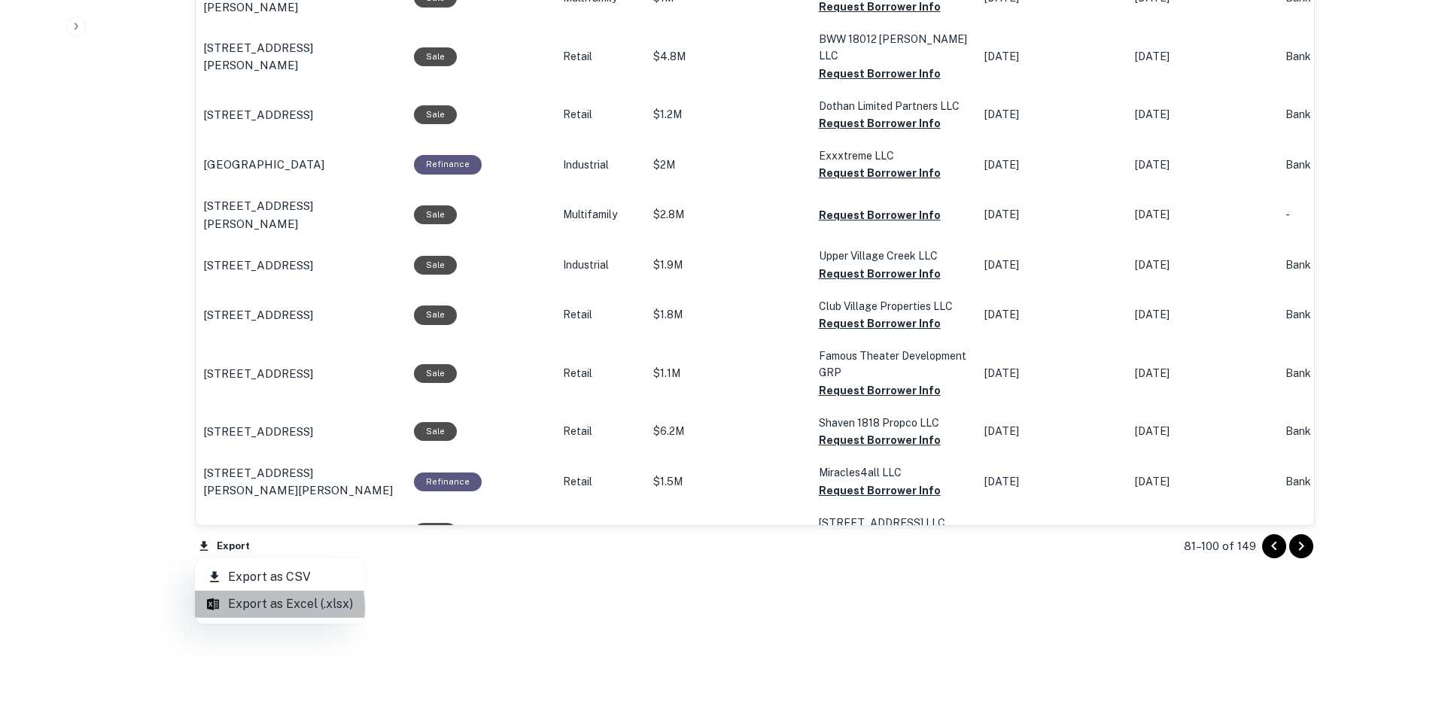
click at [265, 607] on li "Export as Excel (.xlsx)" at bounding box center [280, 604] width 170 height 27
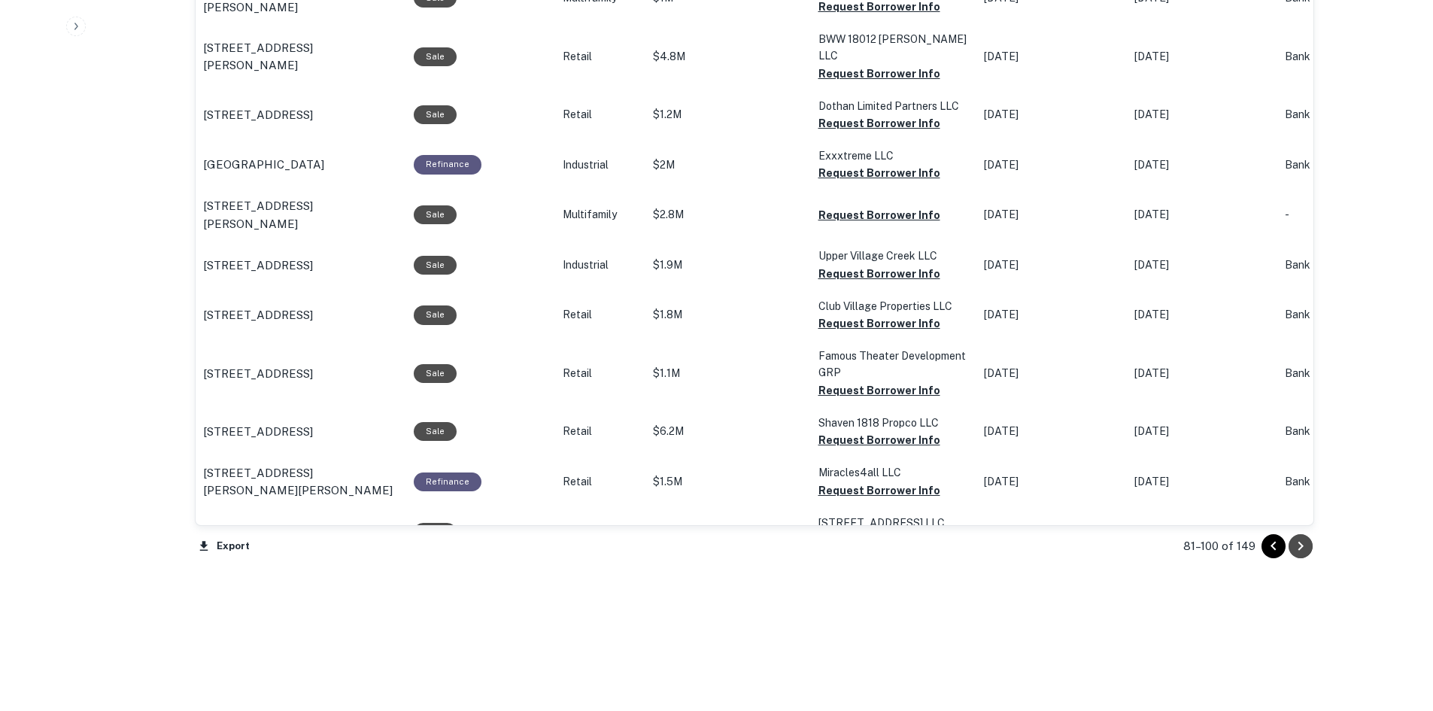
click at [1305, 545] on icon "Go to next page" at bounding box center [1301, 546] width 18 height 18
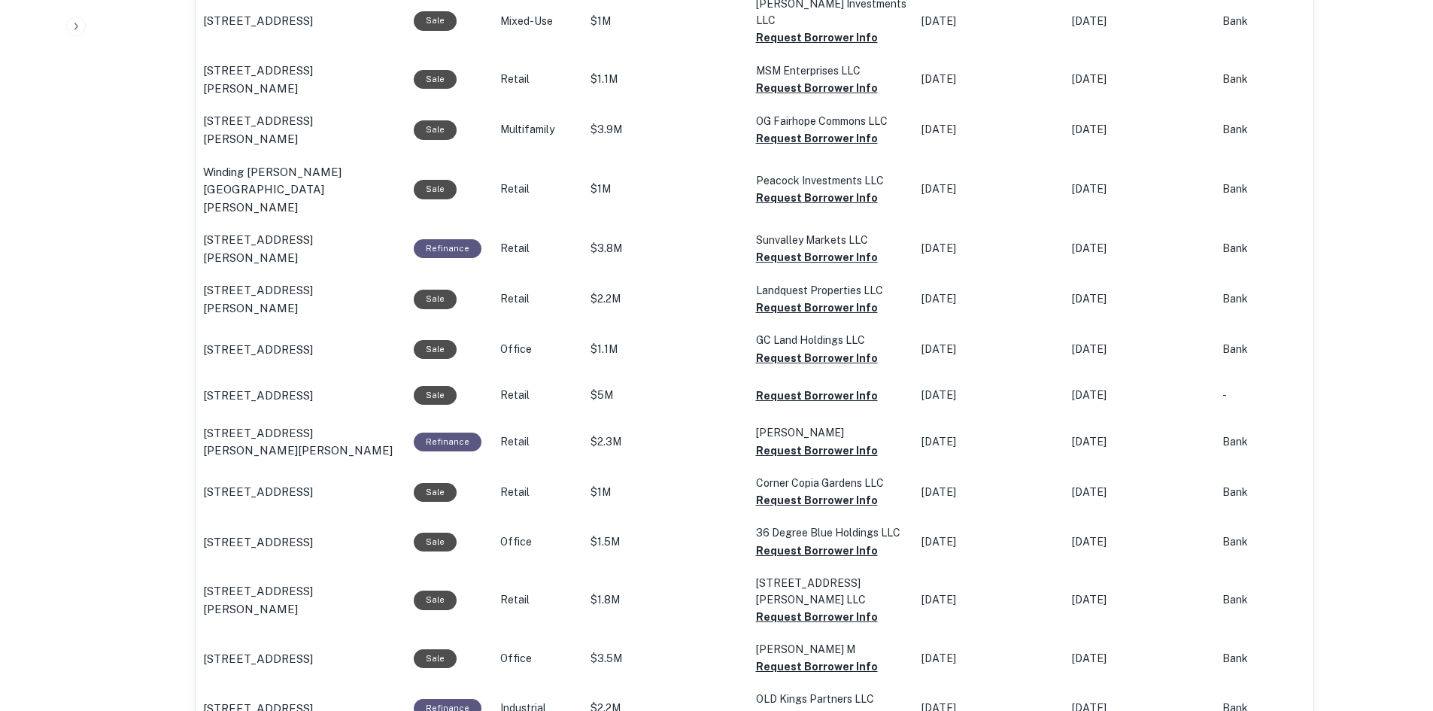
scroll to position [1485, 0]
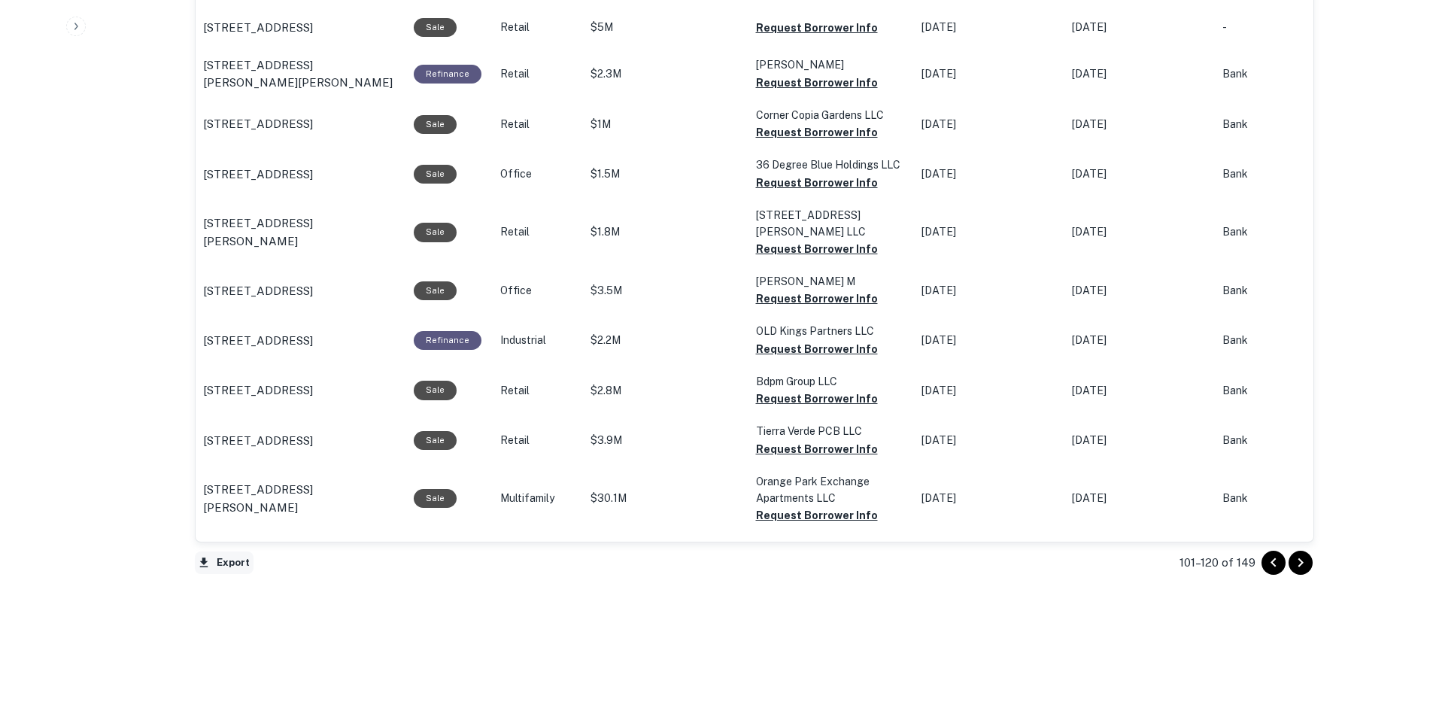
click at [229, 562] on button "Export" at bounding box center [224, 563] width 59 height 23
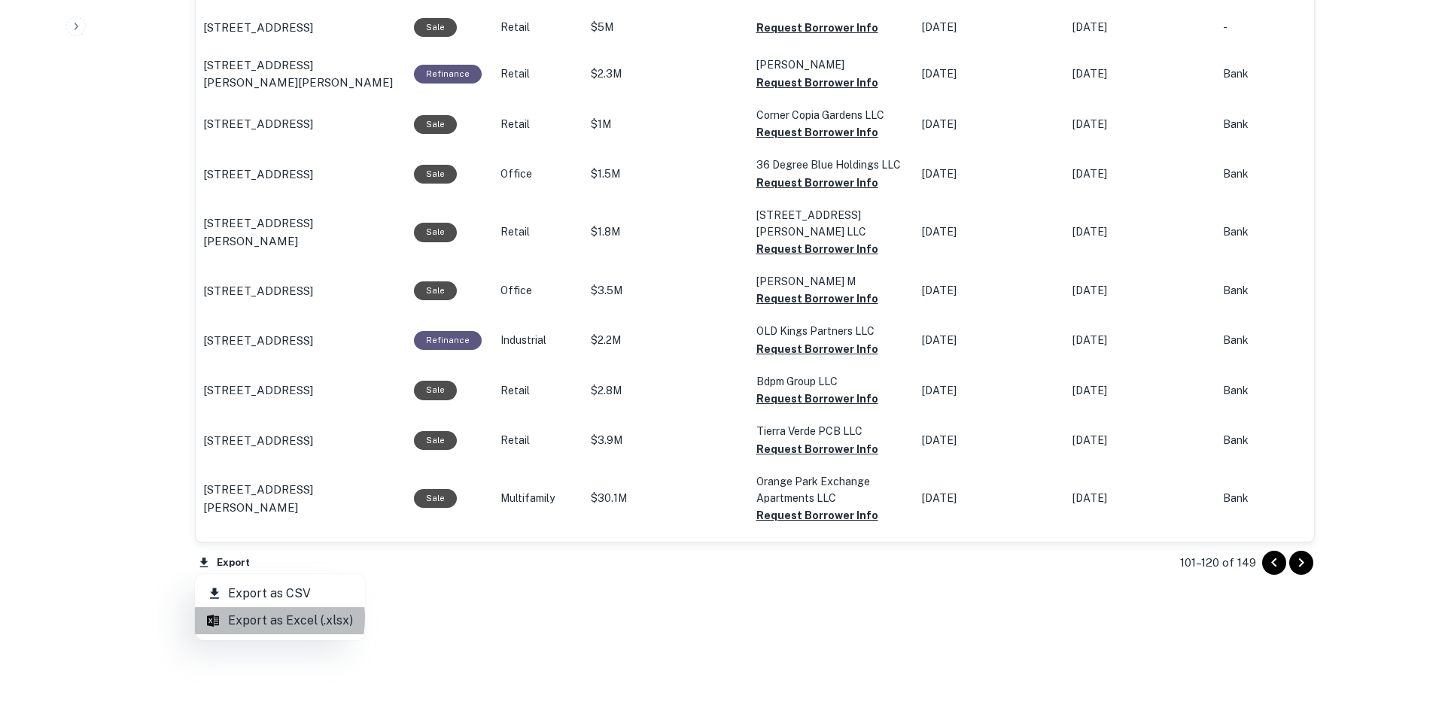
click at [260, 618] on li "Export as Excel (.xlsx)" at bounding box center [280, 620] width 170 height 27
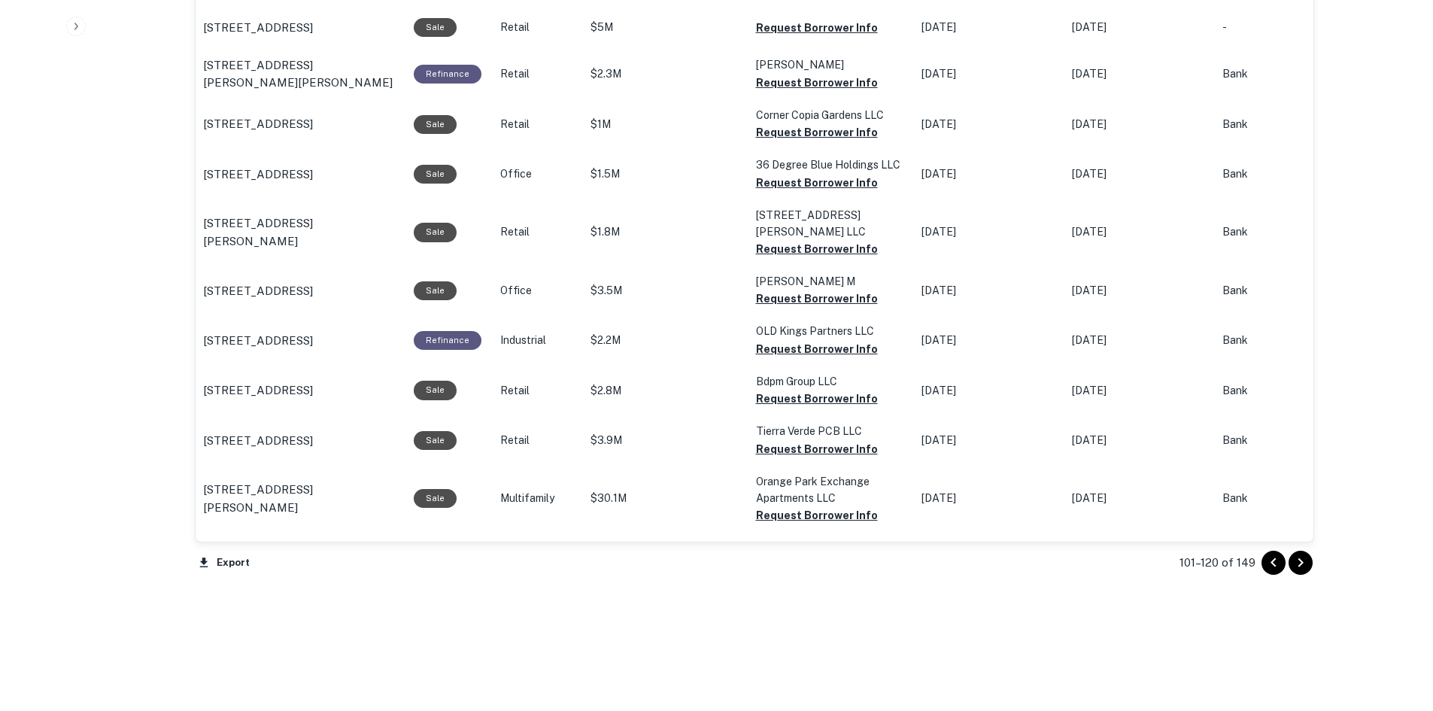
click at [1301, 561] on icon "Go to next page" at bounding box center [1300, 562] width 5 height 9
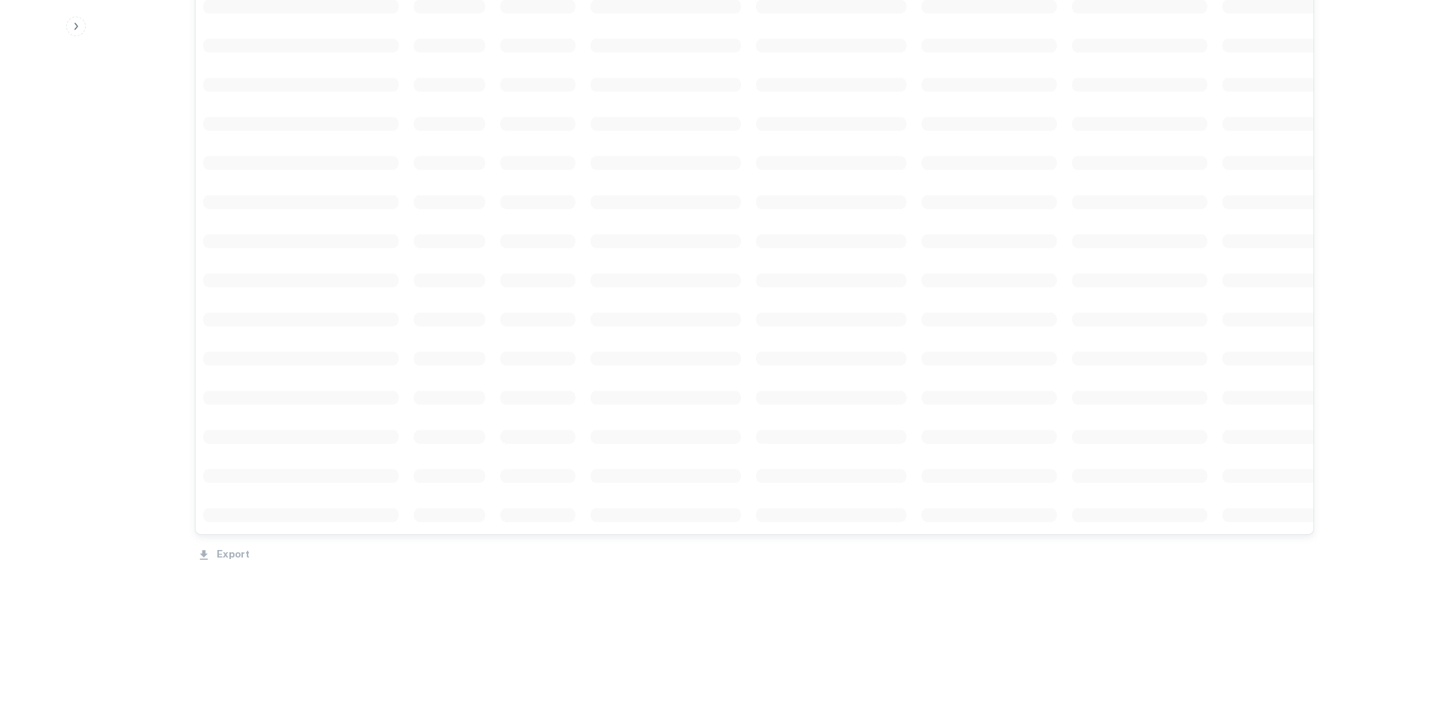
scroll to position [1485, 0]
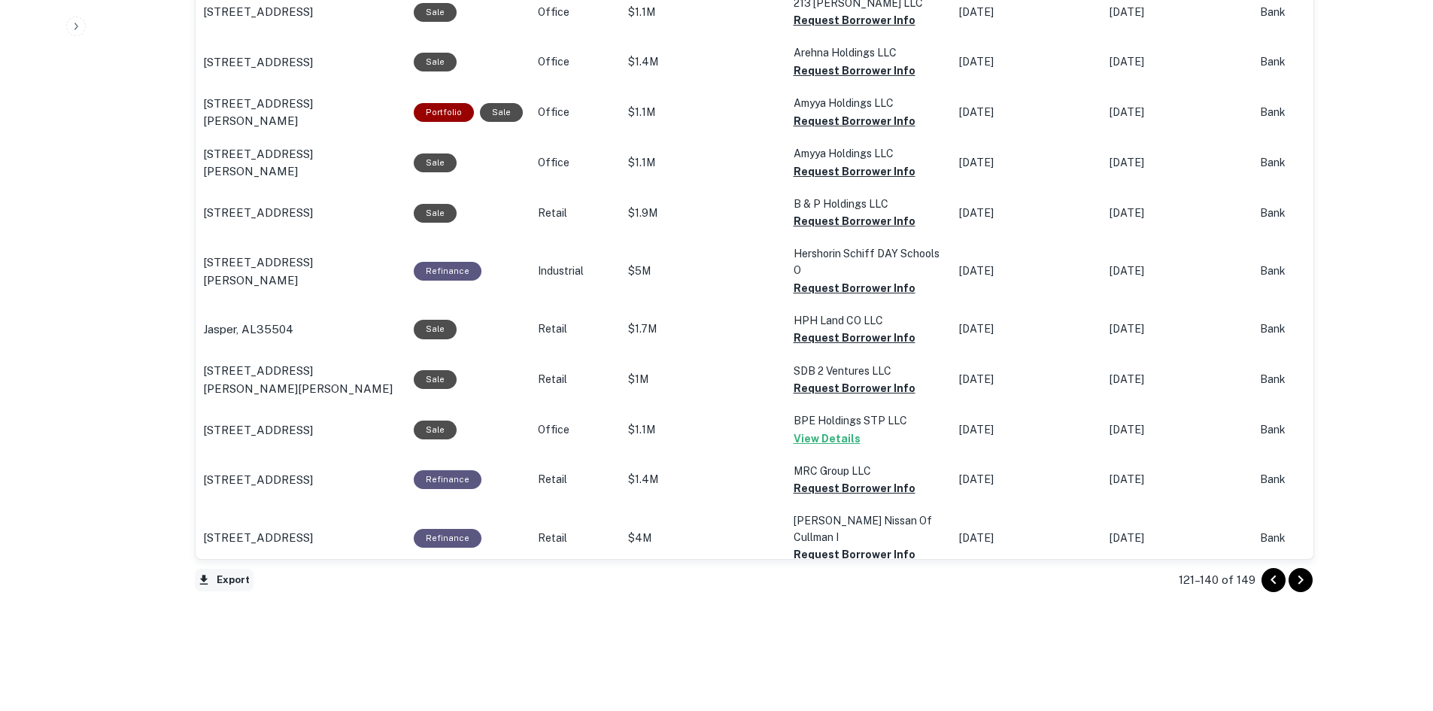
click at [228, 576] on button "Export" at bounding box center [224, 580] width 59 height 23
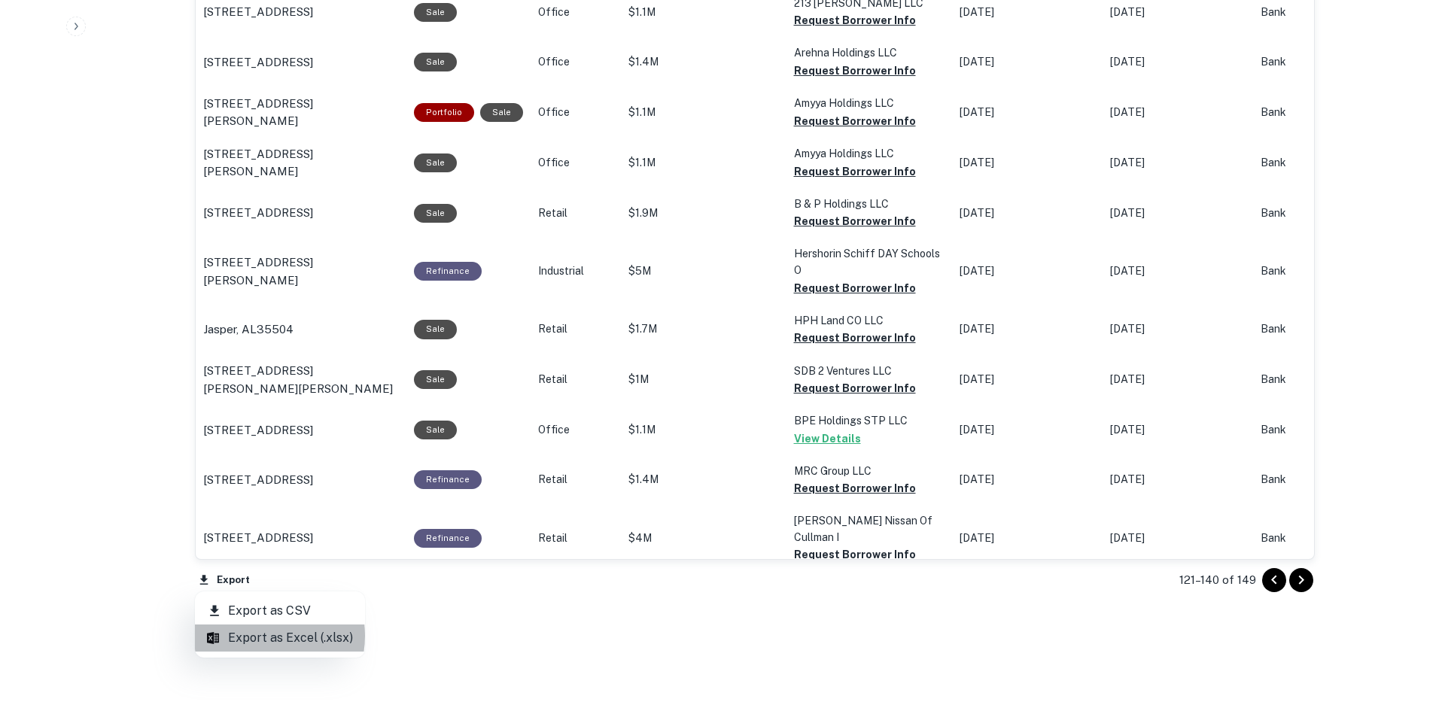
click at [260, 636] on li "Export as Excel (.xlsx)" at bounding box center [280, 638] width 170 height 27
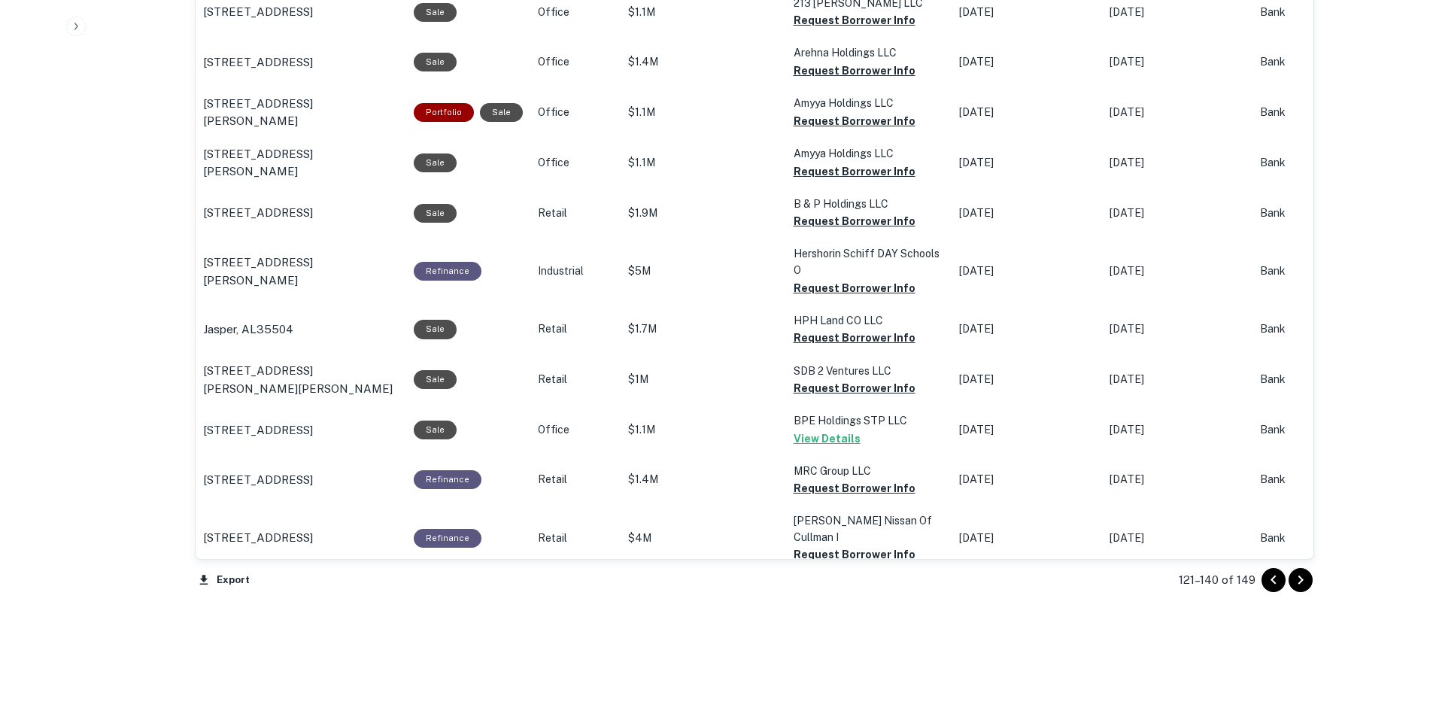
click at [1300, 582] on icon "Go to next page" at bounding box center [1300, 580] width 5 height 9
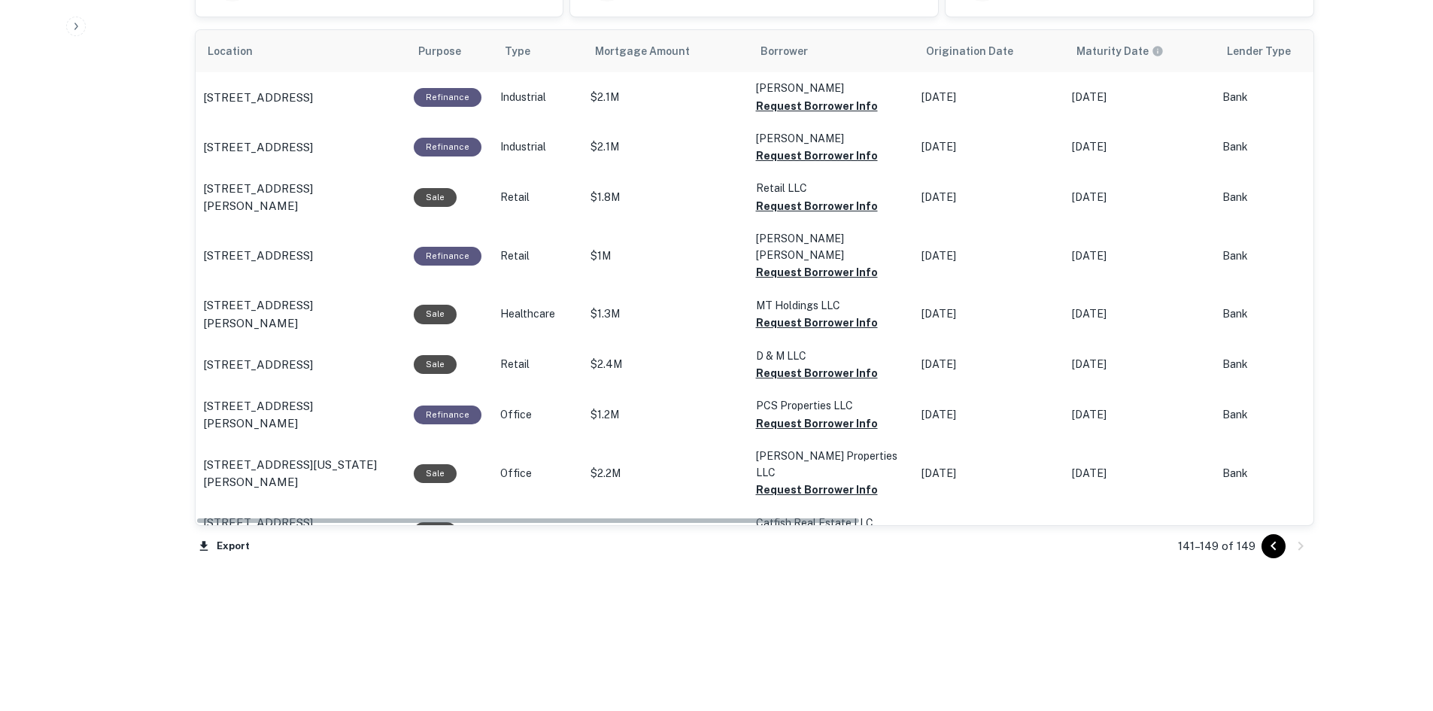
scroll to position [916, 0]
click at [228, 543] on button "Export" at bounding box center [224, 546] width 59 height 23
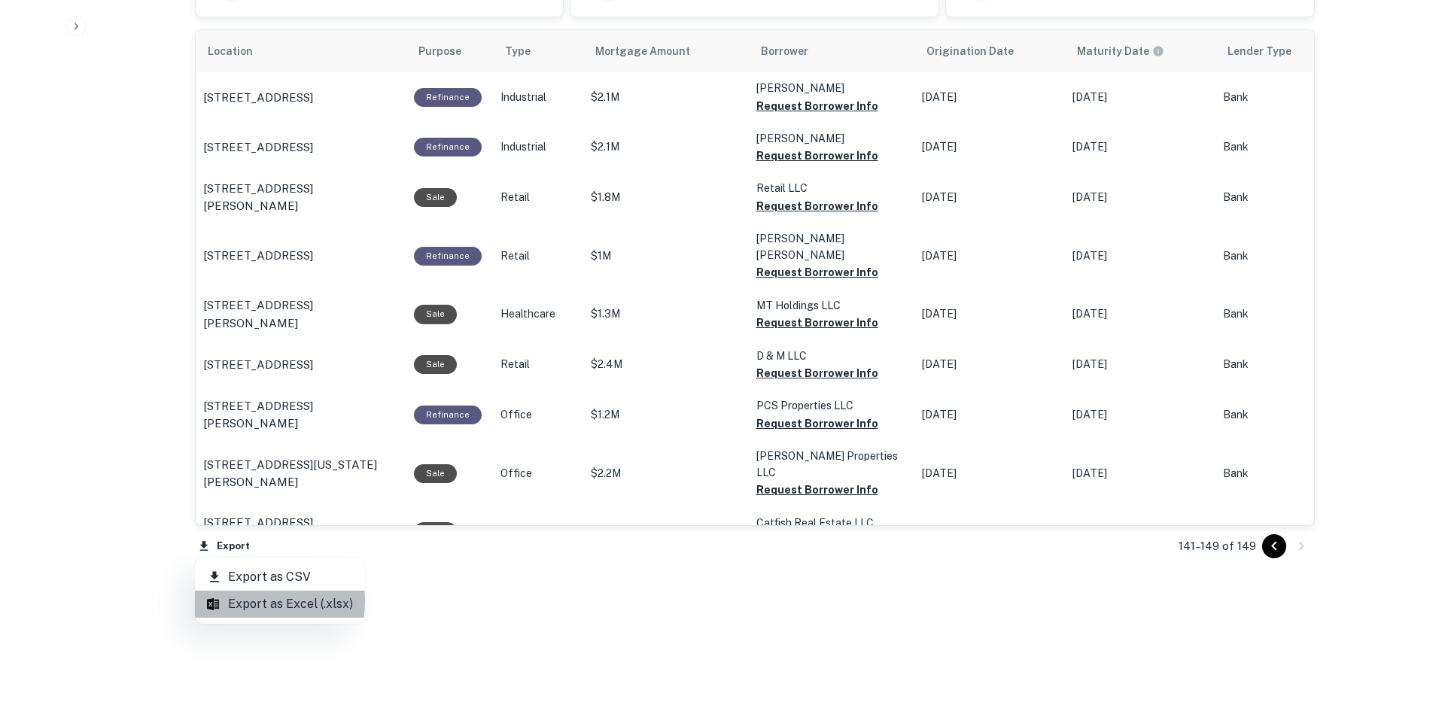
click at [257, 601] on li "Export as Excel (.xlsx)" at bounding box center [280, 604] width 170 height 27
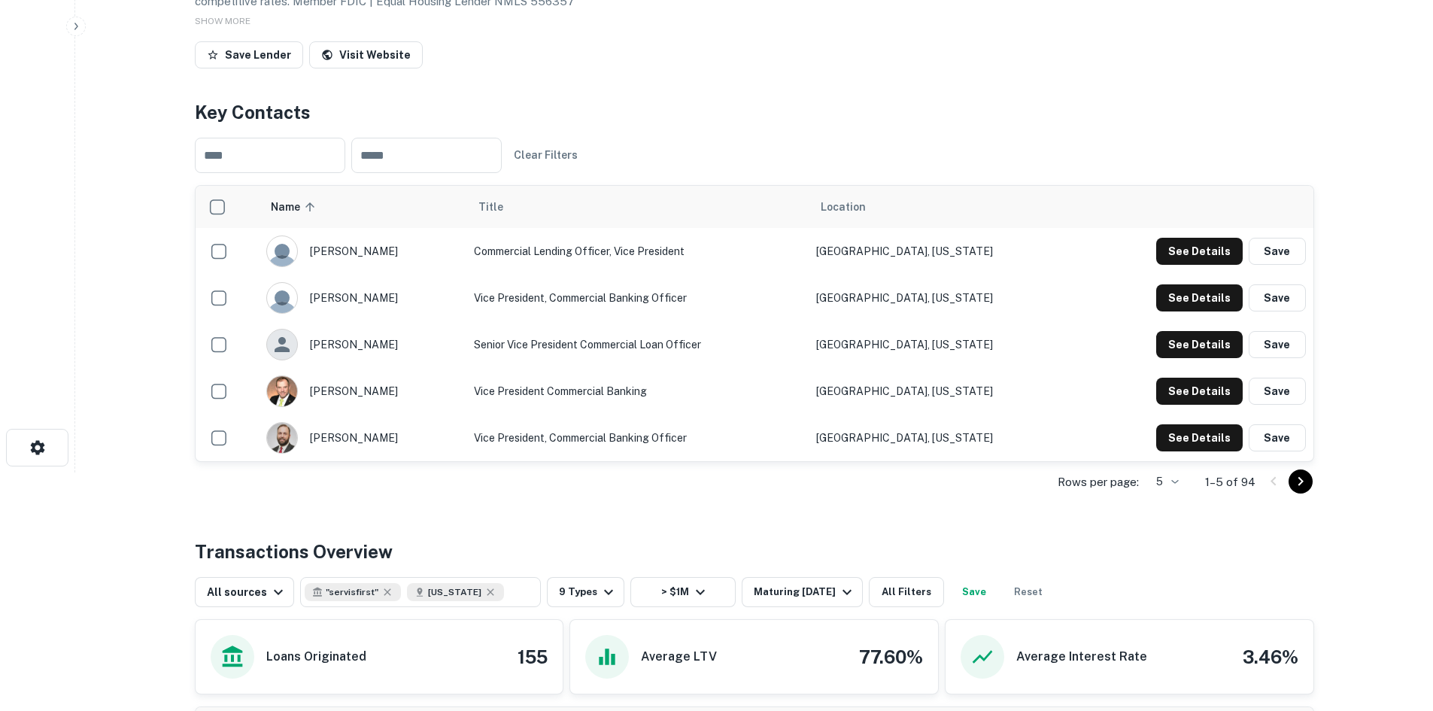
scroll to position [0, 0]
